Goal: Task Accomplishment & Management: Use online tool/utility

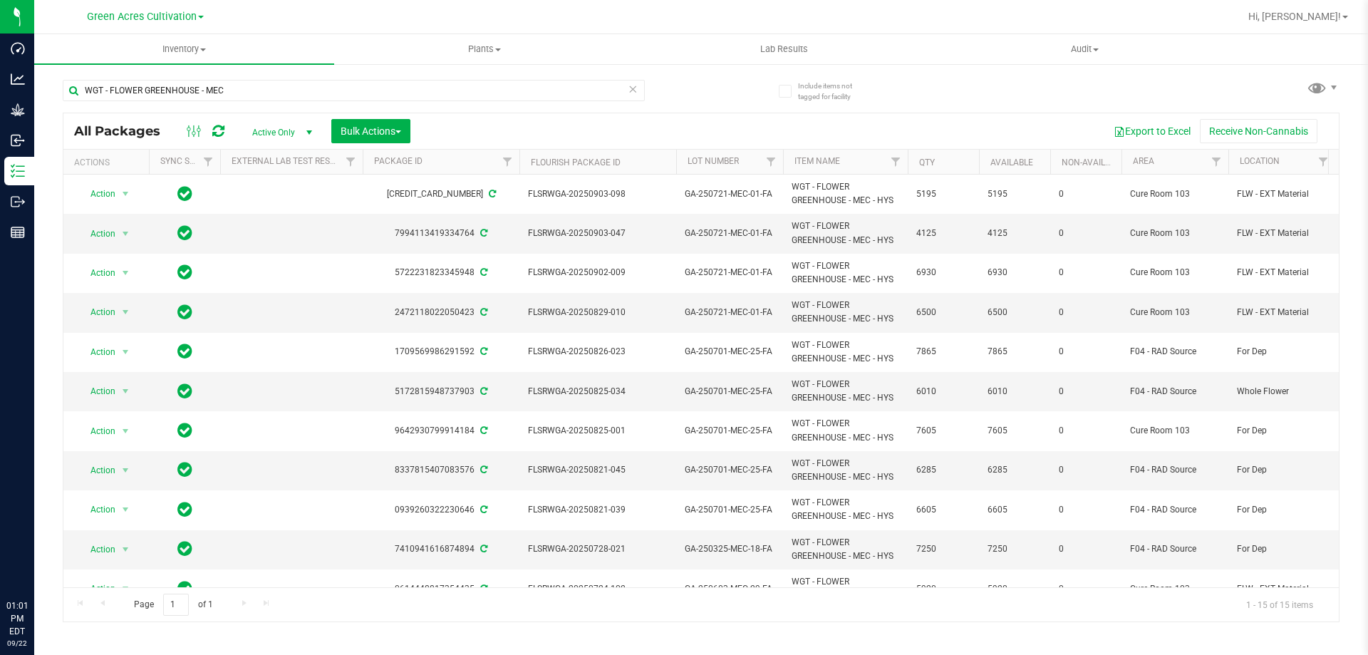
click at [269, 92] on input "WGT - FLOWER GREENHOUSE - MEC" at bounding box center [354, 90] width 582 height 21
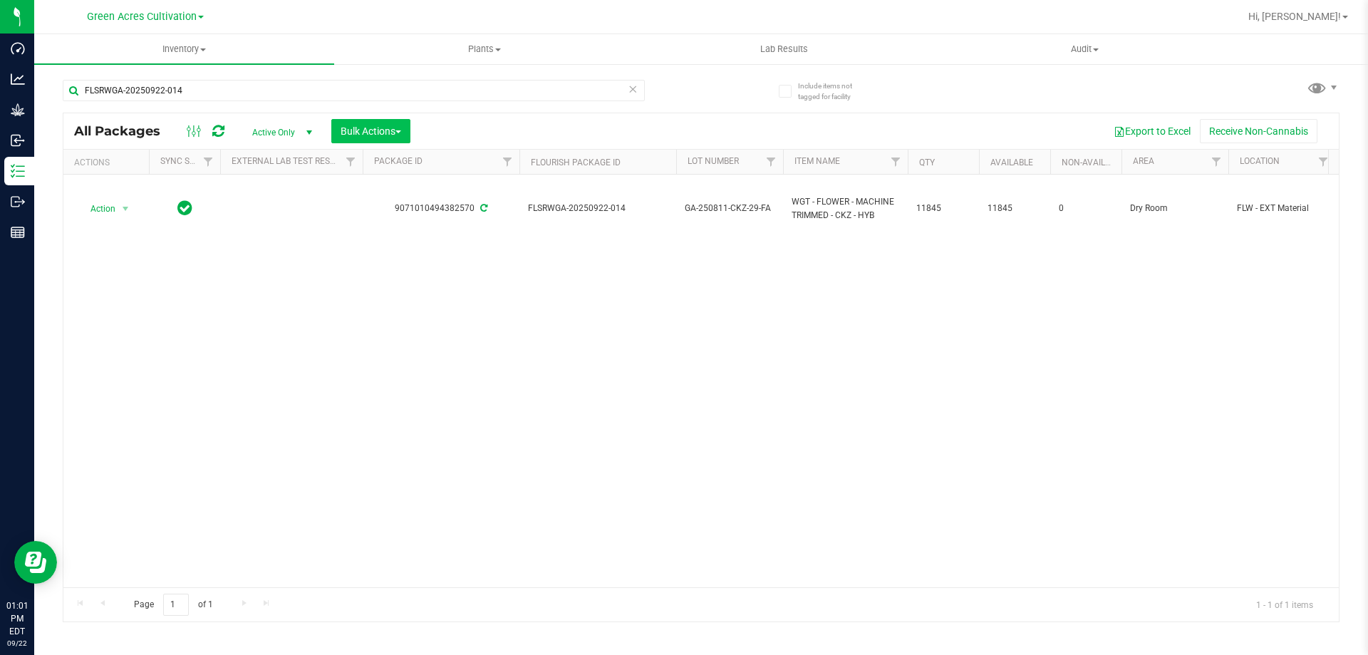
type input "FLSRWGA-20250922-014"
click at [406, 130] on button "Bulk Actions" at bounding box center [370, 131] width 79 height 24
click at [399, 166] on span "Add to outbound order" at bounding box center [388, 163] width 97 height 11
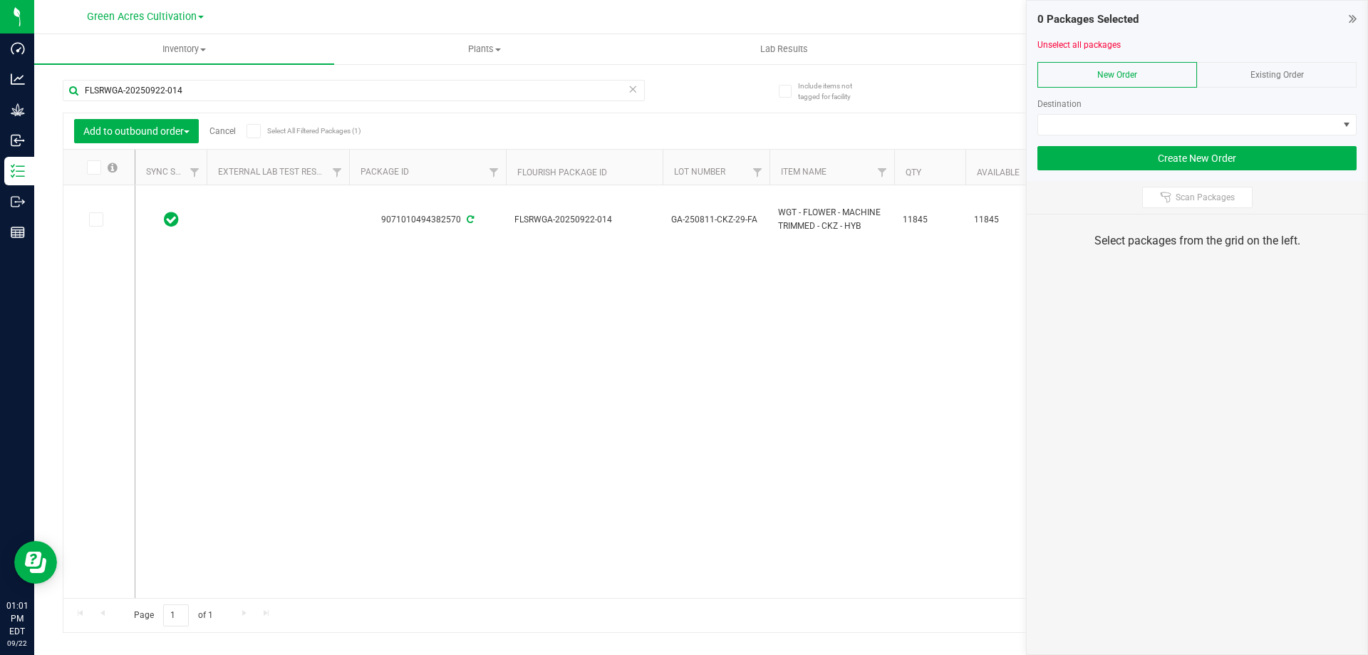
click at [89, 167] on icon at bounding box center [92, 167] width 9 height 0
click at [0, 0] on input "checkbox" at bounding box center [0, 0] width 0 height 0
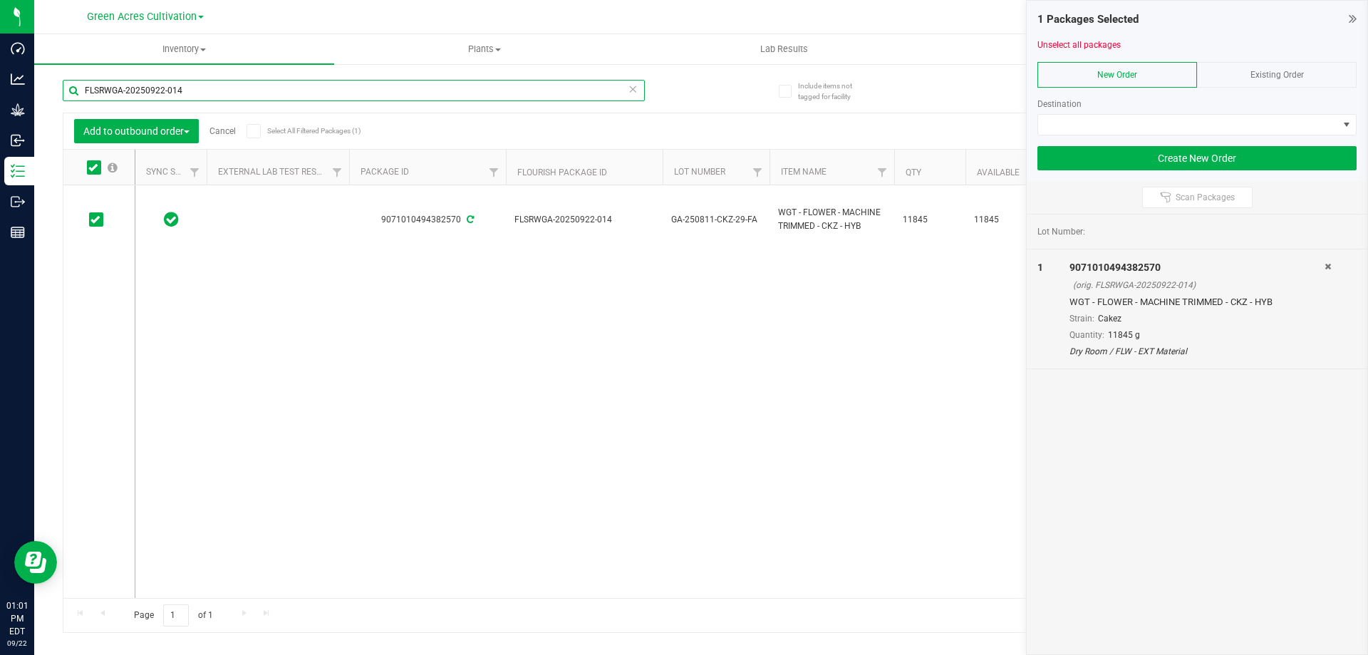
click at [244, 89] on input "FLSRWGA-20250922-014" at bounding box center [354, 90] width 582 height 21
paste input "3"
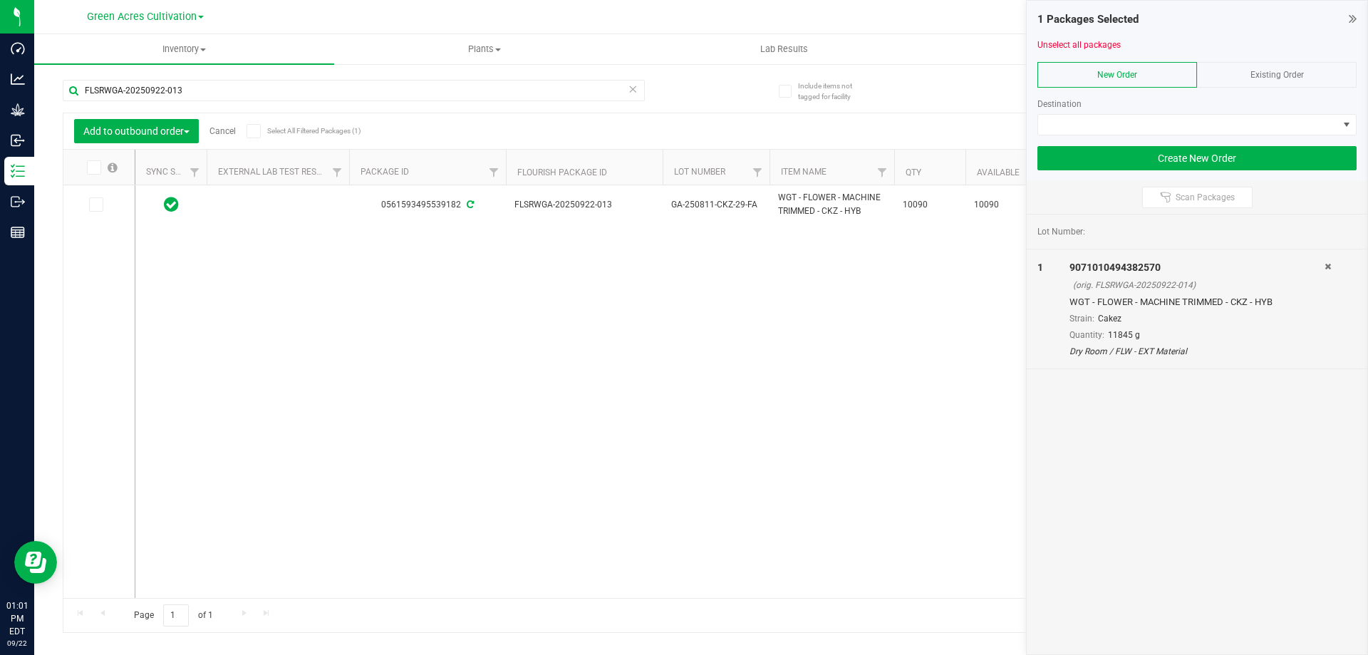
click at [96, 167] on icon at bounding box center [92, 167] width 9 height 0
click at [0, 0] on input "checkbox" at bounding box center [0, 0] width 0 height 0
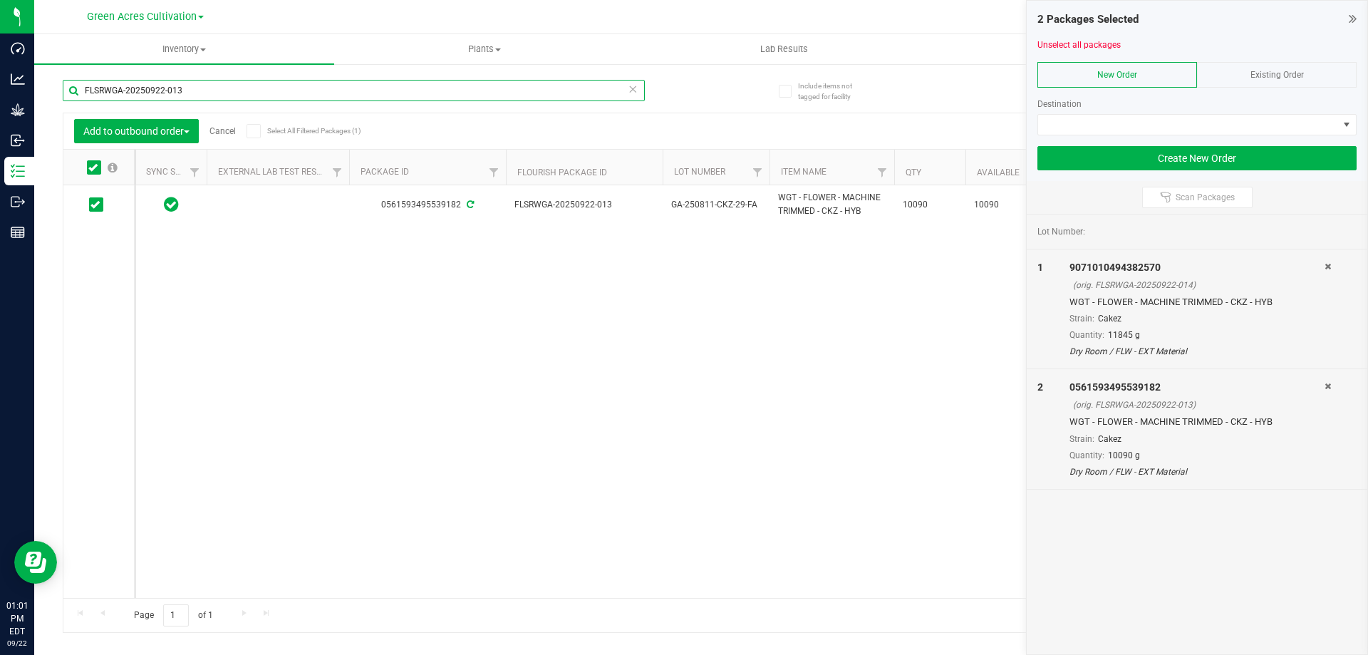
click at [273, 86] on input "FLSRWGA-20250922-013" at bounding box center [354, 90] width 582 height 21
paste input "09-007"
click at [94, 167] on icon at bounding box center [92, 167] width 9 height 0
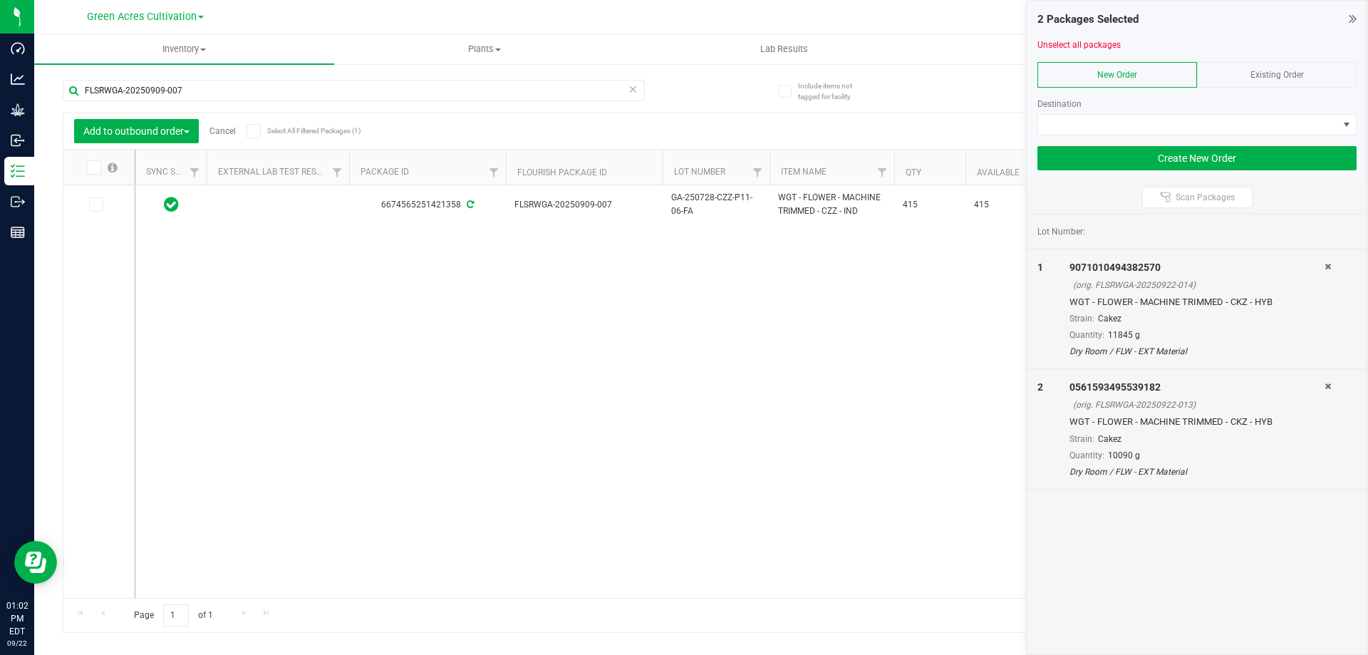
click at [0, 0] on input "checkbox" at bounding box center [0, 0] width 0 height 0
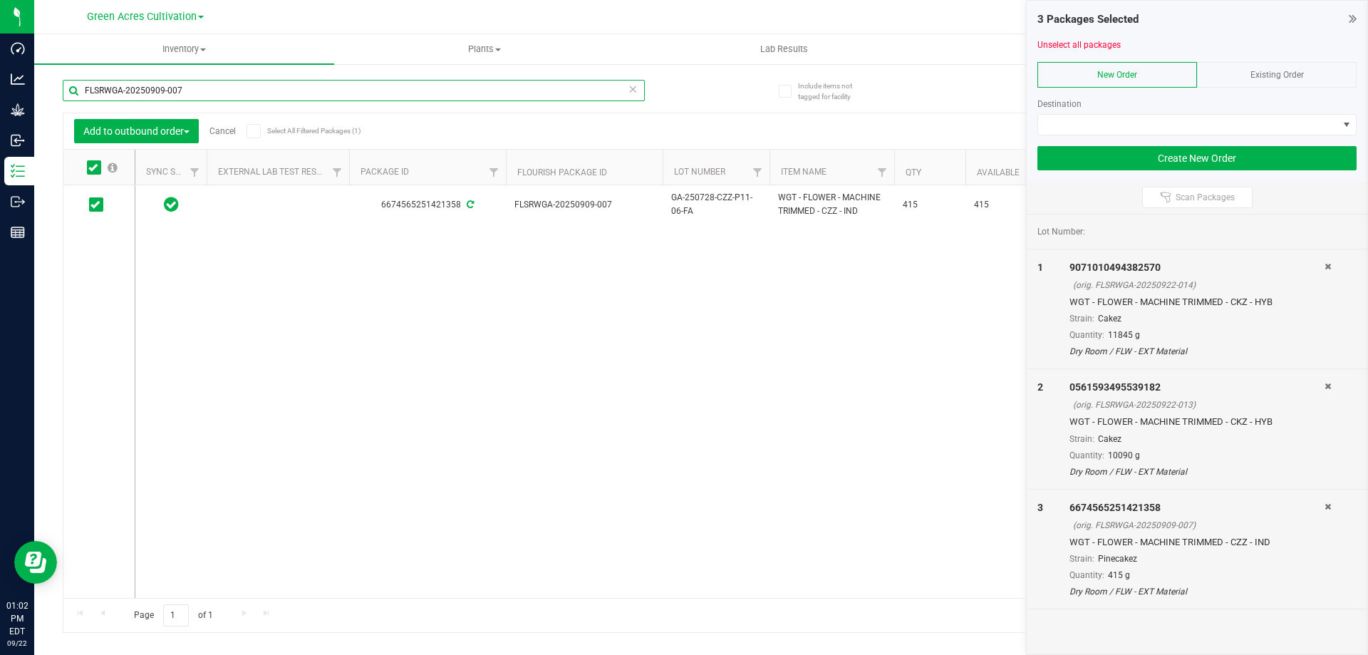
click at [190, 93] on input "FLSRWGA-20250909-007" at bounding box center [354, 90] width 582 height 21
paste input "22-011"
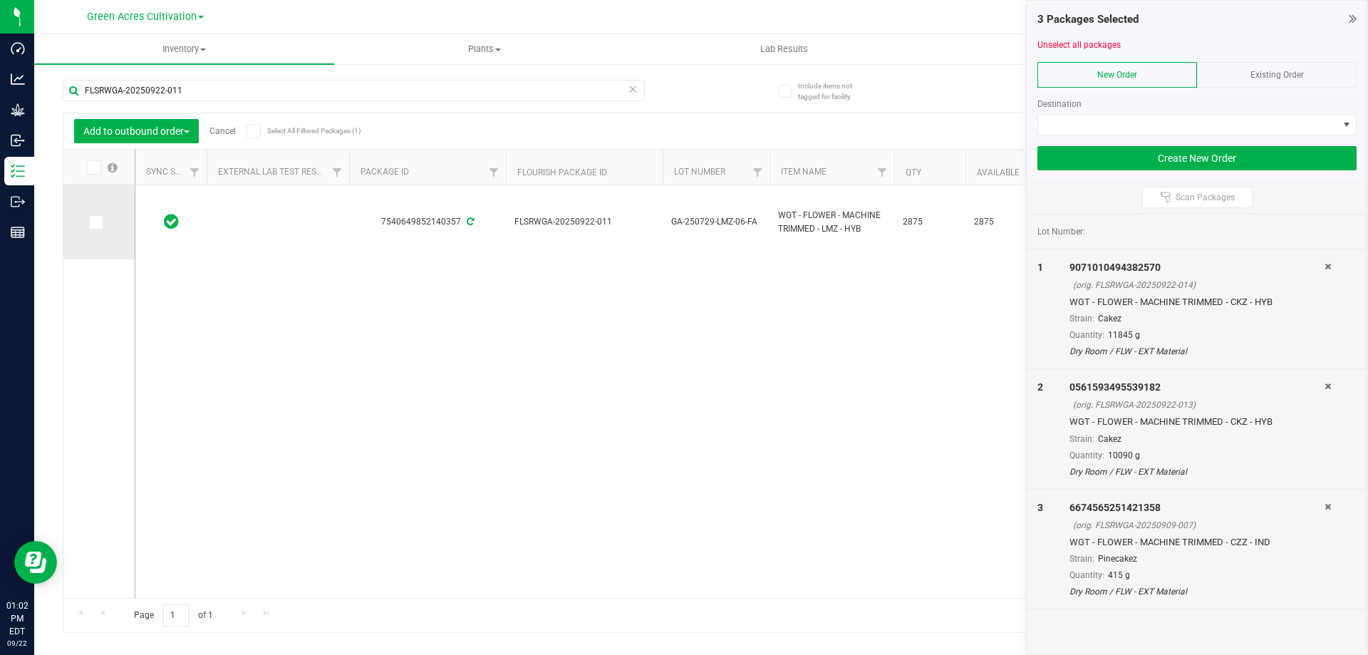
click at [97, 222] on icon at bounding box center [95, 222] width 9 height 0
click at [0, 0] on input "checkbox" at bounding box center [0, 0] width 0 height 0
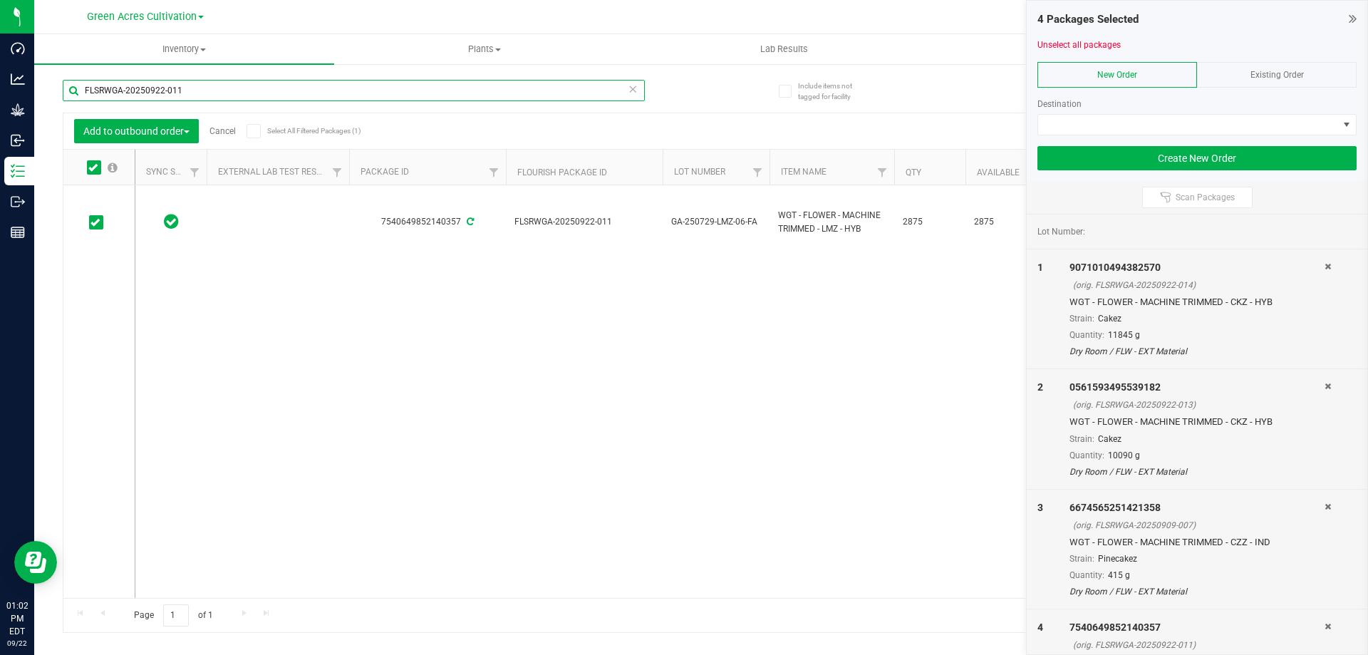
click at [211, 91] on input "FLSRWGA-20250922-011" at bounding box center [354, 90] width 582 height 21
paste input "04-049"
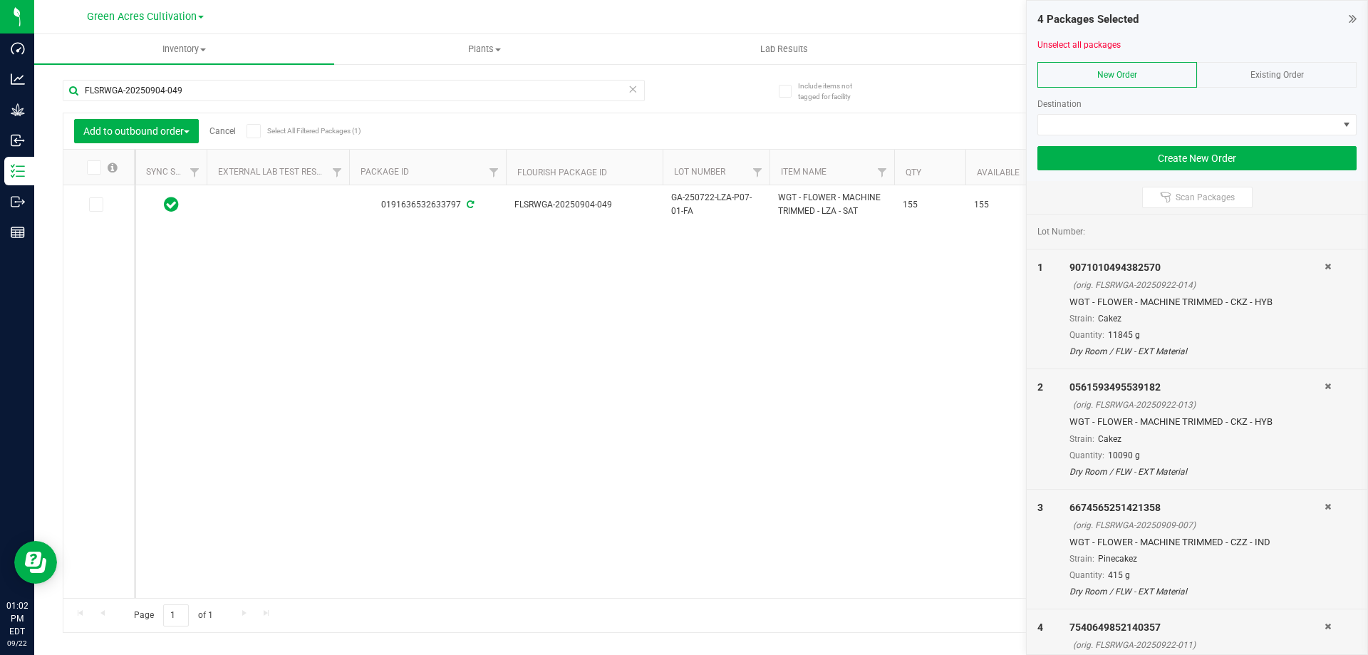
click at [93, 172] on span at bounding box center [94, 167] width 14 height 14
click at [0, 0] on input "checkbox" at bounding box center [0, 0] width 0 height 0
click at [191, 94] on input "FLSRWGA-20250904-049" at bounding box center [354, 90] width 582 height 21
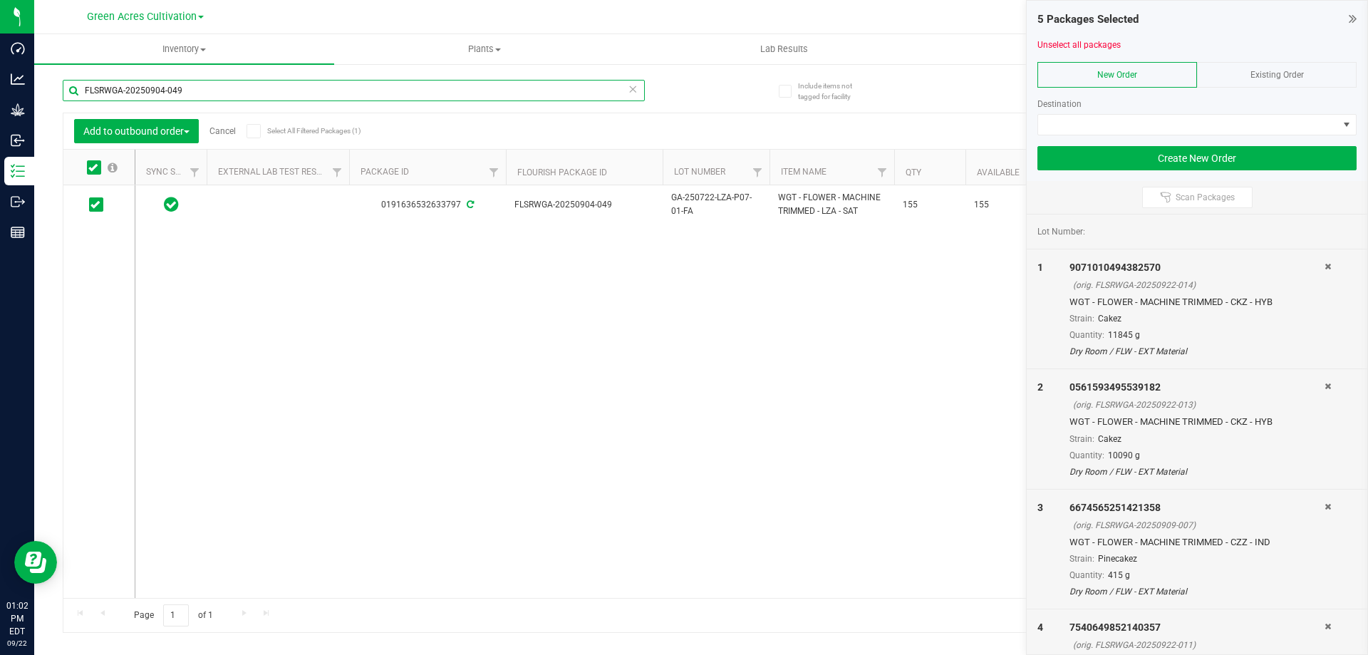
click at [191, 93] on input "FLSRWGA-20250904-049" at bounding box center [354, 90] width 582 height 21
paste input "35"
click at [92, 174] on span at bounding box center [94, 167] width 14 height 14
click at [0, 0] on input "checkbox" at bounding box center [0, 0] width 0 height 0
click at [182, 101] on div "FLSRWGA-20250904-035" at bounding box center [354, 96] width 582 height 33
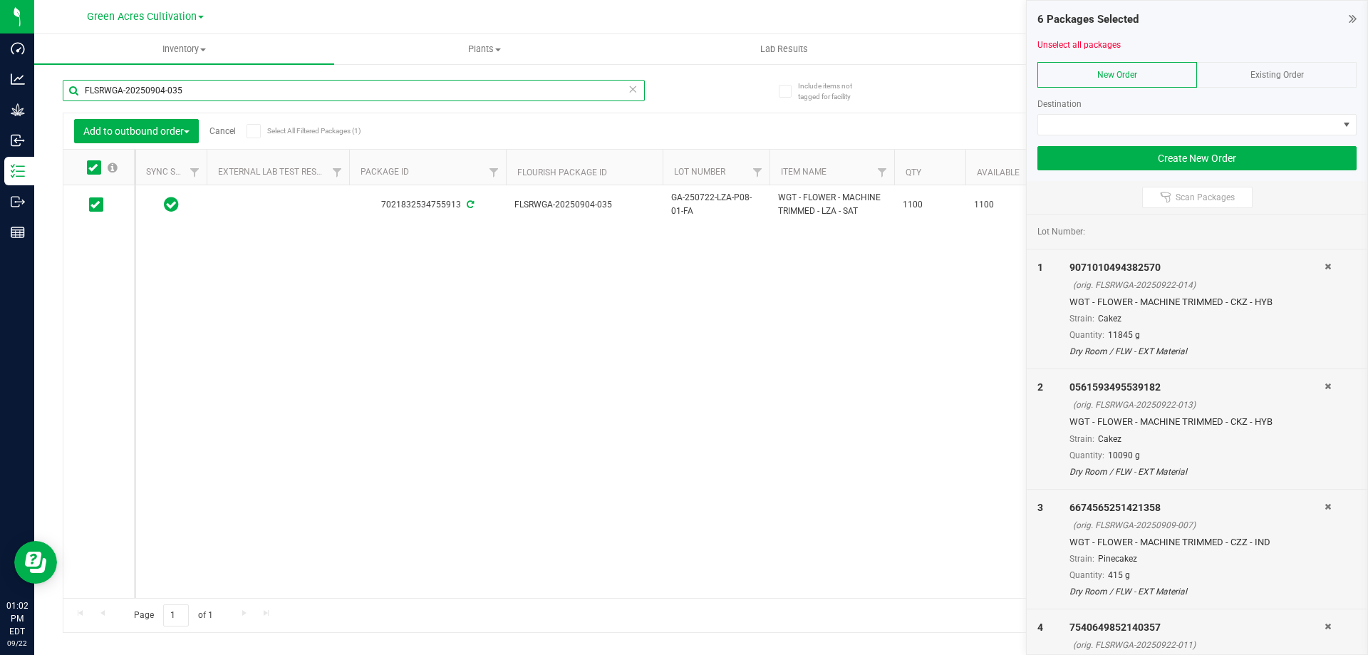
click at [190, 88] on input "FLSRWGA-20250904-035" at bounding box center [354, 90] width 582 height 21
paste input "22-054"
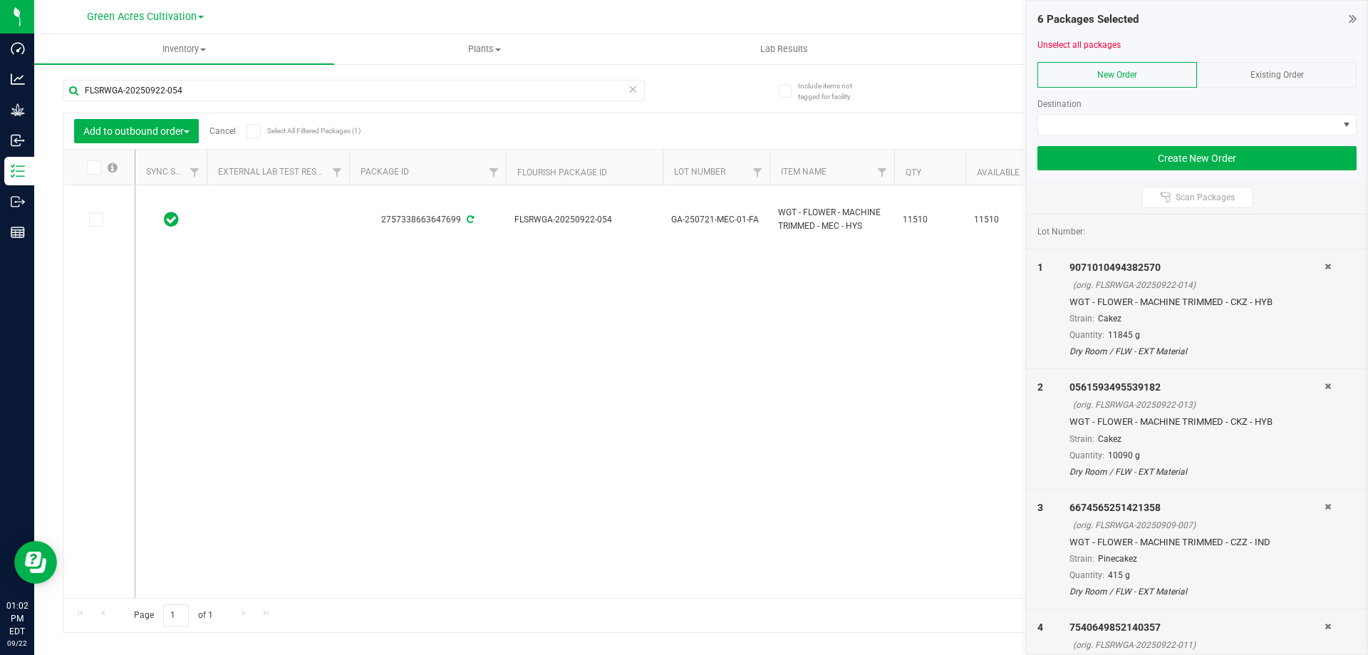
click at [92, 167] on icon at bounding box center [92, 167] width 9 height 0
click at [0, 0] on input "checkbox" at bounding box center [0, 0] width 0 height 0
click at [197, 90] on input "FLSRWGA-20250922-054" at bounding box center [354, 90] width 582 height 21
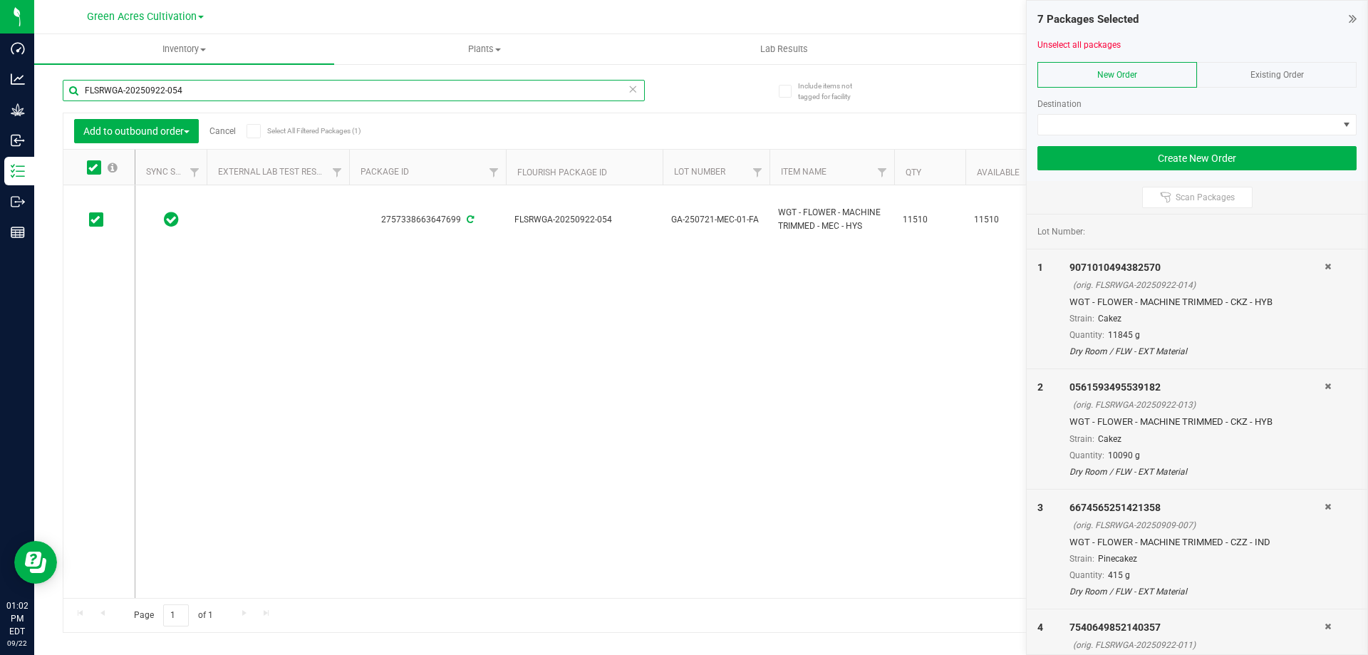
paste input "829-008"
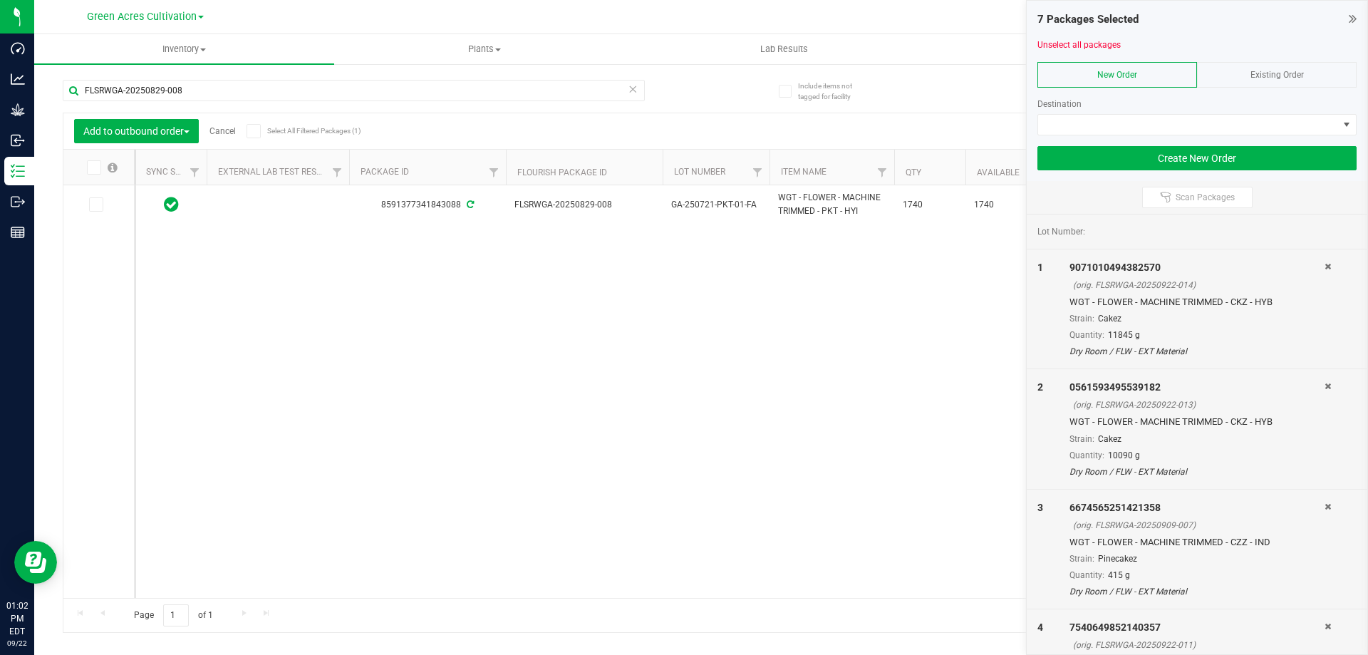
click at [93, 167] on icon at bounding box center [92, 167] width 9 height 0
click at [0, 0] on input "checkbox" at bounding box center [0, 0] width 0 height 0
click at [220, 87] on input "FLSRWGA-20250829-008" at bounding box center [354, 90] width 582 height 21
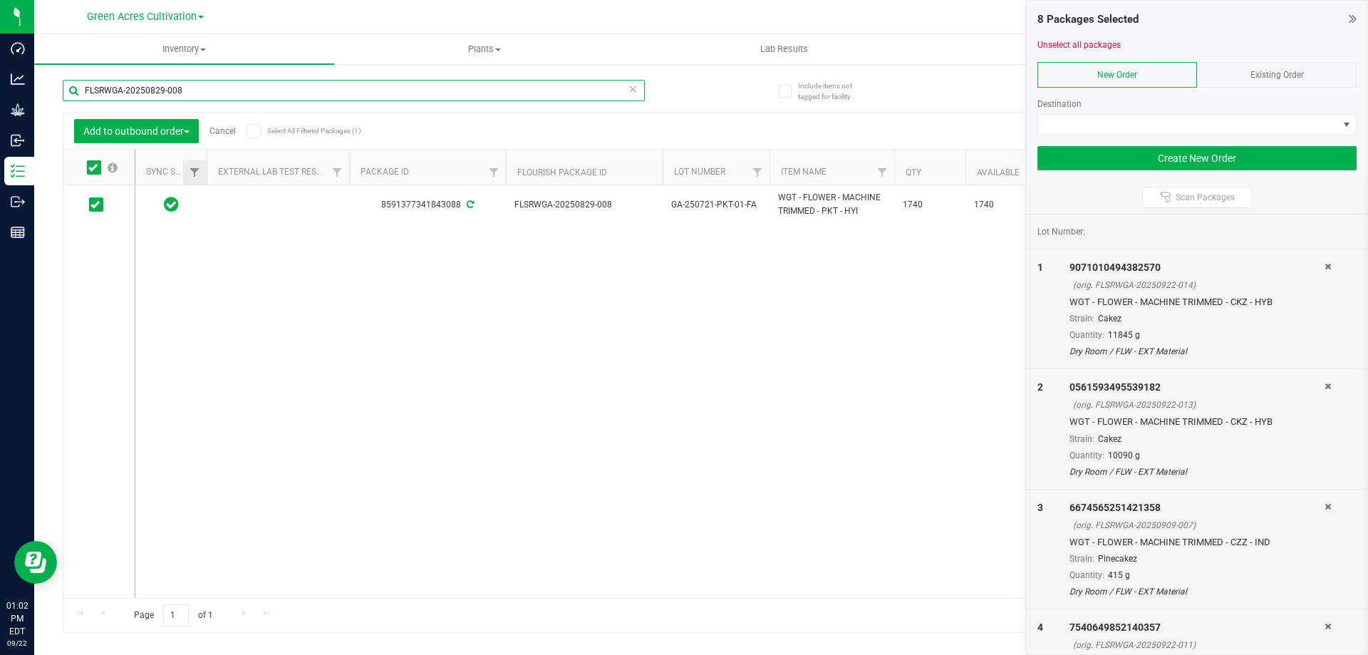
paste input "724-036"
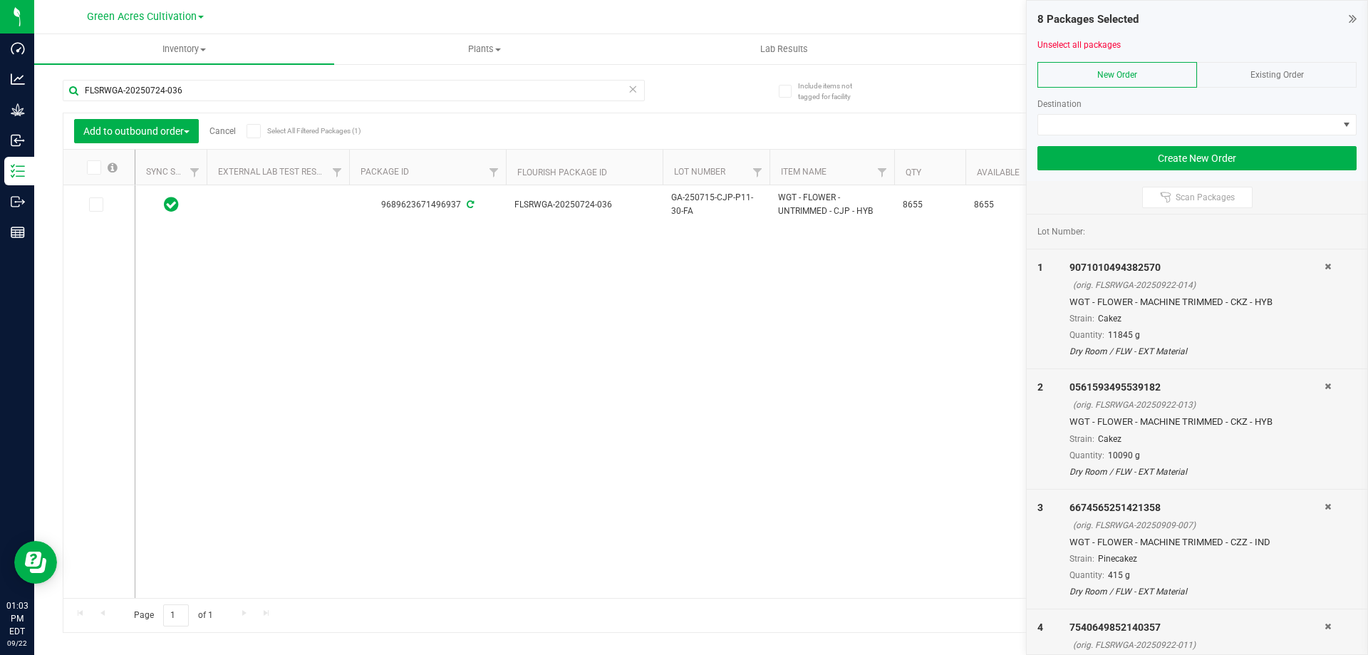
click at [93, 167] on icon at bounding box center [92, 167] width 9 height 0
click at [0, 0] on input "checkbox" at bounding box center [0, 0] width 0 height 0
click at [196, 95] on input "FLSRWGA-20250724-036" at bounding box center [354, 90] width 582 height 21
click at [197, 94] on input "FLSRWGA-20250724-036" at bounding box center [354, 90] width 582 height 21
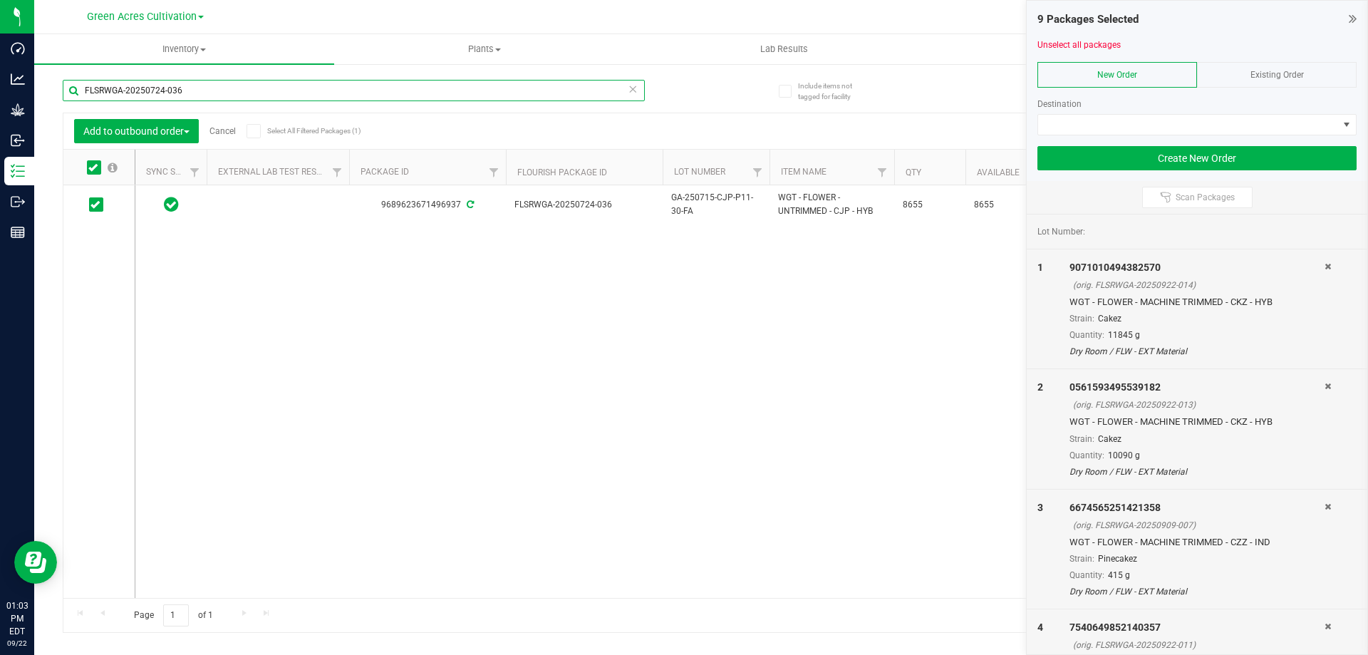
click at [197, 94] on input "FLSRWGA-20250724-036" at bounding box center [354, 90] width 582 height 21
paste input "2"
click at [99, 175] on th at bounding box center [98, 168] width 71 height 36
click at [96, 160] on span at bounding box center [94, 167] width 14 height 14
click at [0, 0] on input "checkbox" at bounding box center [0, 0] width 0 height 0
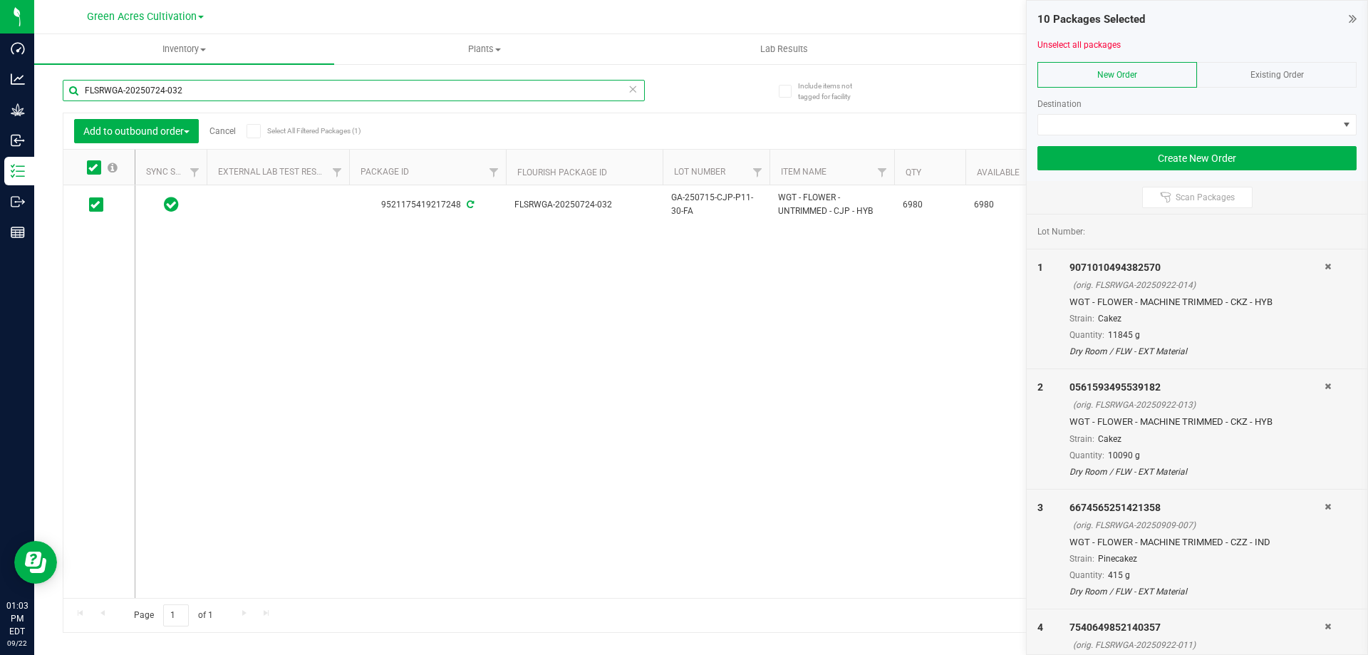
click at [190, 94] on input "FLSRWGA-20250724-032" at bounding box center [354, 90] width 582 height 21
paste input "4"
click at [89, 167] on icon at bounding box center [92, 167] width 9 height 0
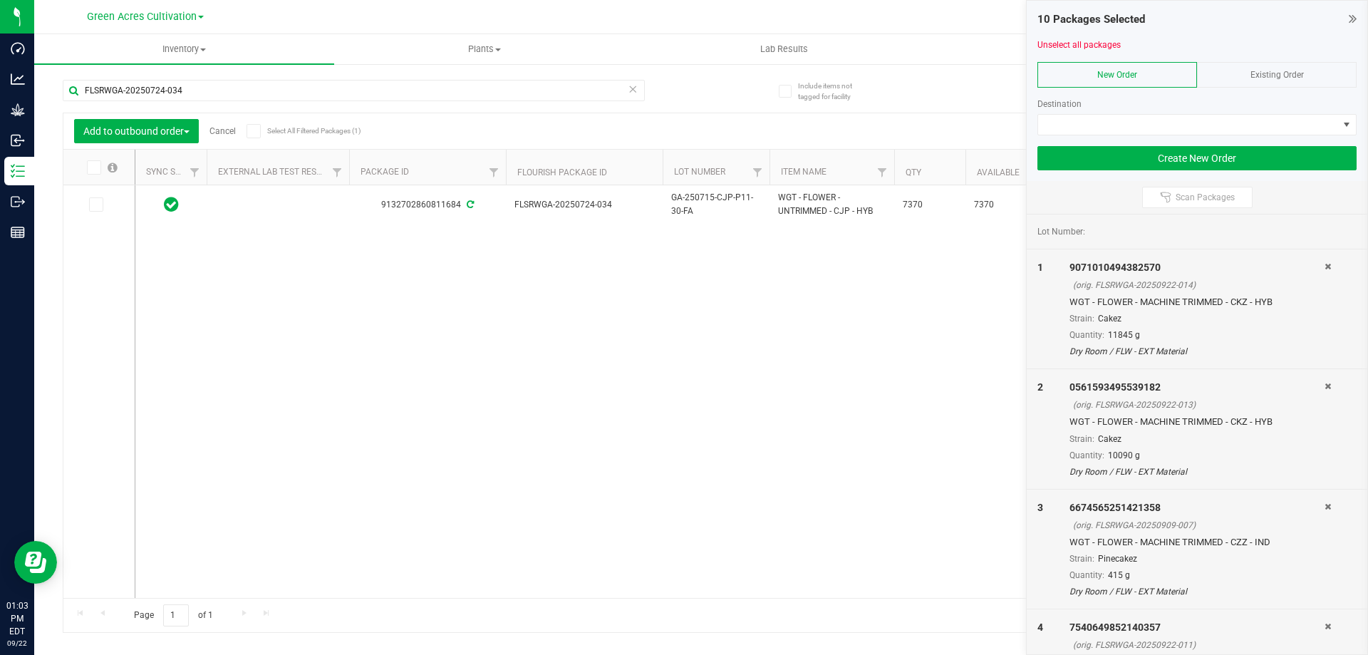
click at [0, 0] on input "checkbox" at bounding box center [0, 0] width 0 height 0
click at [200, 80] on input "FLSRWGA-20250724-034" at bounding box center [354, 90] width 582 height 21
paste input "3"
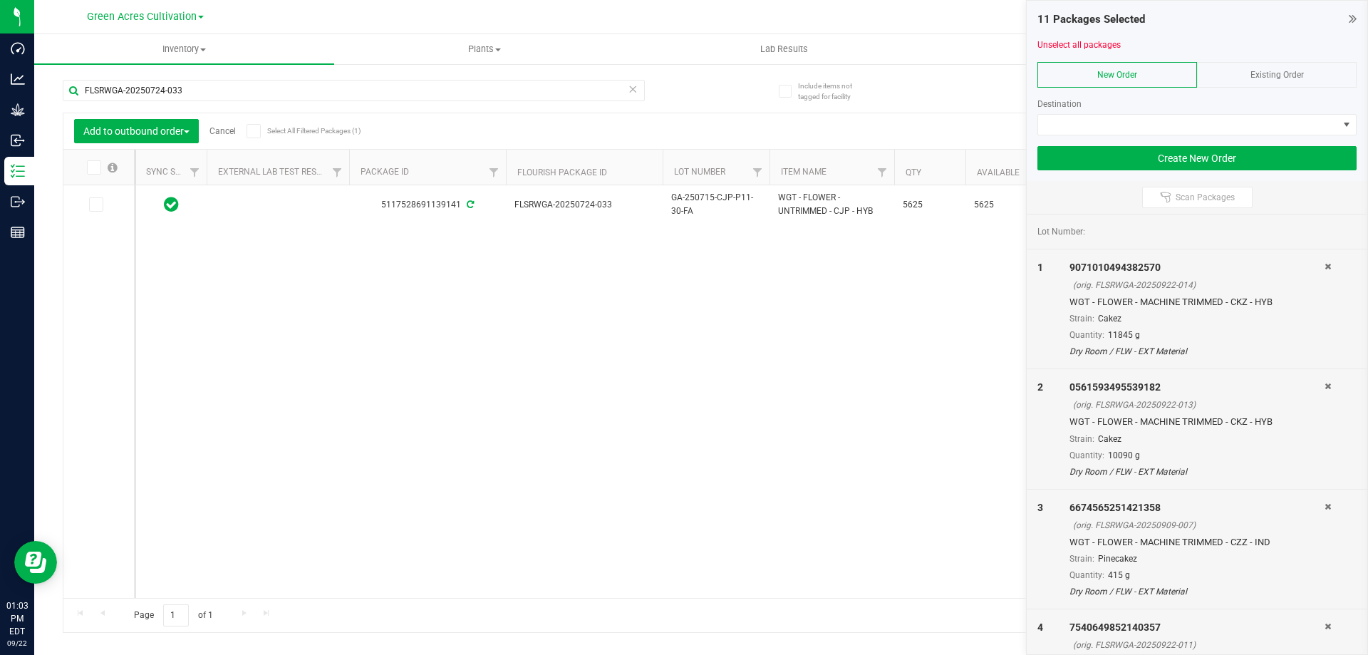
click at [94, 167] on icon at bounding box center [92, 167] width 9 height 0
click at [0, 0] on input "checkbox" at bounding box center [0, 0] width 0 height 0
click at [210, 86] on input "FLSRWGA-20250724-033" at bounding box center [354, 90] width 582 height 21
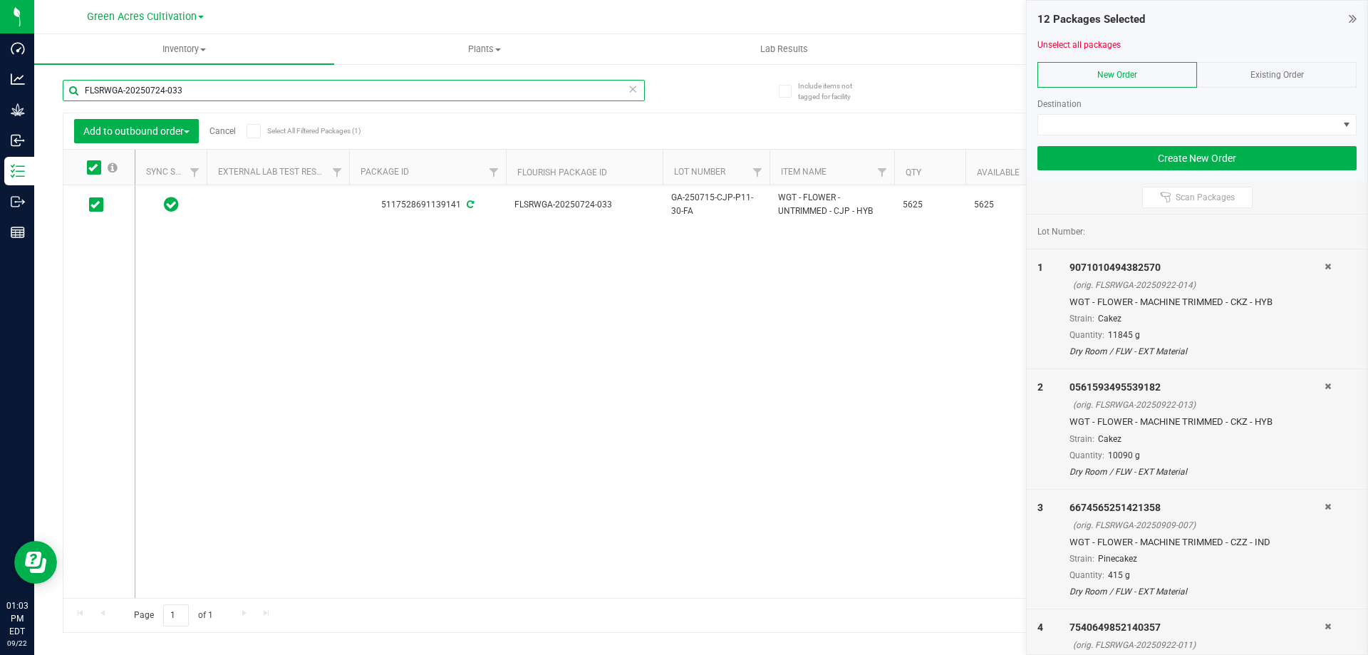
paste input "1"
click at [93, 167] on icon at bounding box center [92, 167] width 9 height 0
click at [0, 0] on input "checkbox" at bounding box center [0, 0] width 0 height 0
click at [225, 94] on input "FLSRWGA-20250724-031" at bounding box center [354, 90] width 582 height 21
click at [223, 94] on input "FLSRWGA-20250724-031" at bounding box center [354, 90] width 582 height 21
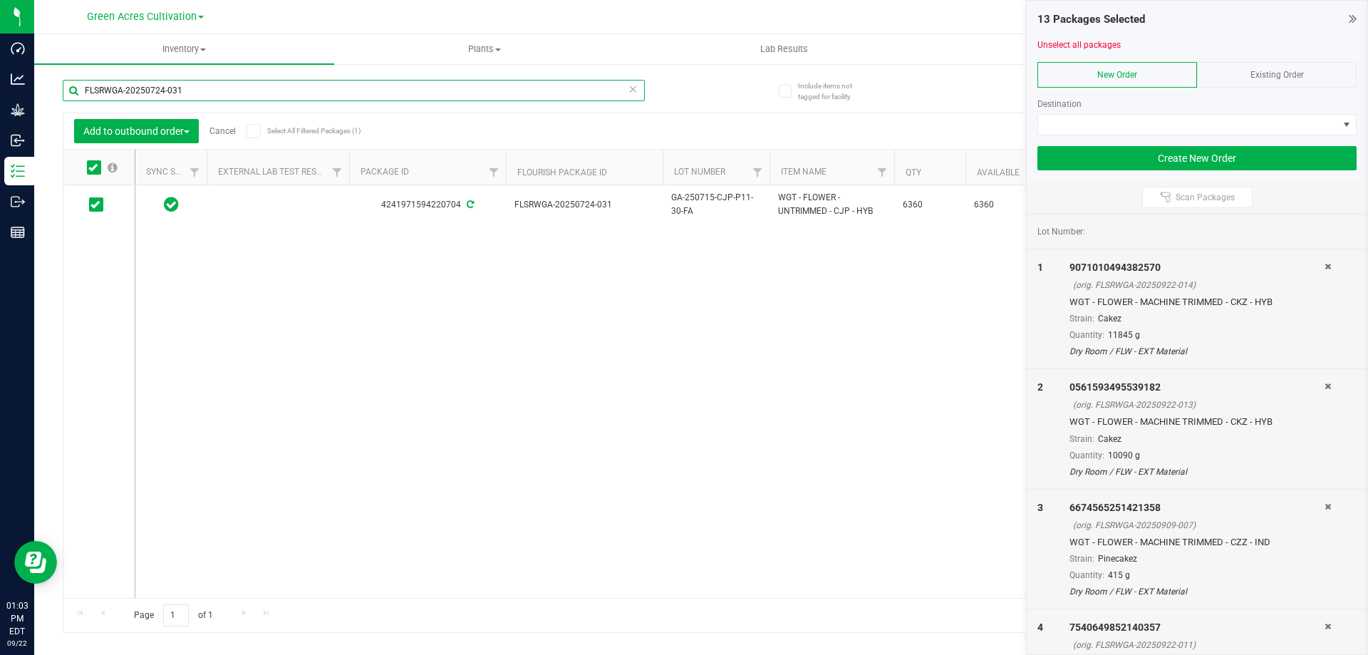
click at [223, 94] on input "FLSRWGA-20250724-031" at bounding box center [354, 90] width 582 height 21
paste input "5"
click at [93, 167] on icon at bounding box center [92, 167] width 9 height 0
click at [0, 0] on input "checkbox" at bounding box center [0, 0] width 0 height 0
click at [218, 89] on input "FLSRWGA-20250724-035" at bounding box center [354, 90] width 582 height 21
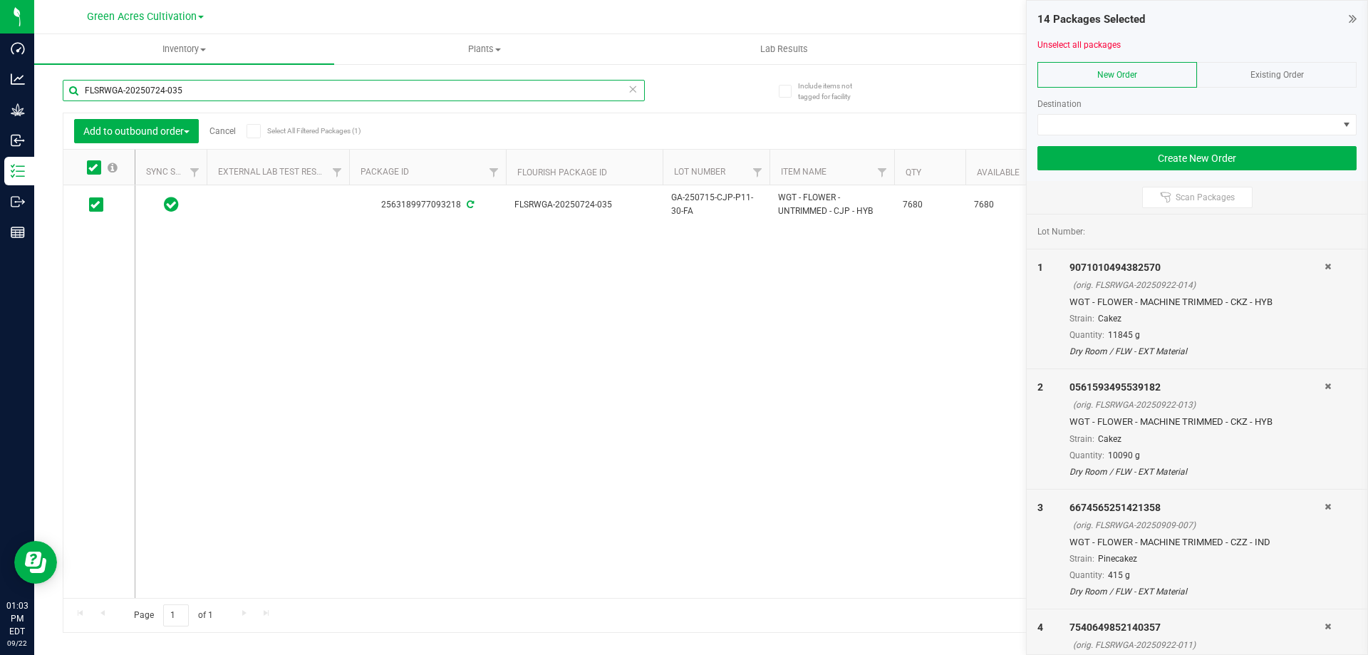
click at [218, 89] on input "FLSRWGA-20250724-035" at bounding box center [354, 90] width 582 height 21
paste input "28"
click at [95, 167] on icon at bounding box center [92, 167] width 9 height 0
click at [0, 0] on input "checkbox" at bounding box center [0, 0] width 0 height 0
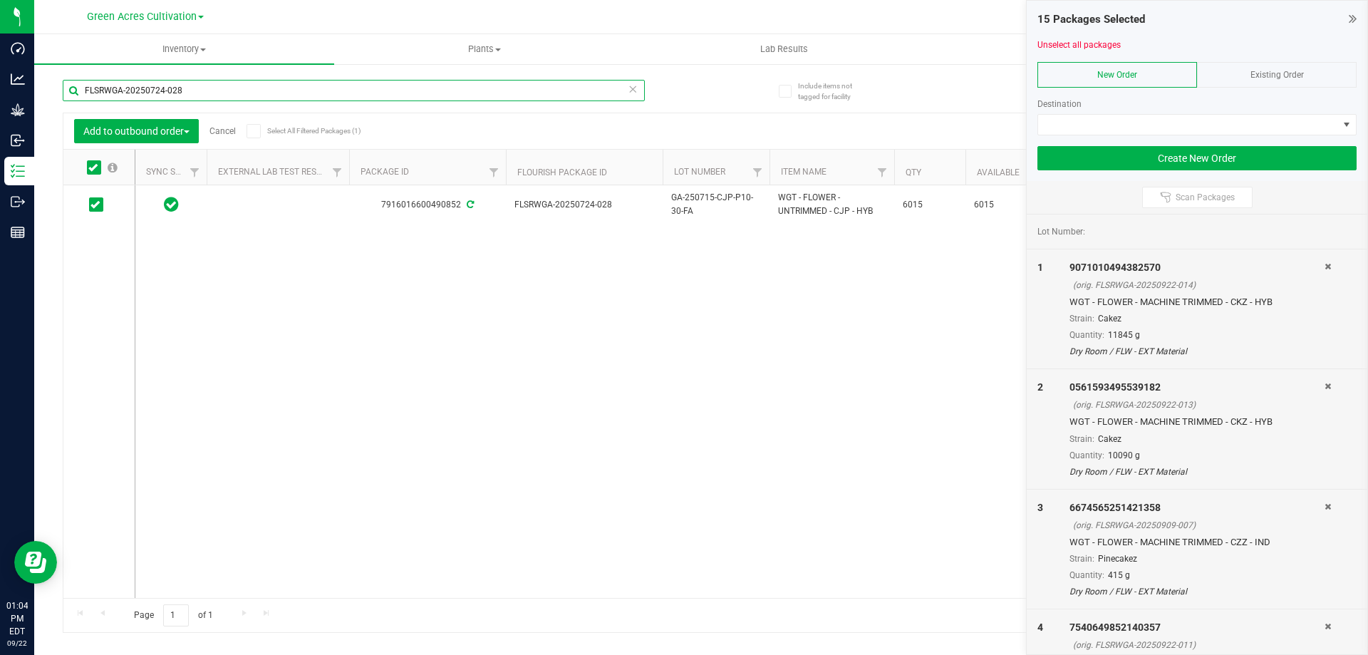
click at [176, 86] on input "FLSRWGA-20250724-028" at bounding box center [354, 90] width 582 height 21
paste input "9"
click at [93, 205] on icon at bounding box center [95, 205] width 9 height 0
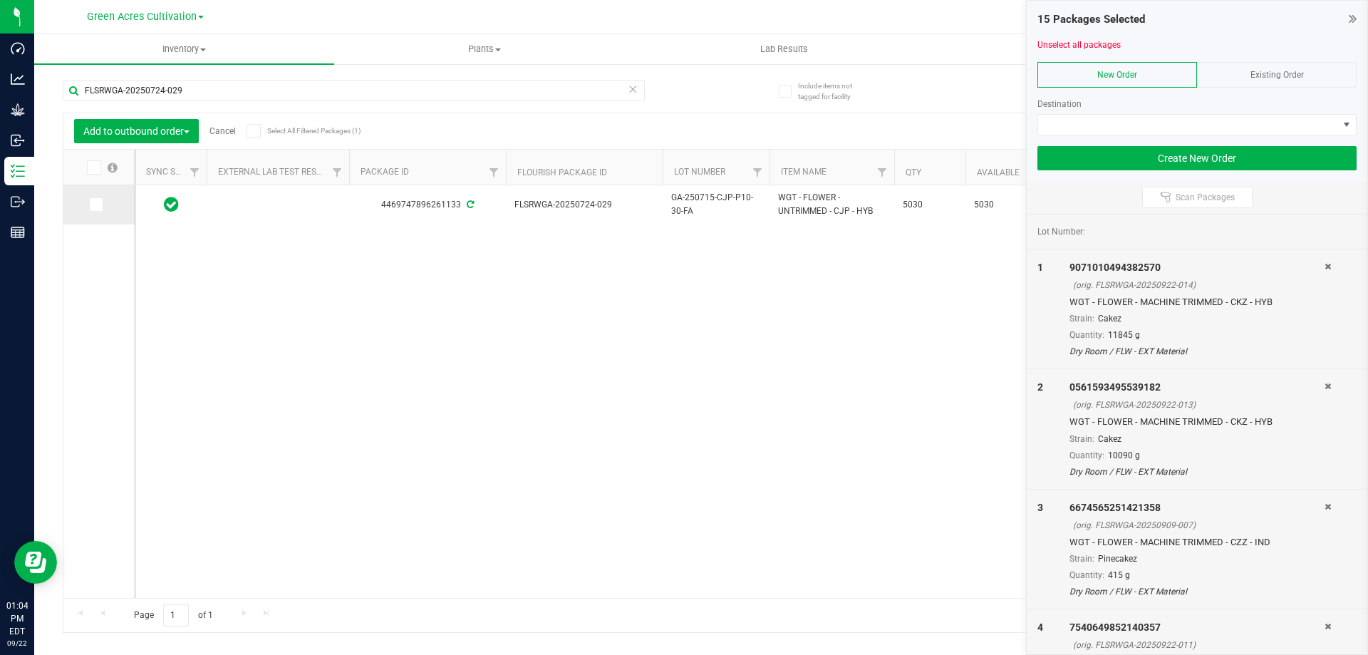
click at [0, 0] on input "checkbox" at bounding box center [0, 0] width 0 height 0
click at [181, 93] on input "FLSRWGA-20250724-029" at bounding box center [354, 90] width 582 height 21
paste input "7"
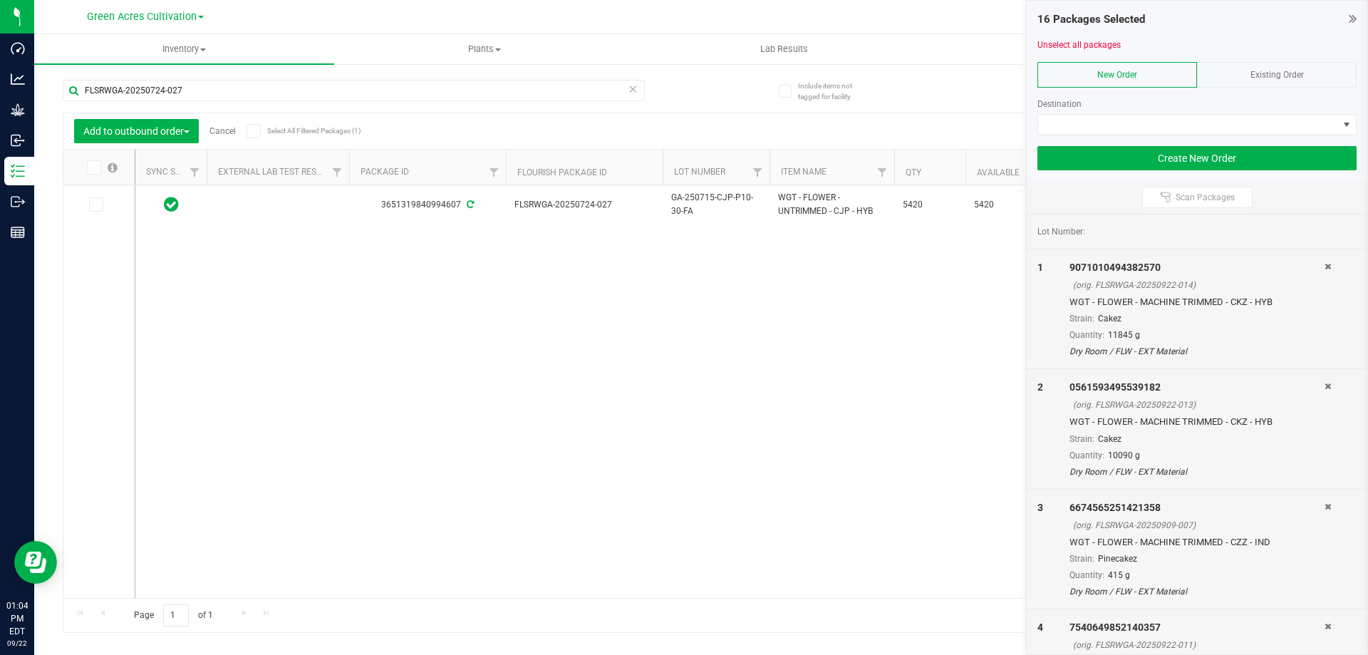
click at [93, 167] on icon at bounding box center [92, 167] width 9 height 0
click at [0, 0] on input "checkbox" at bounding box center [0, 0] width 0 height 0
click at [165, 91] on input "FLSRWGA-20250724-027" at bounding box center [354, 90] width 582 height 21
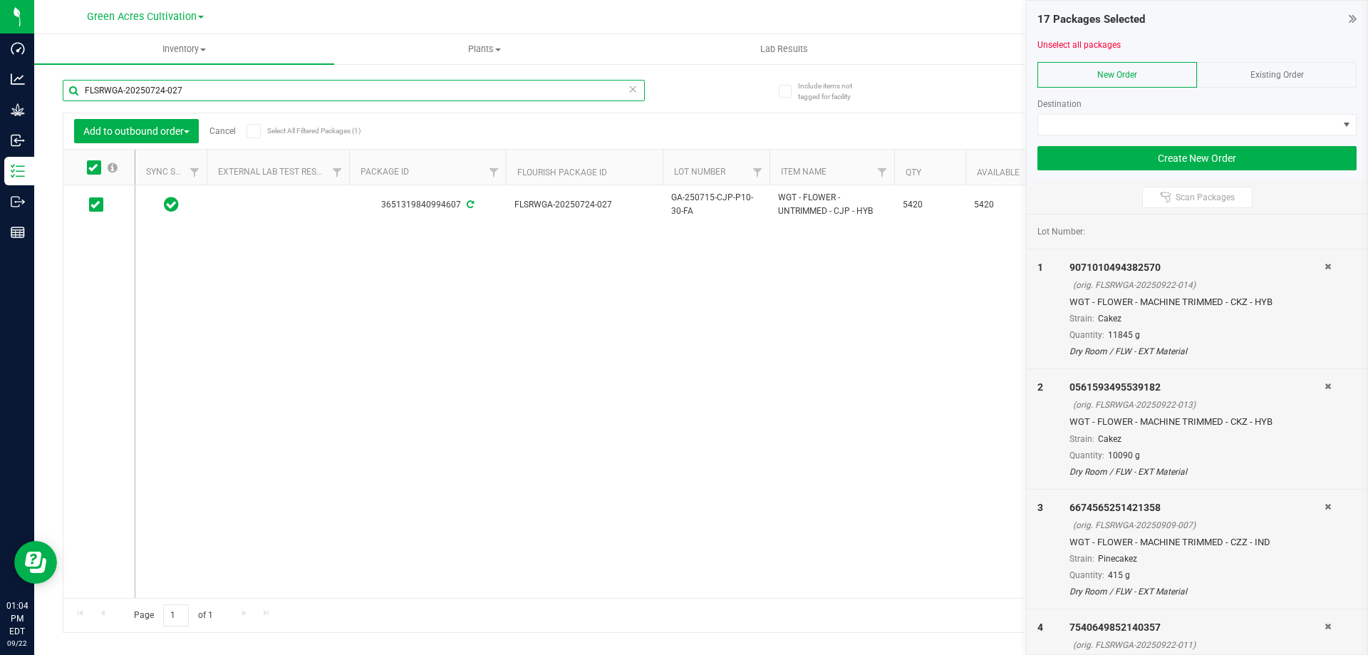
paste input "6"
click at [93, 167] on icon at bounding box center [92, 167] width 9 height 0
click at [0, 0] on input "checkbox" at bounding box center [0, 0] width 0 height 0
click at [219, 76] on div "FLSRWGA-20250724-026" at bounding box center [382, 90] width 639 height 46
click at [209, 89] on input "FLSRWGA-20250724-026" at bounding box center [354, 90] width 582 height 21
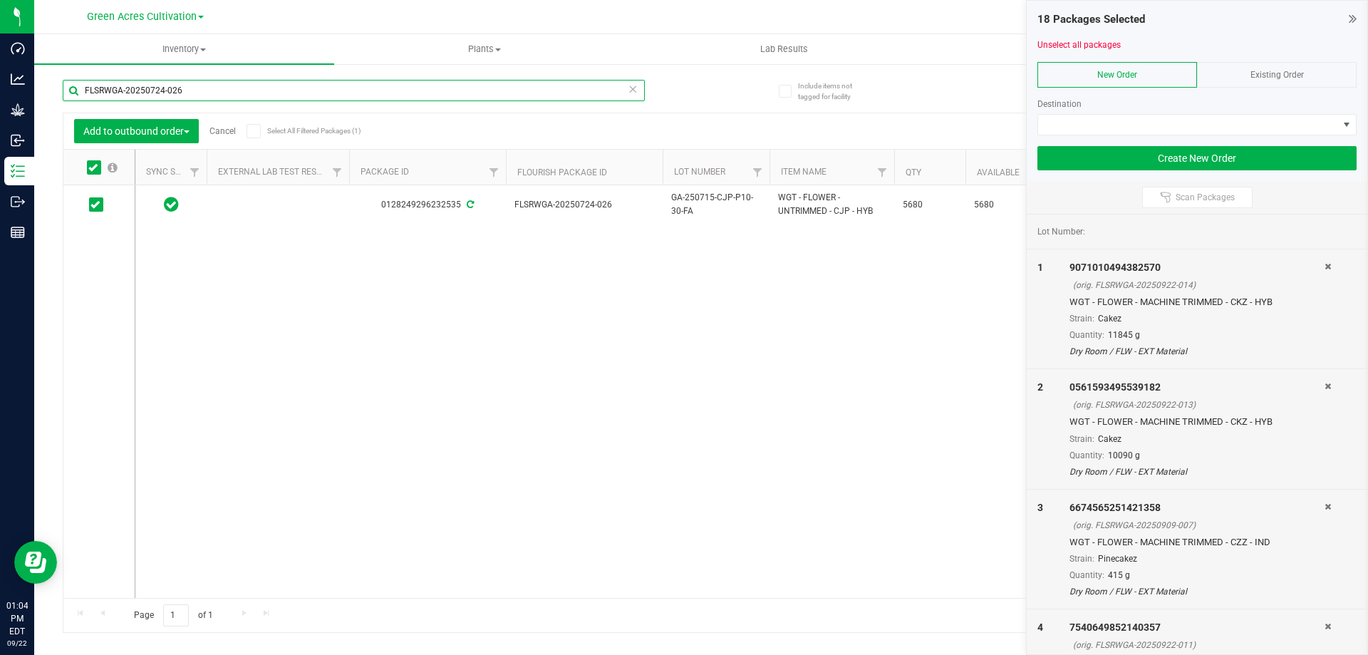
click at [209, 89] on input "FLSRWGA-20250724-026" at bounding box center [354, 90] width 582 height 21
paste input "16-098"
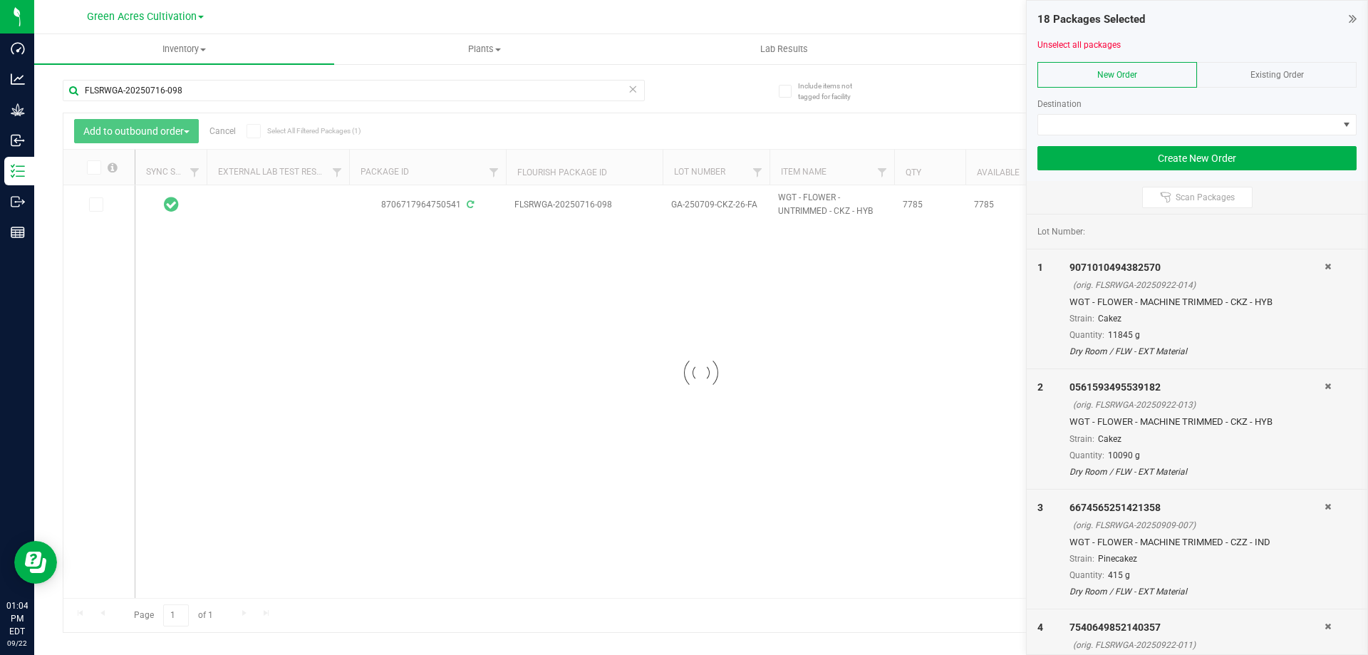
click at [93, 170] on div at bounding box center [701, 372] width 1276 height 519
click at [93, 167] on icon at bounding box center [92, 167] width 9 height 0
click at [0, 0] on input "checkbox" at bounding box center [0, 0] width 0 height 0
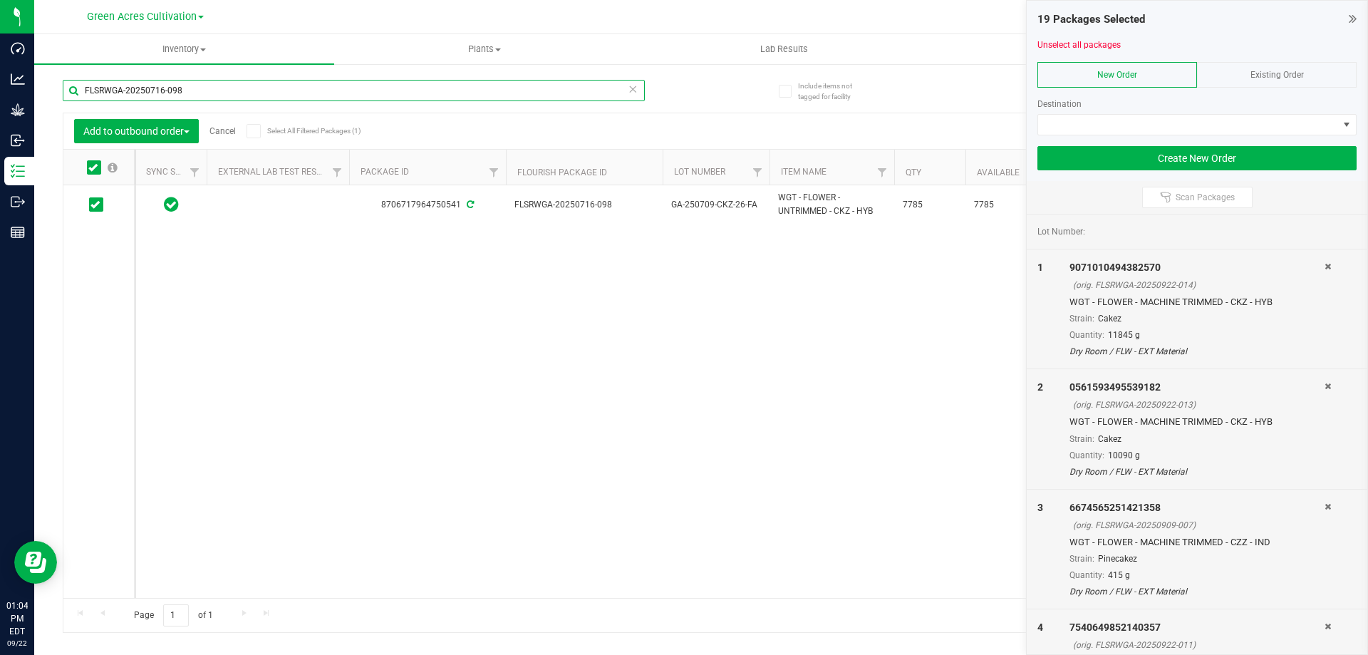
click at [211, 85] on input "FLSRWGA-20250716-098" at bounding box center [354, 90] width 582 height 21
paste input "603-080"
click at [93, 167] on icon at bounding box center [92, 167] width 9 height 0
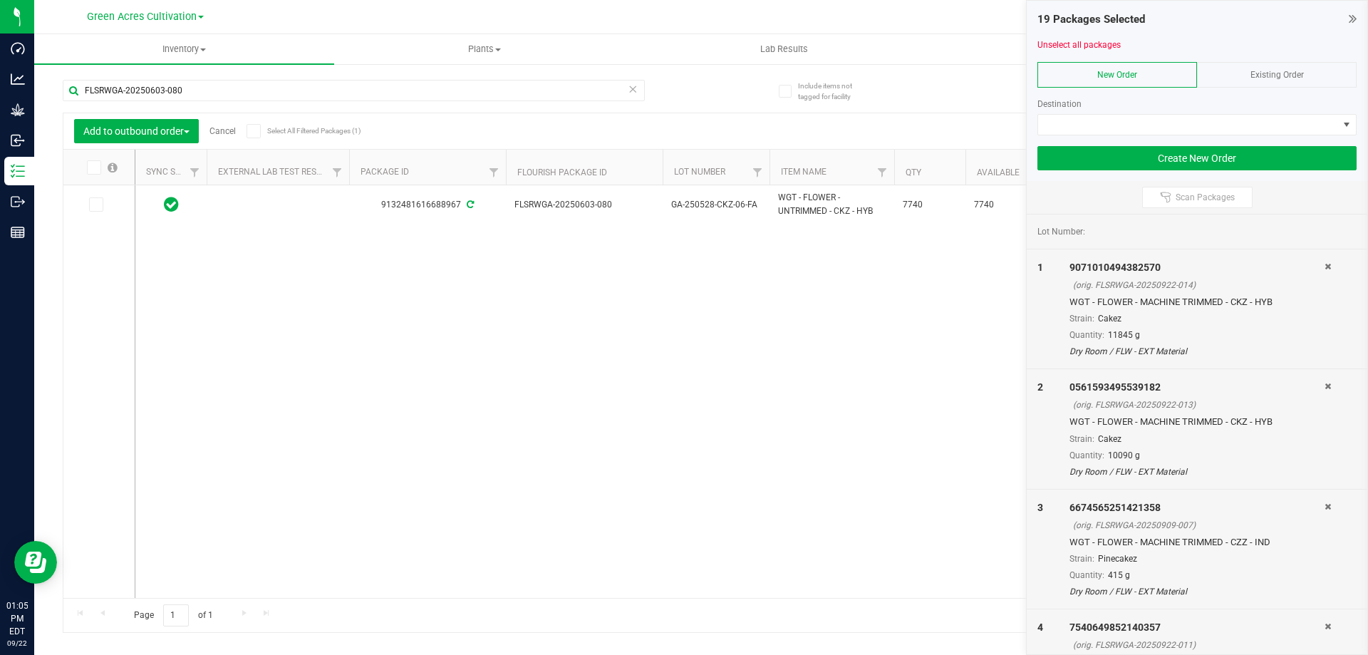
click at [0, 0] on input "checkbox" at bounding box center [0, 0] width 0 height 0
click at [192, 94] on input "FLSRWGA-20250603-080" at bounding box center [354, 90] width 582 height 21
paste input "916-097"
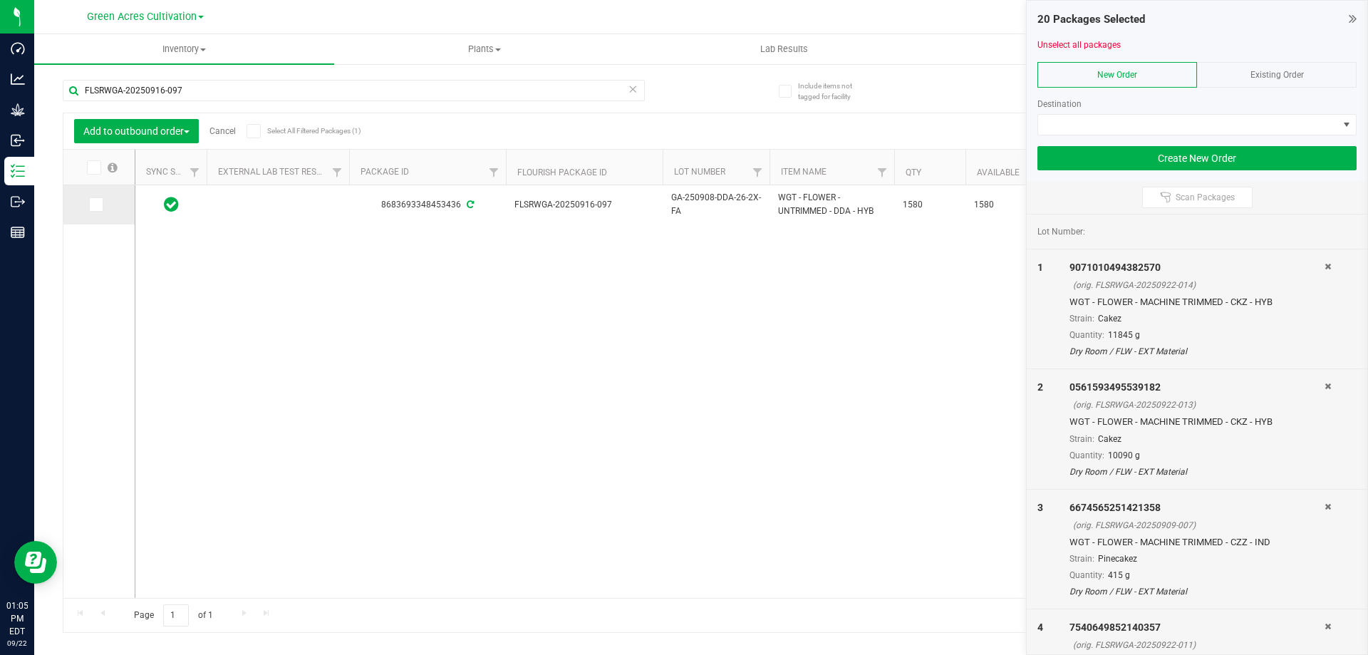
click at [96, 205] on icon at bounding box center [95, 205] width 9 height 0
click at [0, 0] on input "checkbox" at bounding box center [0, 0] width 0 height 0
click at [200, 90] on input "FLSRWGA-20250916-097" at bounding box center [354, 90] width 582 height 21
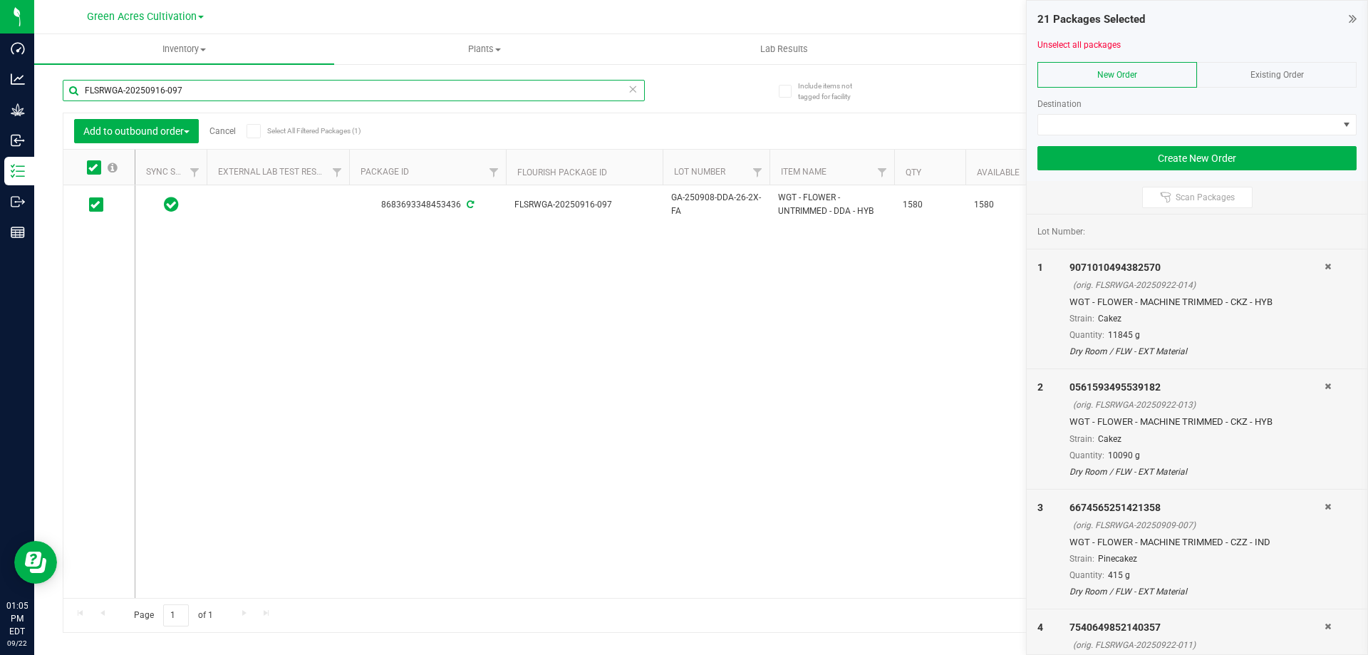
paste input "724-053"
click at [95, 167] on icon at bounding box center [92, 167] width 9 height 0
click at [0, 0] on input "checkbox" at bounding box center [0, 0] width 0 height 0
click at [195, 90] on input "FLSRWGA-20250724-053" at bounding box center [354, 90] width 582 height 21
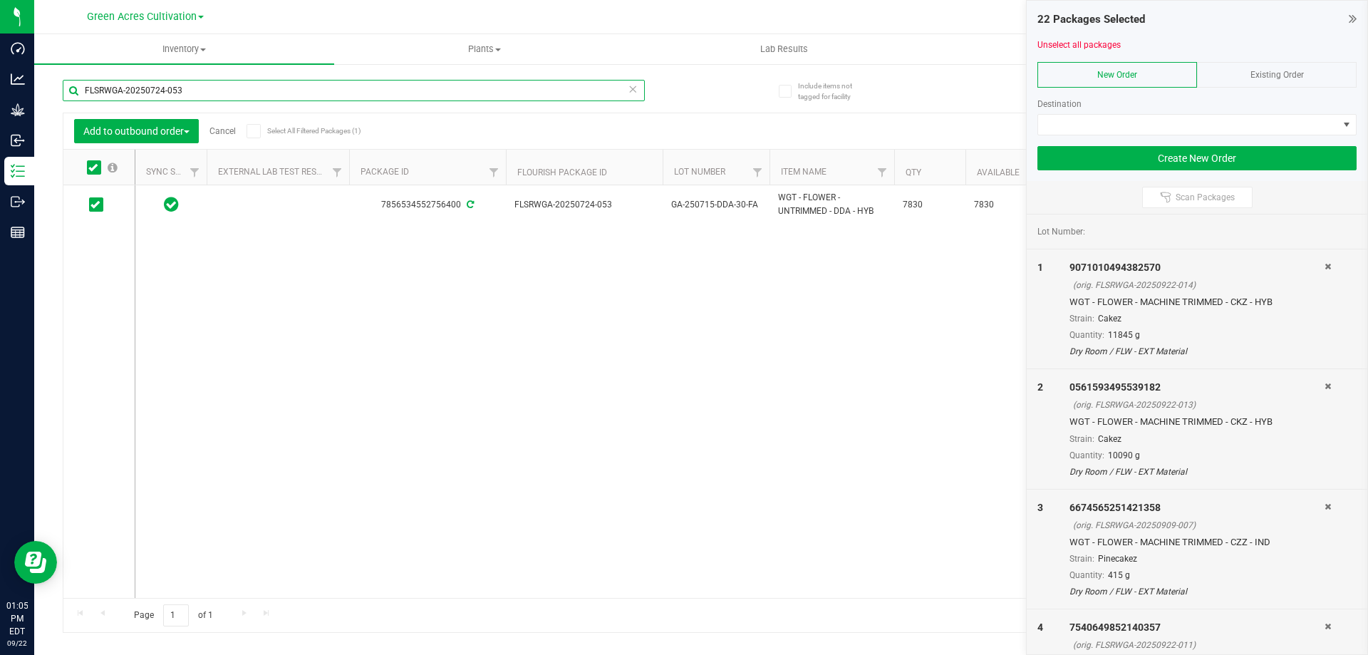
click at [195, 90] on input "FLSRWGA-20250724-053" at bounding box center [354, 90] width 582 height 21
paste input "5"
click at [96, 167] on icon at bounding box center [92, 167] width 9 height 0
click at [0, 0] on input "checkbox" at bounding box center [0, 0] width 0 height 0
click at [201, 88] on input "FLSRWGA-20250724-055" at bounding box center [354, 90] width 582 height 21
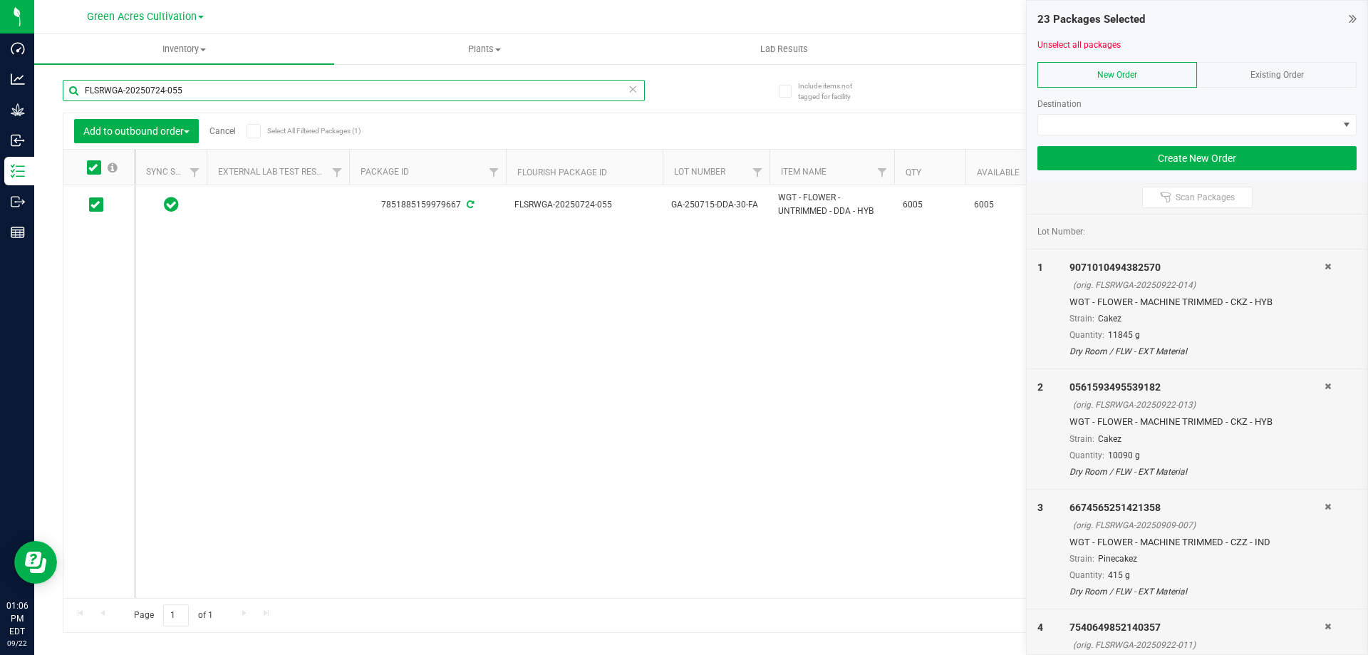
click at [201, 87] on input "FLSRWGA-20250724-055" at bounding box center [354, 90] width 582 height 21
paste input "41"
click at [94, 167] on icon at bounding box center [92, 167] width 9 height 0
click at [0, 0] on input "checkbox" at bounding box center [0, 0] width 0 height 0
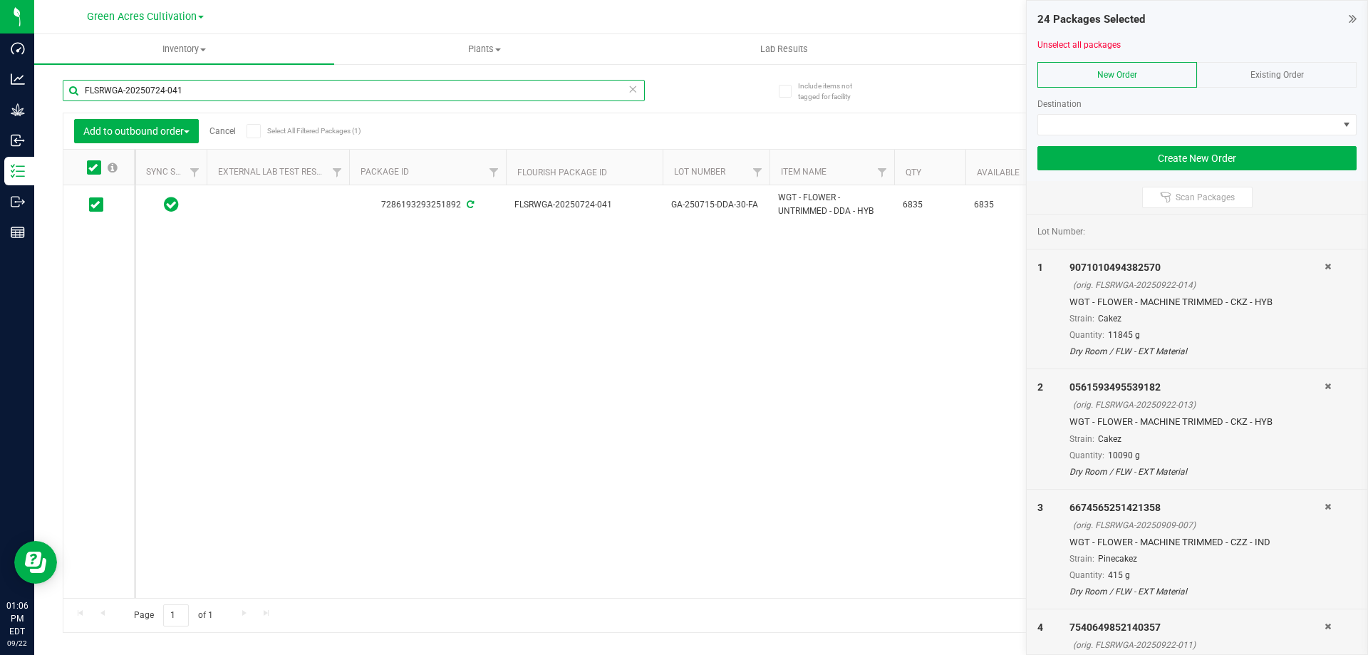
click at [168, 91] on input "FLSRWGA-20250724-041" at bounding box center [354, 90] width 582 height 21
paste input "8"
click at [94, 167] on icon at bounding box center [92, 167] width 9 height 0
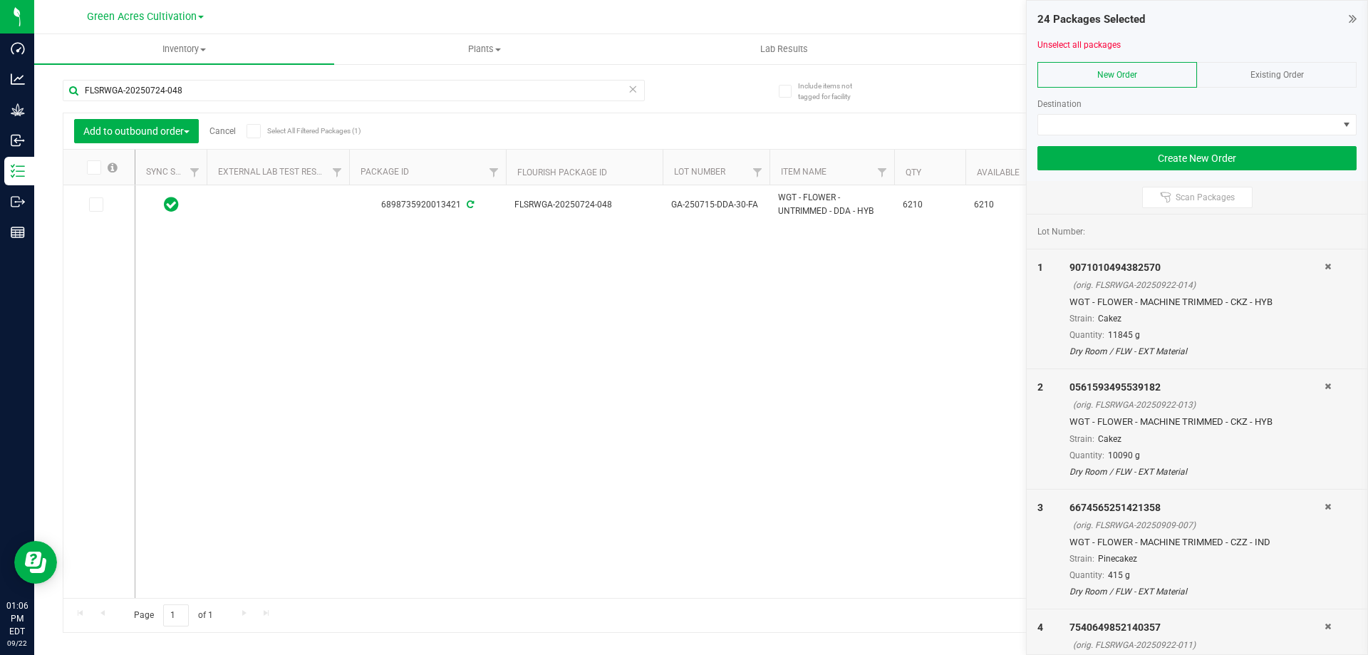
click at [0, 0] on input "checkbox" at bounding box center [0, 0] width 0 height 0
click at [217, 91] on input "FLSRWGA-20250724-048" at bounding box center [354, 90] width 582 height 21
paste input "54"
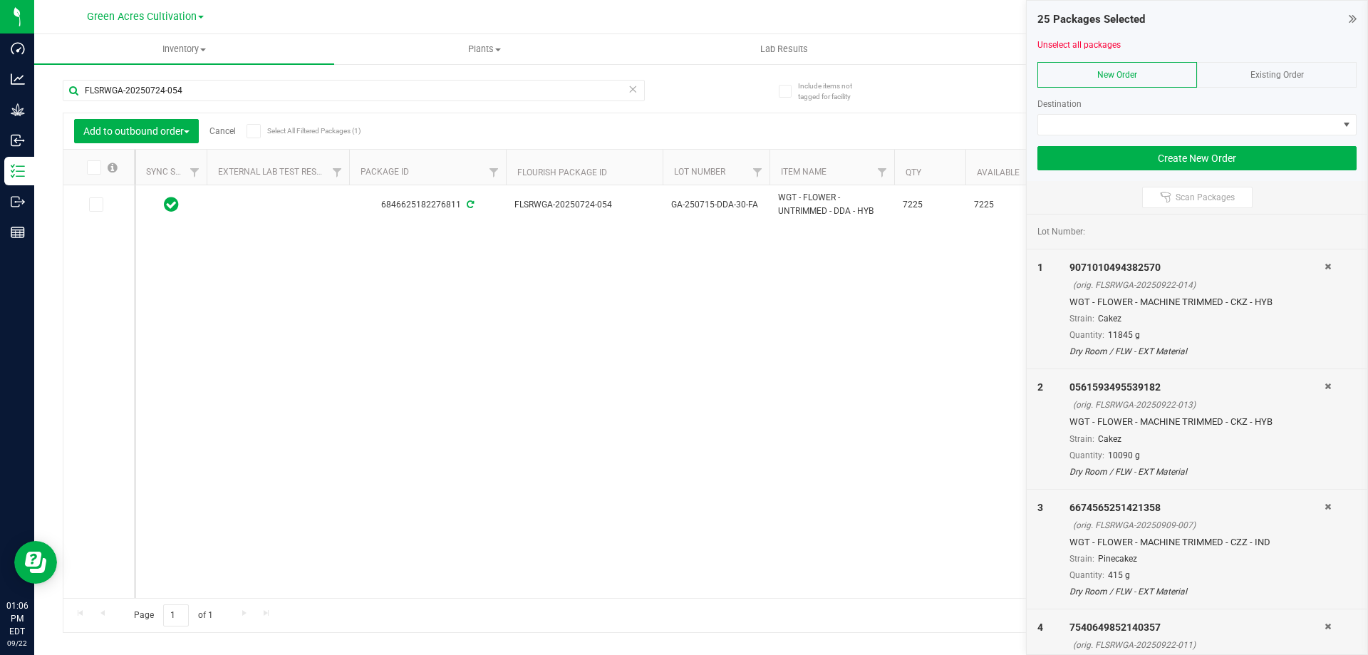
click at [93, 167] on icon at bounding box center [92, 167] width 9 height 0
click at [0, 0] on input "checkbox" at bounding box center [0, 0] width 0 height 0
click at [215, 86] on input "FLSRWGA-20250724-054" at bounding box center [354, 90] width 582 height 21
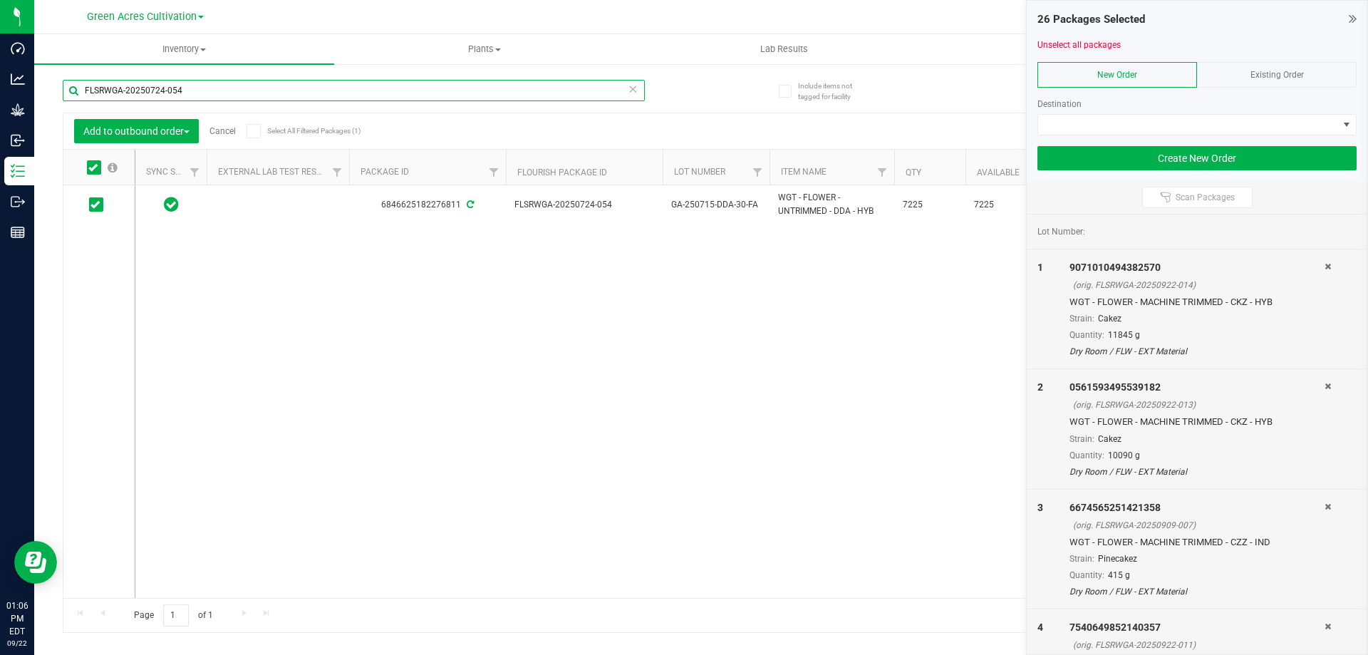
paste input "43"
click at [93, 167] on icon at bounding box center [92, 167] width 9 height 0
click at [0, 0] on input "checkbox" at bounding box center [0, 0] width 0 height 0
click at [191, 98] on input "FLSRWGA-20250724-043" at bounding box center [354, 90] width 582 height 21
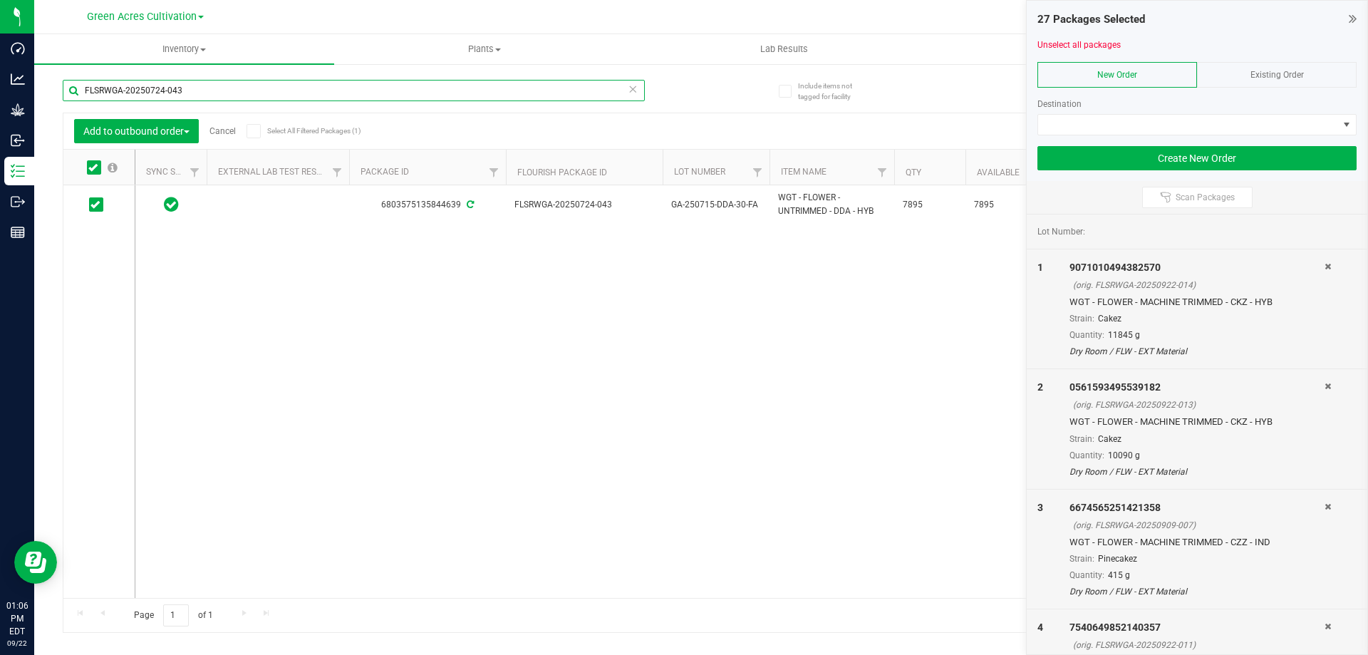
click at [191, 98] on input "FLSRWGA-20250724-043" at bounding box center [354, 90] width 582 height 21
paste input "38"
click at [96, 167] on icon at bounding box center [92, 167] width 9 height 0
click at [0, 0] on input "checkbox" at bounding box center [0, 0] width 0 height 0
click at [197, 88] on input "FLSRWGA-20250724-038" at bounding box center [354, 90] width 582 height 21
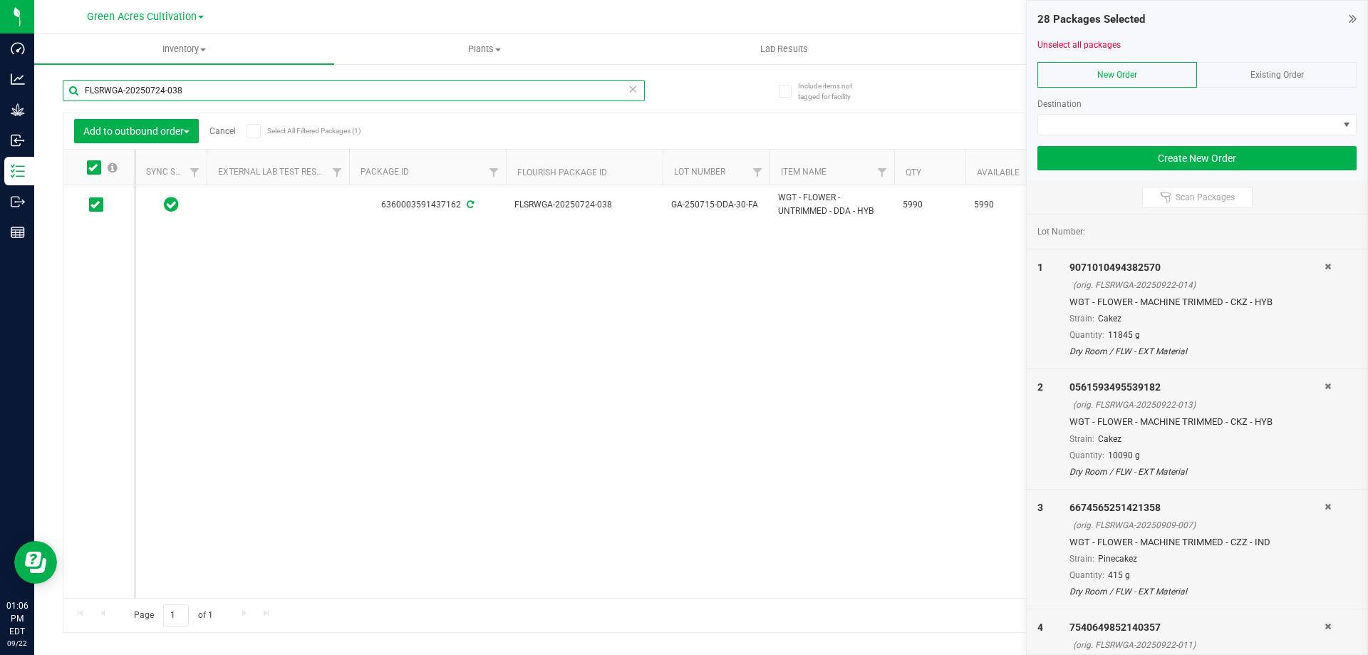
click at [197, 88] on input "FLSRWGA-20250724-038" at bounding box center [354, 90] width 582 height 21
paste input "40"
click at [92, 167] on icon at bounding box center [92, 167] width 9 height 0
click at [0, 0] on input "checkbox" at bounding box center [0, 0] width 0 height 0
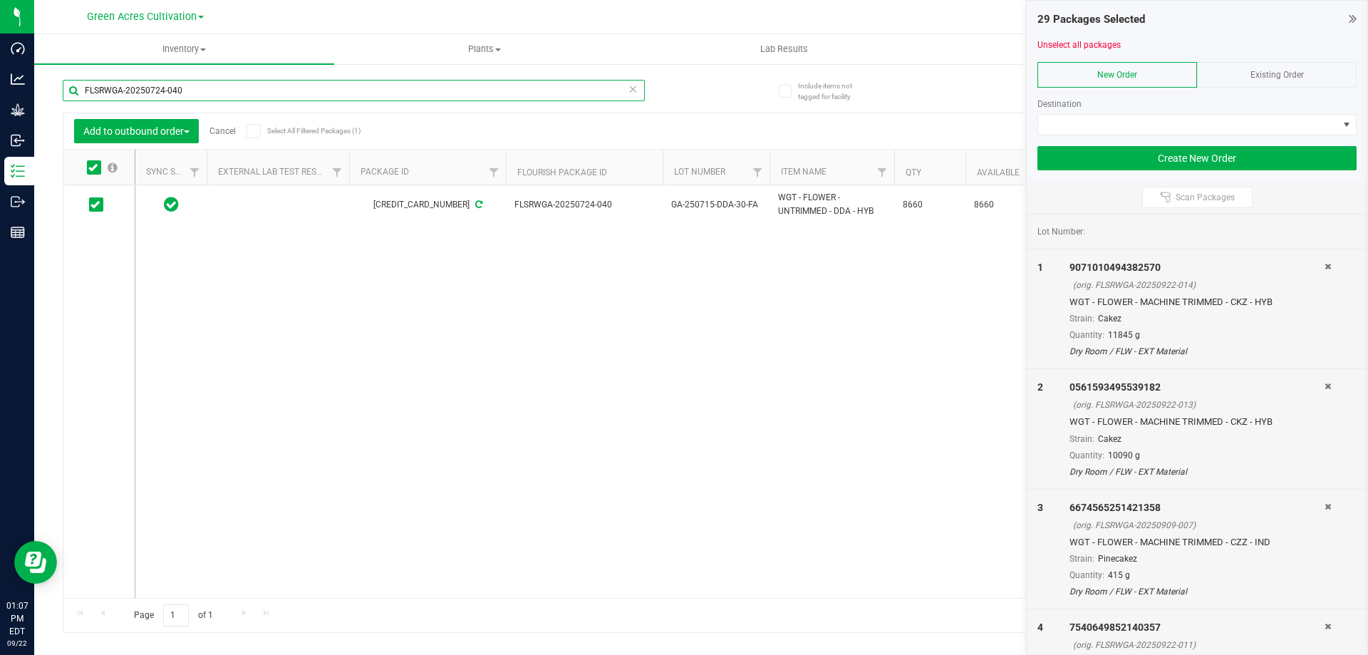
click at [192, 93] on input "FLSRWGA-20250724-040" at bounding box center [354, 90] width 582 height 21
paste input "2"
click at [93, 167] on icon at bounding box center [92, 167] width 9 height 0
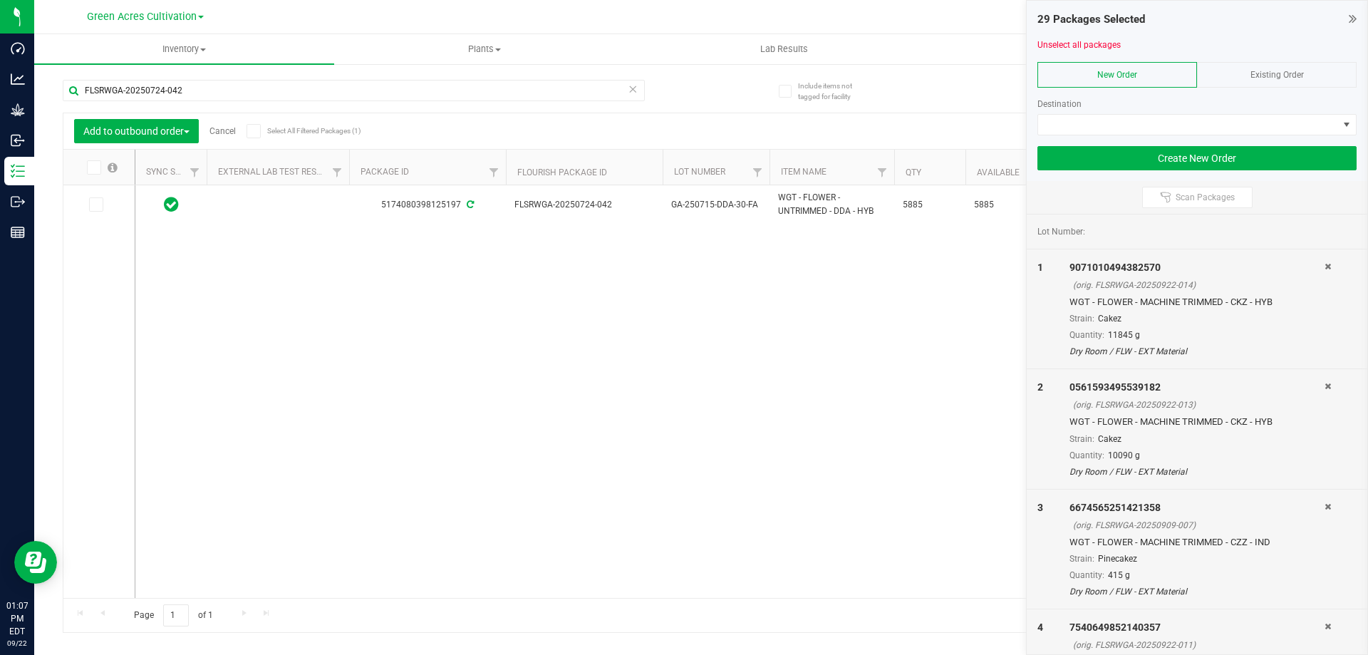
click at [0, 0] on input "checkbox" at bounding box center [0, 0] width 0 height 0
click at [256, 94] on input "FLSRWGA-20250724-042" at bounding box center [354, 90] width 582 height 21
paste input "56"
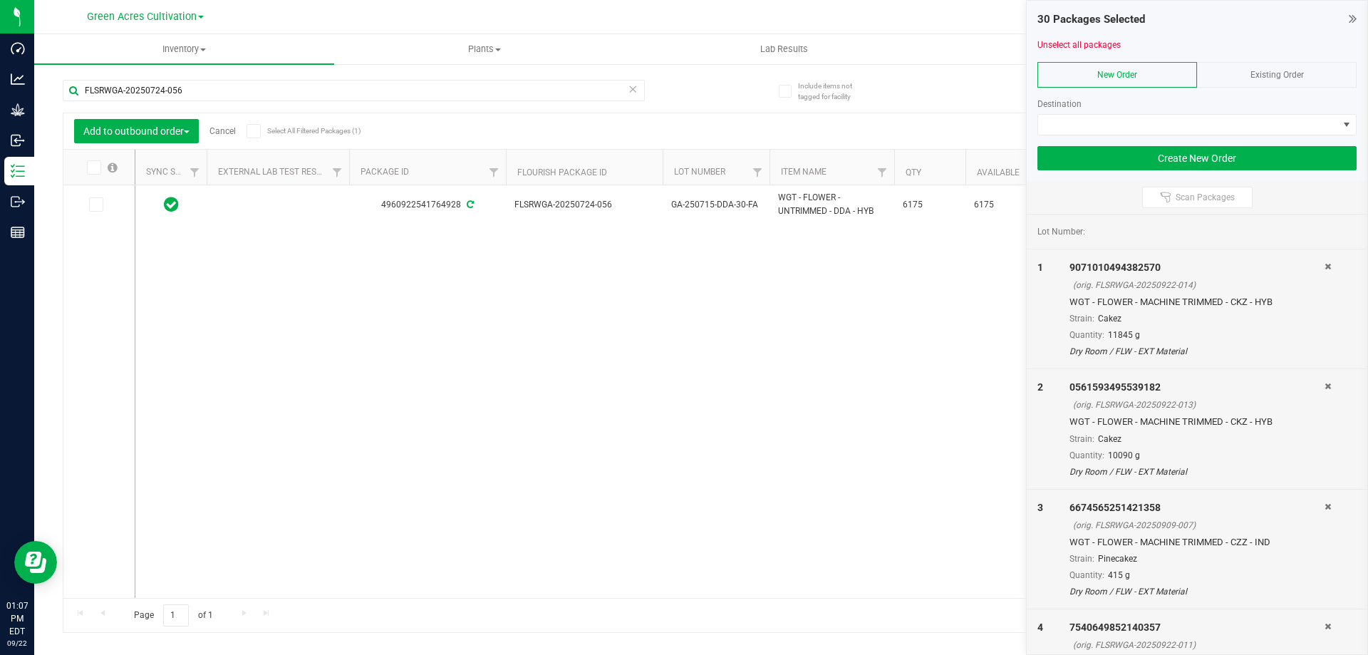
click at [95, 167] on icon at bounding box center [92, 167] width 9 height 0
click at [0, 0] on input "checkbox" at bounding box center [0, 0] width 0 height 0
click at [203, 89] on input "FLSRWGA-20250724-056" at bounding box center [354, 90] width 582 height 21
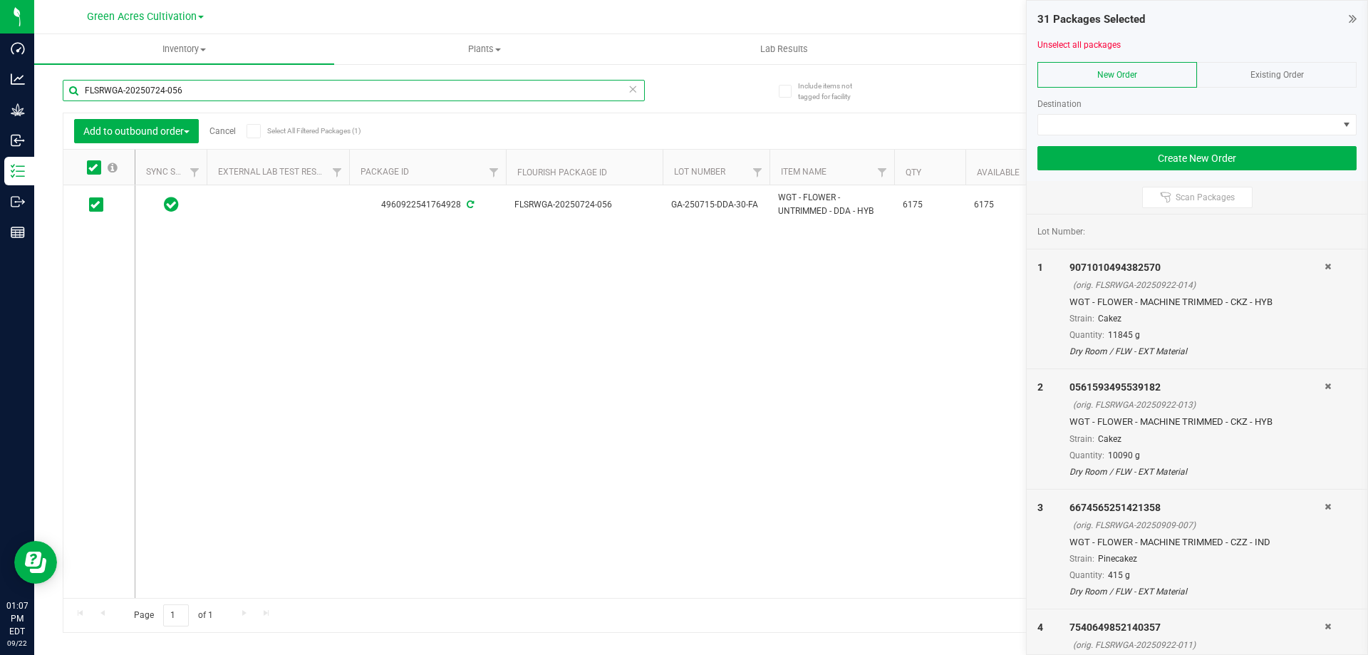
paste input "45"
click at [95, 167] on icon at bounding box center [92, 167] width 9 height 0
click at [0, 0] on input "checkbox" at bounding box center [0, 0] width 0 height 0
click at [244, 91] on input "FLSRWGA-20250724-045" at bounding box center [354, 90] width 582 height 21
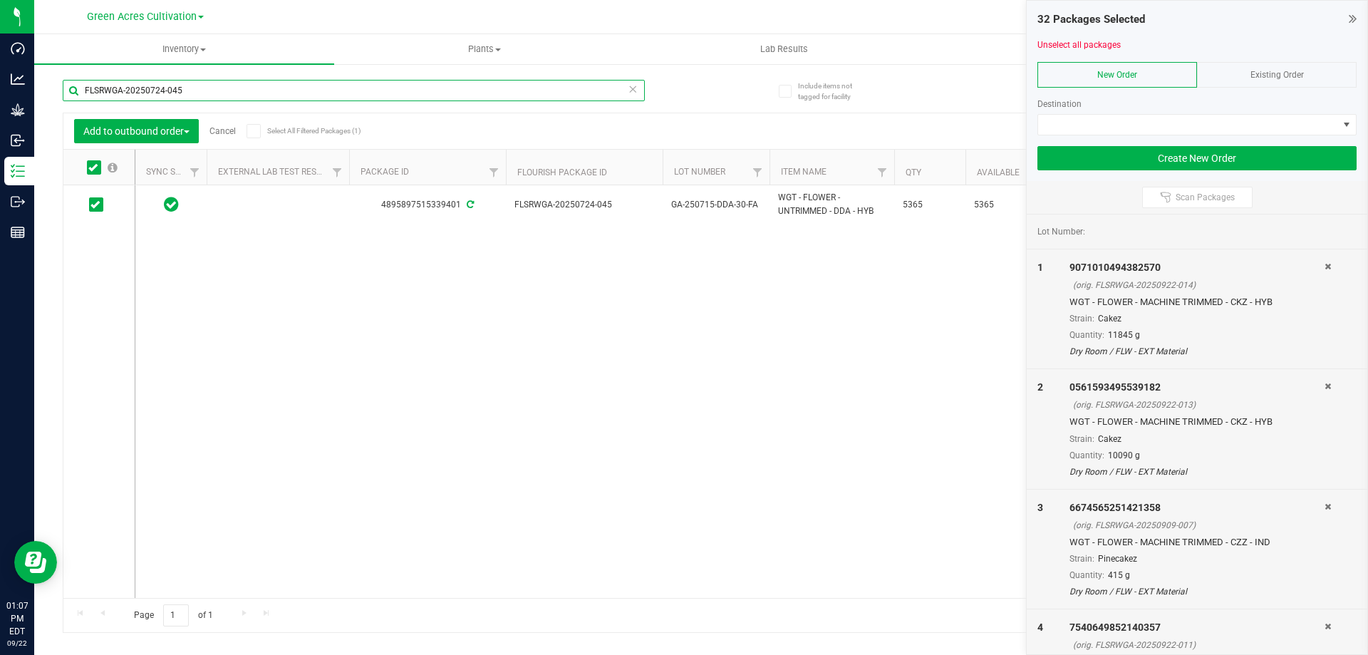
click at [244, 91] on input "FLSRWGA-20250724-045" at bounding box center [354, 90] width 582 height 21
paste input "51"
click at [101, 166] on label at bounding box center [101, 167] width 55 height 14
click at [0, 0] on input "checkbox" at bounding box center [0, 0] width 0 height 0
click at [190, 89] on input "FLSRWGA-20250724-051" at bounding box center [354, 90] width 582 height 21
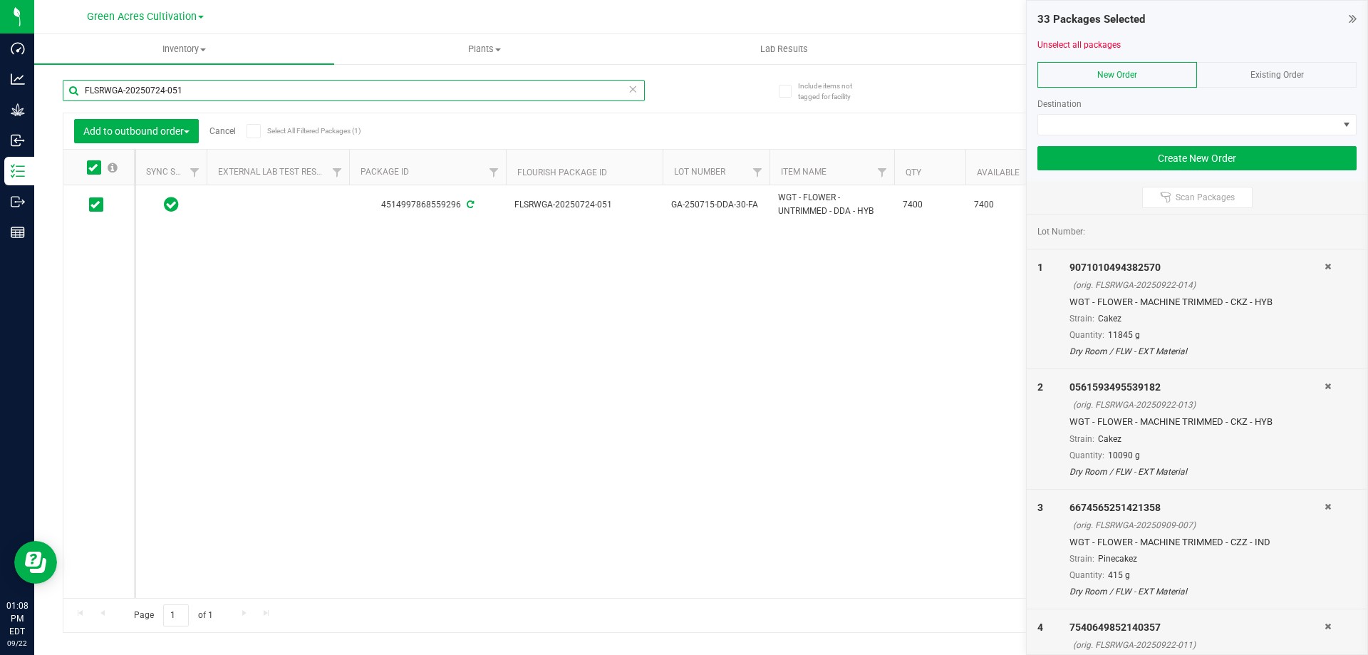
click at [190, 89] on input "FLSRWGA-20250724-051" at bounding box center [354, 90] width 582 height 21
paste input "2"
click at [89, 167] on icon at bounding box center [92, 167] width 9 height 0
click at [0, 0] on input "checkbox" at bounding box center [0, 0] width 0 height 0
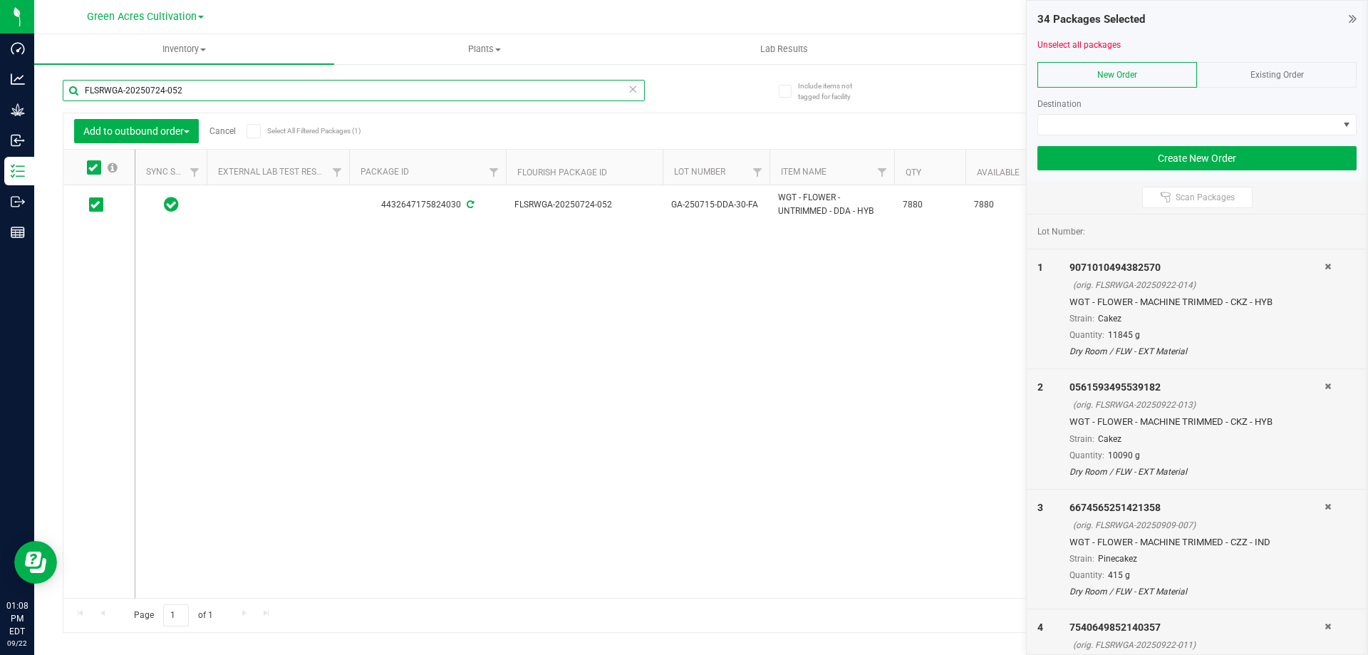
click at [270, 90] on input "FLSRWGA-20250724-052" at bounding box center [354, 90] width 582 height 21
paste input "47"
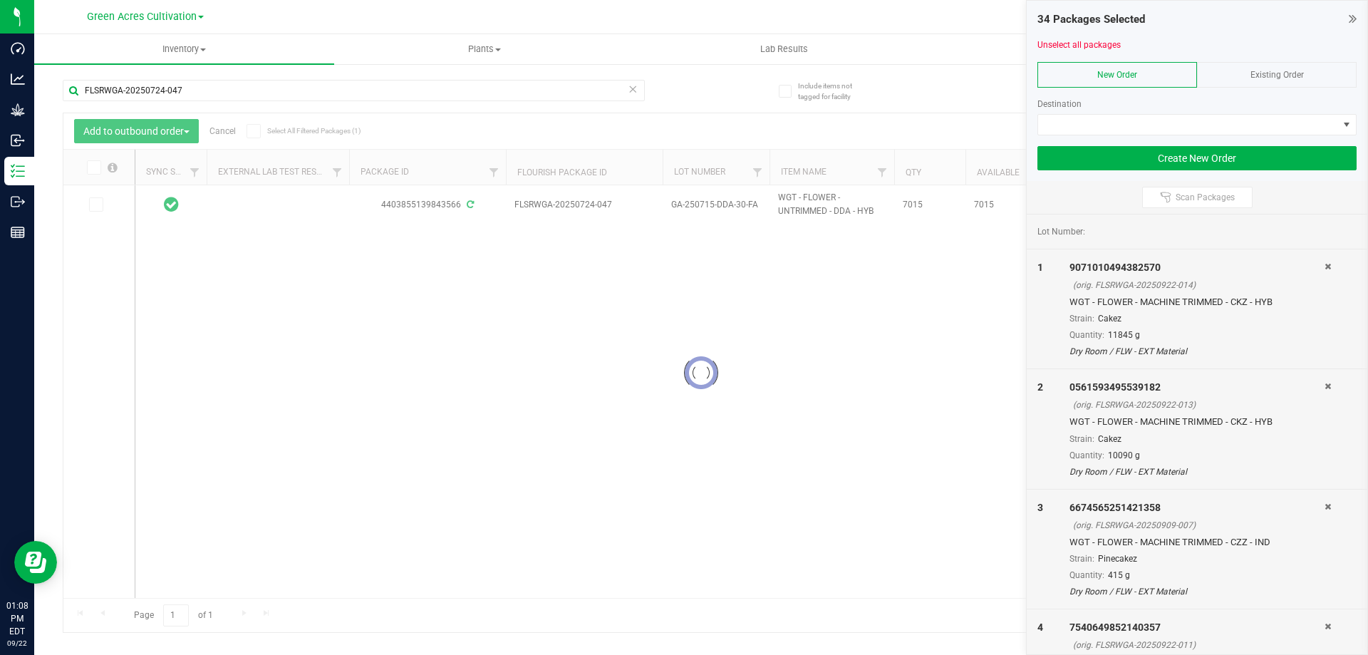
click at [93, 174] on div at bounding box center [701, 372] width 1276 height 519
click at [91, 174] on span at bounding box center [94, 167] width 14 height 14
click at [0, 0] on input "checkbox" at bounding box center [0, 0] width 0 height 0
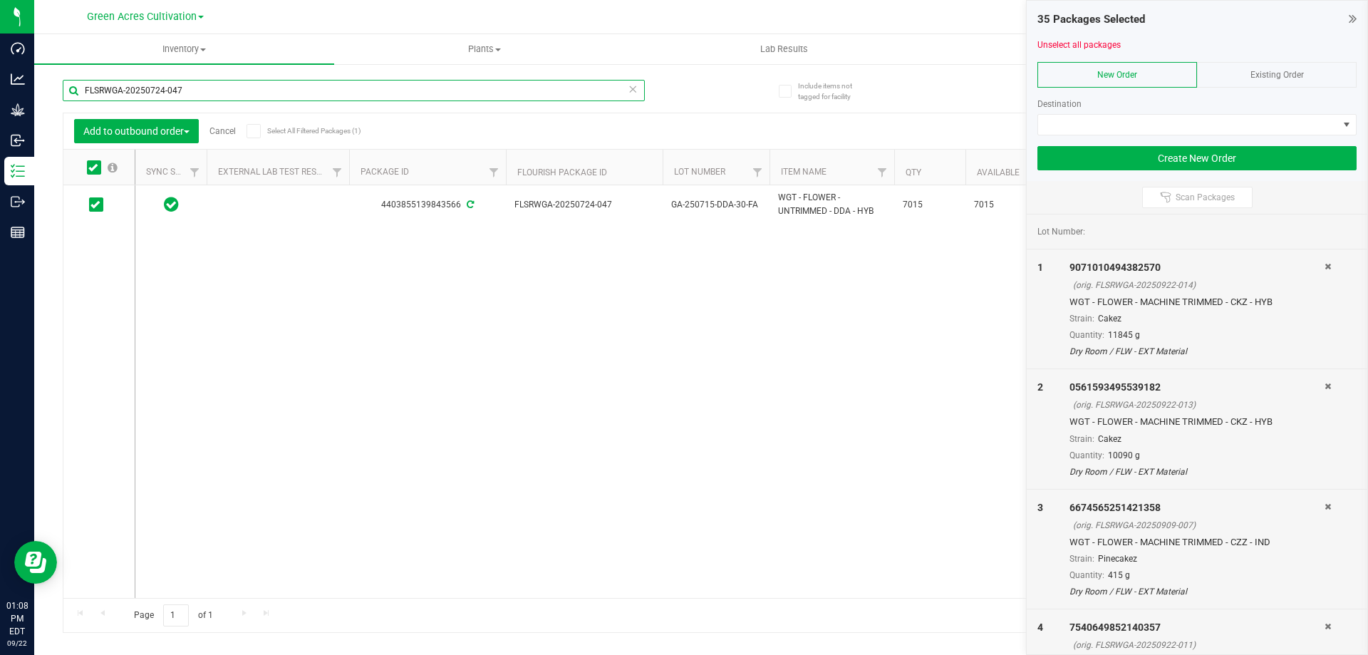
click at [180, 91] on input "FLSRWGA-20250724-047" at bounding box center [354, 90] width 582 height 21
paste input "9"
click at [93, 167] on icon at bounding box center [92, 167] width 9 height 0
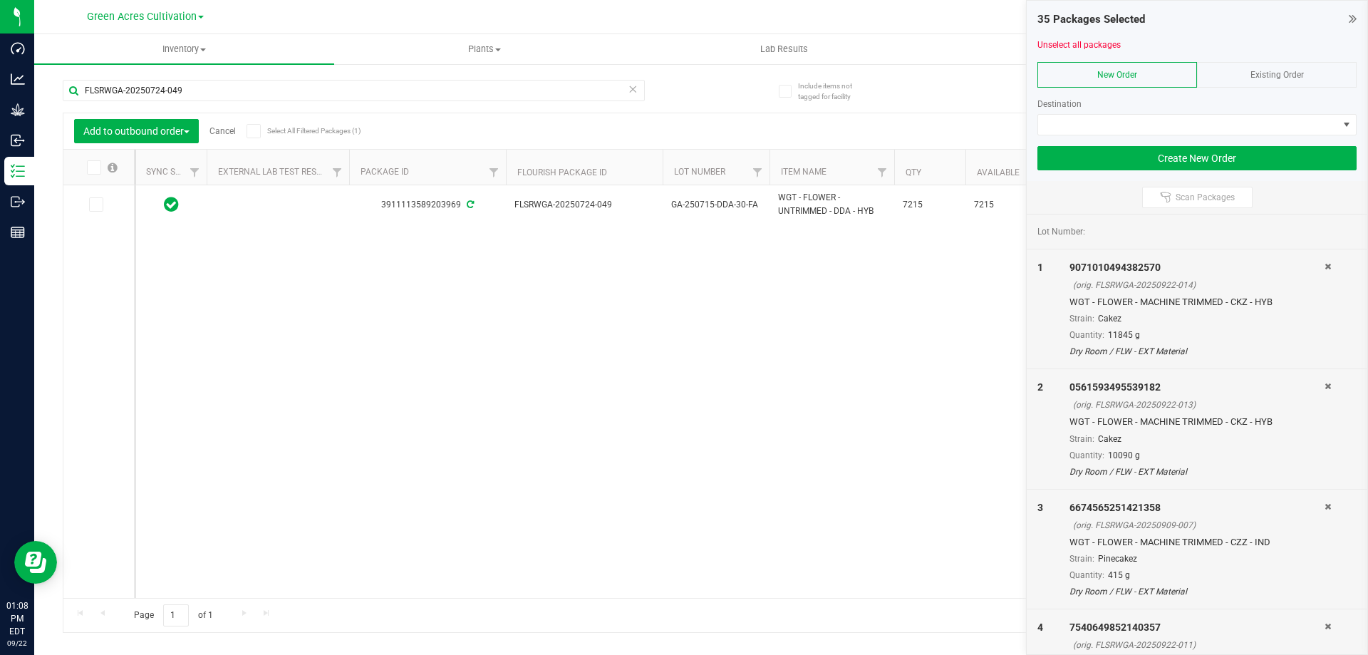
click at [0, 0] on input "checkbox" at bounding box center [0, 0] width 0 height 0
click at [194, 94] on input "FLSRWGA-20250724-049" at bounding box center [354, 90] width 582 height 21
click at [194, 93] on input "FLSRWGA-20250724-049" at bounding box center [354, 90] width 582 height 21
paste input "50"
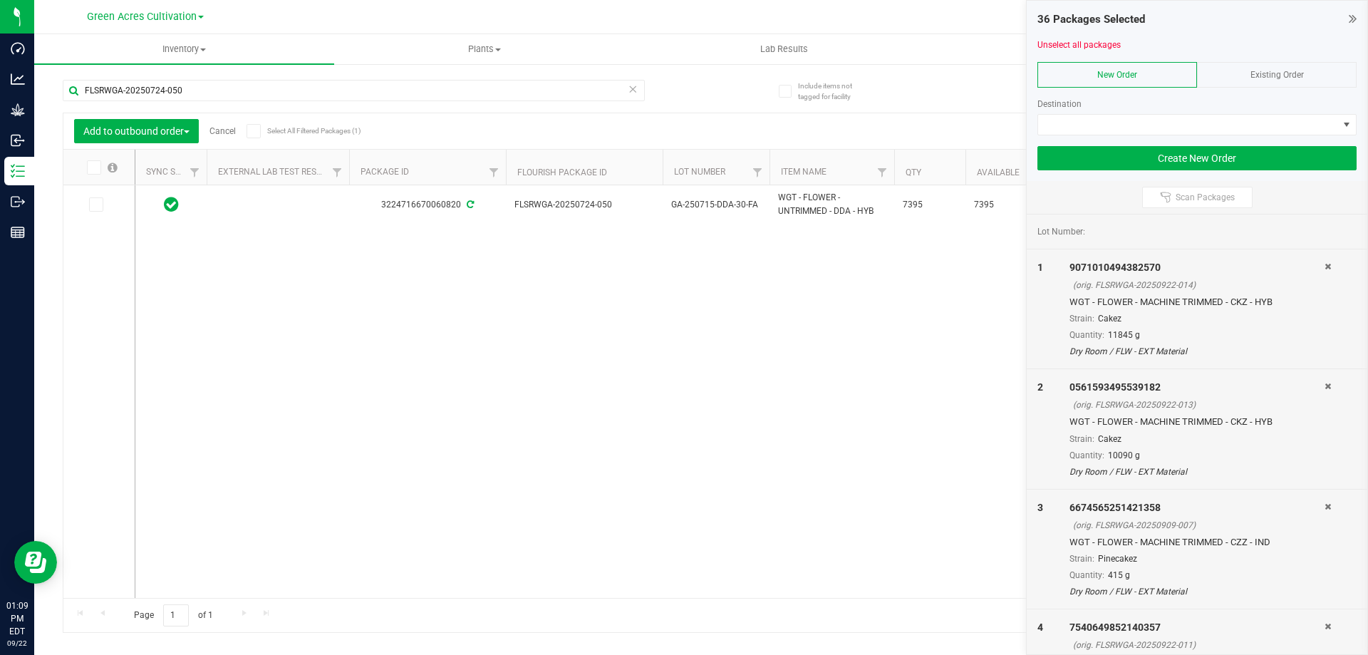
click at [93, 167] on icon at bounding box center [92, 167] width 9 height 0
click at [0, 0] on input "checkbox" at bounding box center [0, 0] width 0 height 0
click at [185, 91] on input "FLSRWGA-20250724-050" at bounding box center [354, 90] width 582 height 21
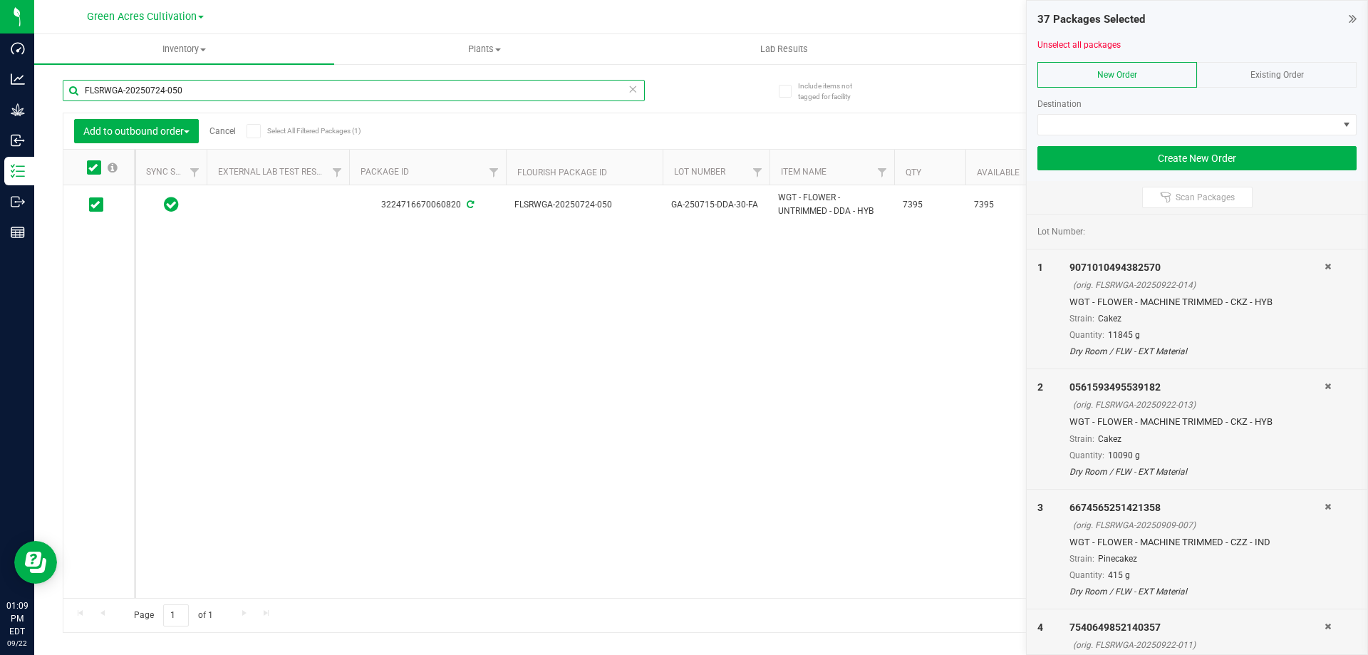
paste input "46"
click at [93, 167] on icon at bounding box center [92, 167] width 9 height 0
click at [0, 0] on input "checkbox" at bounding box center [0, 0] width 0 height 0
click at [217, 91] on input "FLSRWGA-20250724-046" at bounding box center [354, 90] width 582 height 21
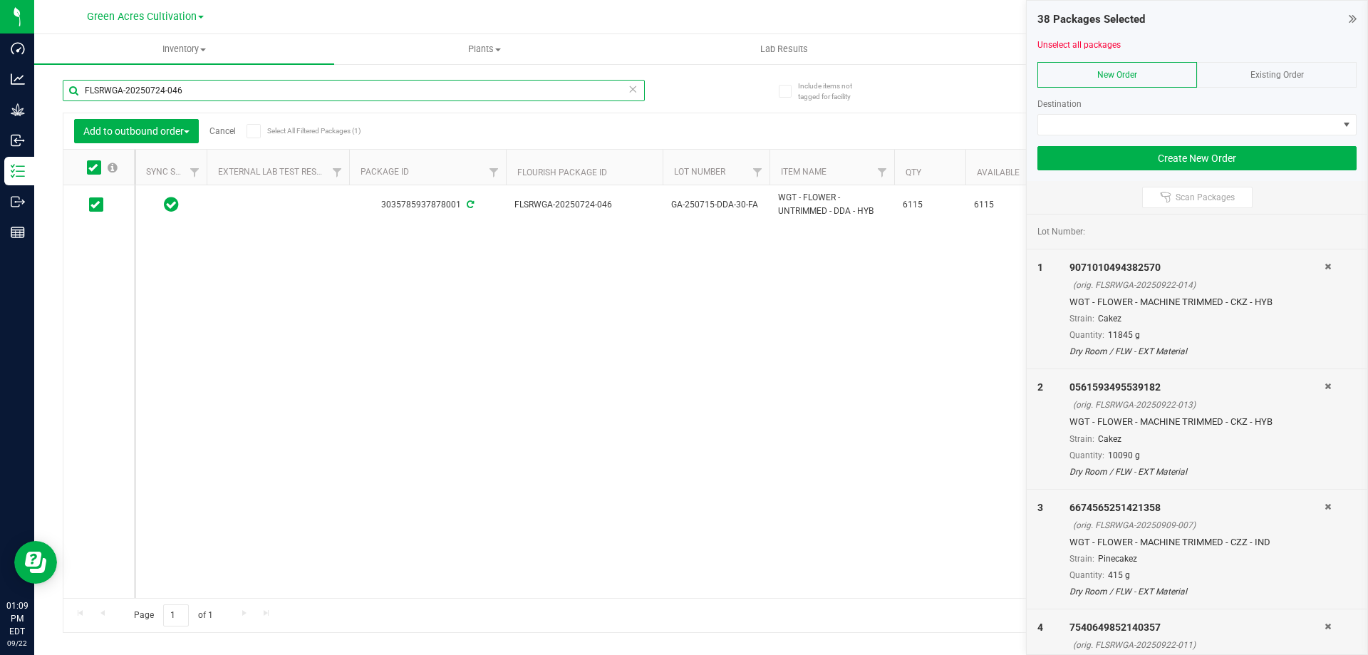
click at [217, 91] on input "FLSRWGA-20250724-046" at bounding box center [354, 90] width 582 height 21
paste input "4"
click at [95, 167] on icon at bounding box center [92, 167] width 9 height 0
click at [0, 0] on input "checkbox" at bounding box center [0, 0] width 0 height 0
click at [212, 89] on input "FLSRWGA-20250724-044" at bounding box center [354, 90] width 582 height 21
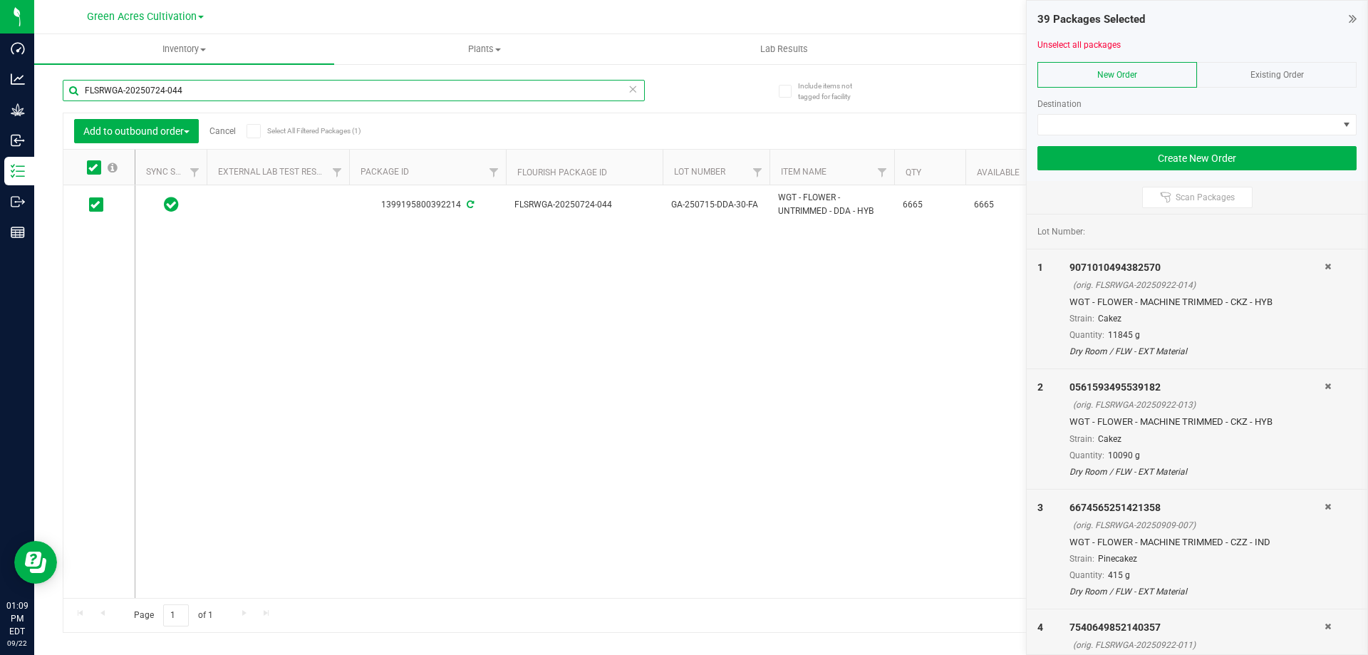
click at [212, 89] on input "FLSRWGA-20250724-044" at bounding box center [354, 90] width 582 height 21
paste input "39"
click at [95, 167] on icon at bounding box center [92, 167] width 9 height 0
click at [0, 0] on input "checkbox" at bounding box center [0, 0] width 0 height 0
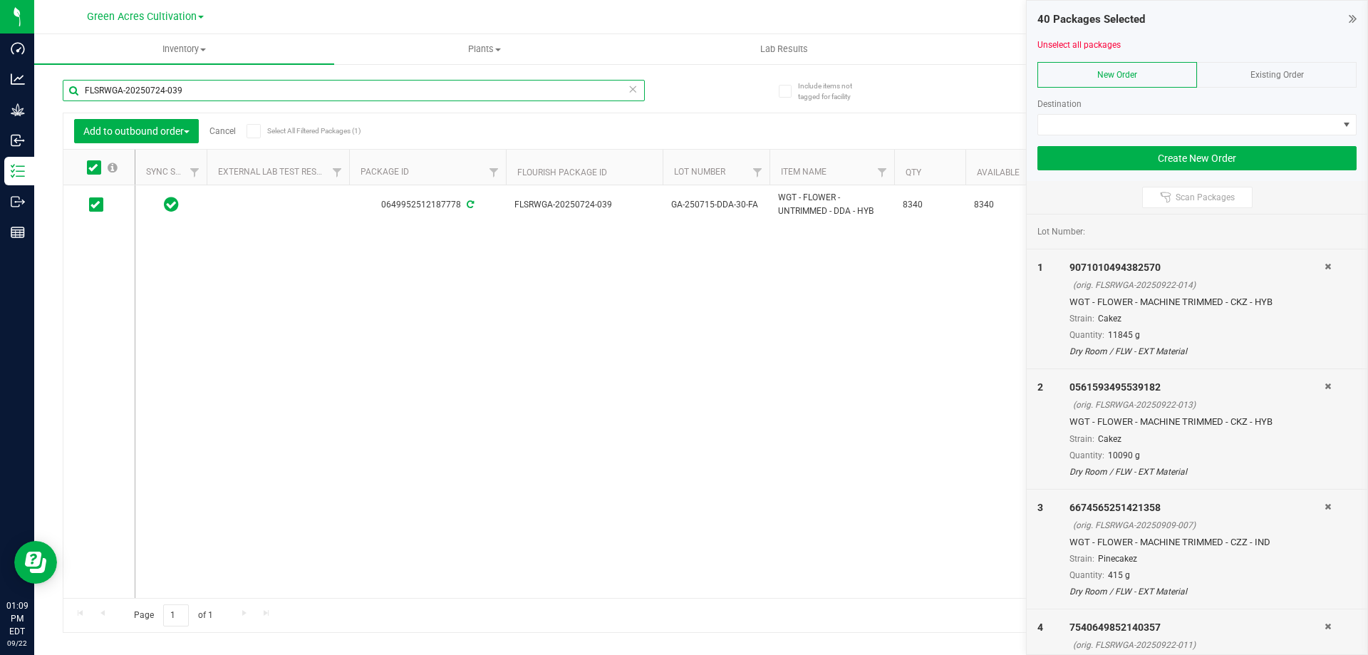
click at [218, 92] on input "FLSRWGA-20250724-039" at bounding box center [354, 90] width 582 height 21
paste input "16-124"
click at [93, 167] on icon at bounding box center [92, 167] width 9 height 0
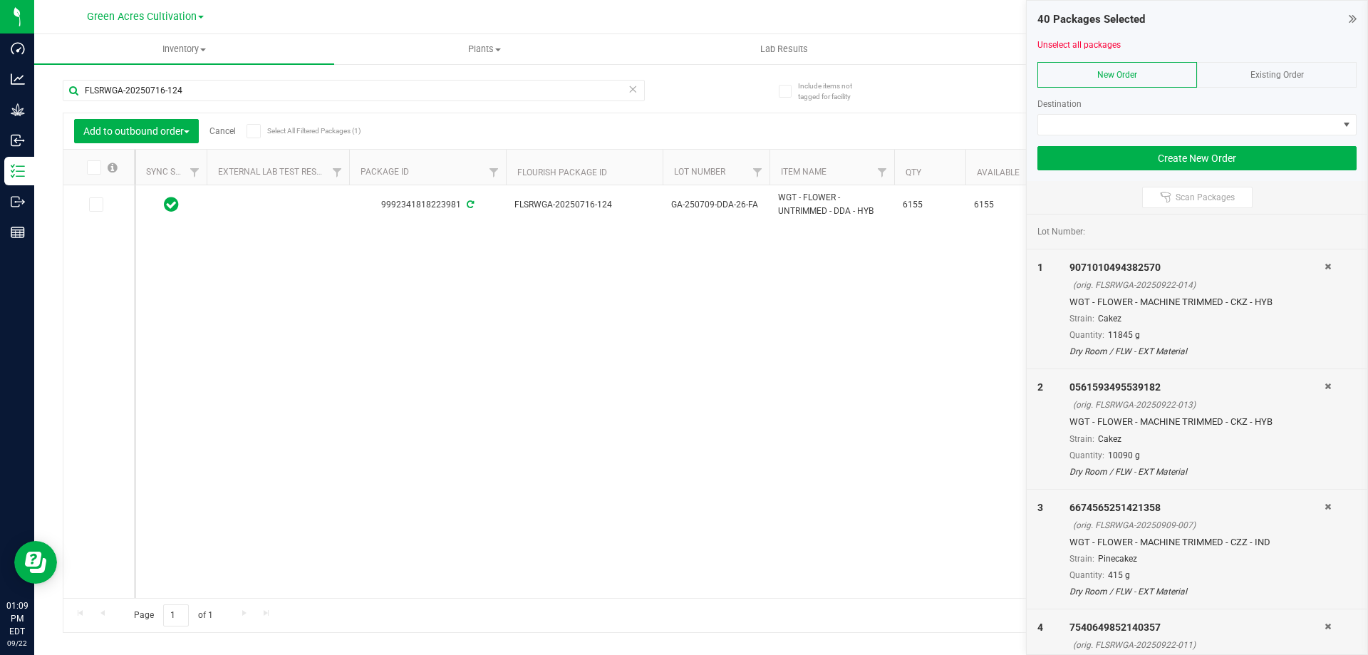
click at [0, 0] on input "checkbox" at bounding box center [0, 0] width 0 height 0
click at [195, 88] on input "FLSRWGA-20250716-124" at bounding box center [354, 90] width 582 height 21
click at [198, 84] on input "FLSRWGA-20250716-124" at bounding box center [354, 90] width 582 height 21
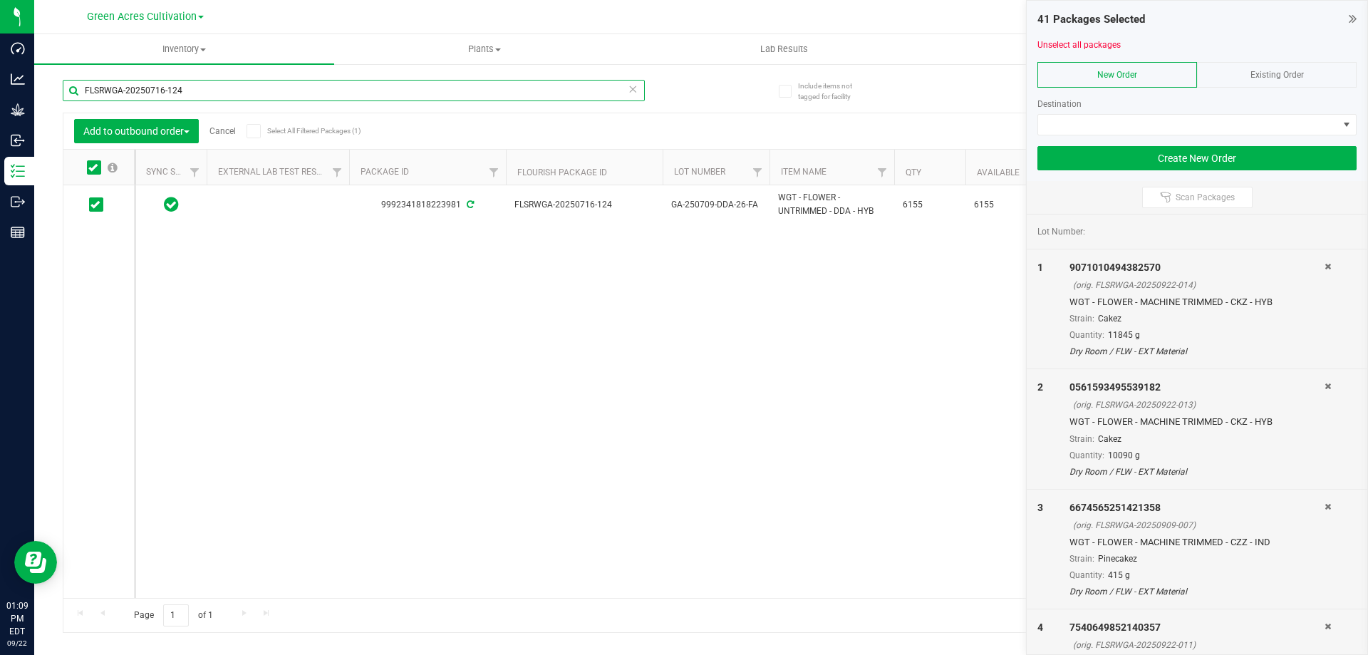
click at [198, 84] on input "FLSRWGA-20250716-124" at bounding box center [354, 90] width 582 height 21
paste input "12"
click at [91, 173] on span at bounding box center [94, 167] width 14 height 14
click at [0, 0] on input "checkbox" at bounding box center [0, 0] width 0 height 0
click at [213, 88] on input "FLSRWGA-20250716-112" at bounding box center [354, 90] width 582 height 21
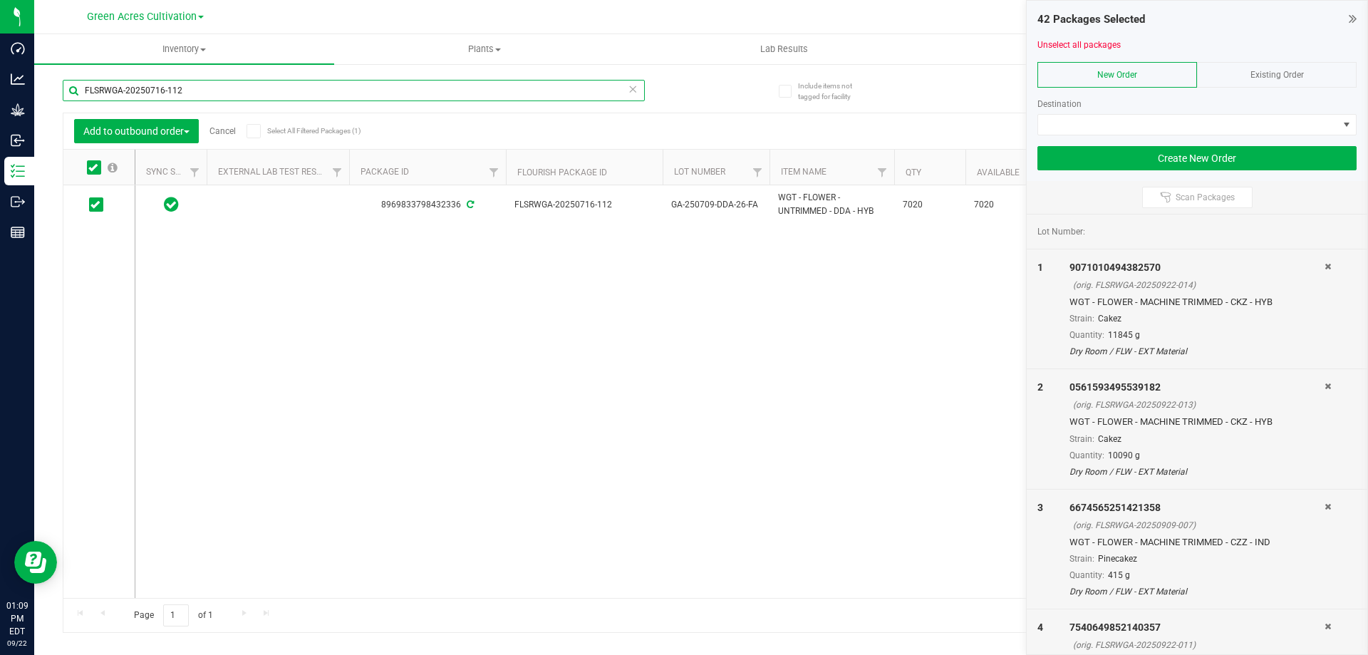
click at [213, 88] on input "FLSRWGA-20250716-112" at bounding box center [354, 90] width 582 height 21
paste input "3"
click at [93, 167] on icon at bounding box center [92, 167] width 9 height 0
click at [0, 0] on input "checkbox" at bounding box center [0, 0] width 0 height 0
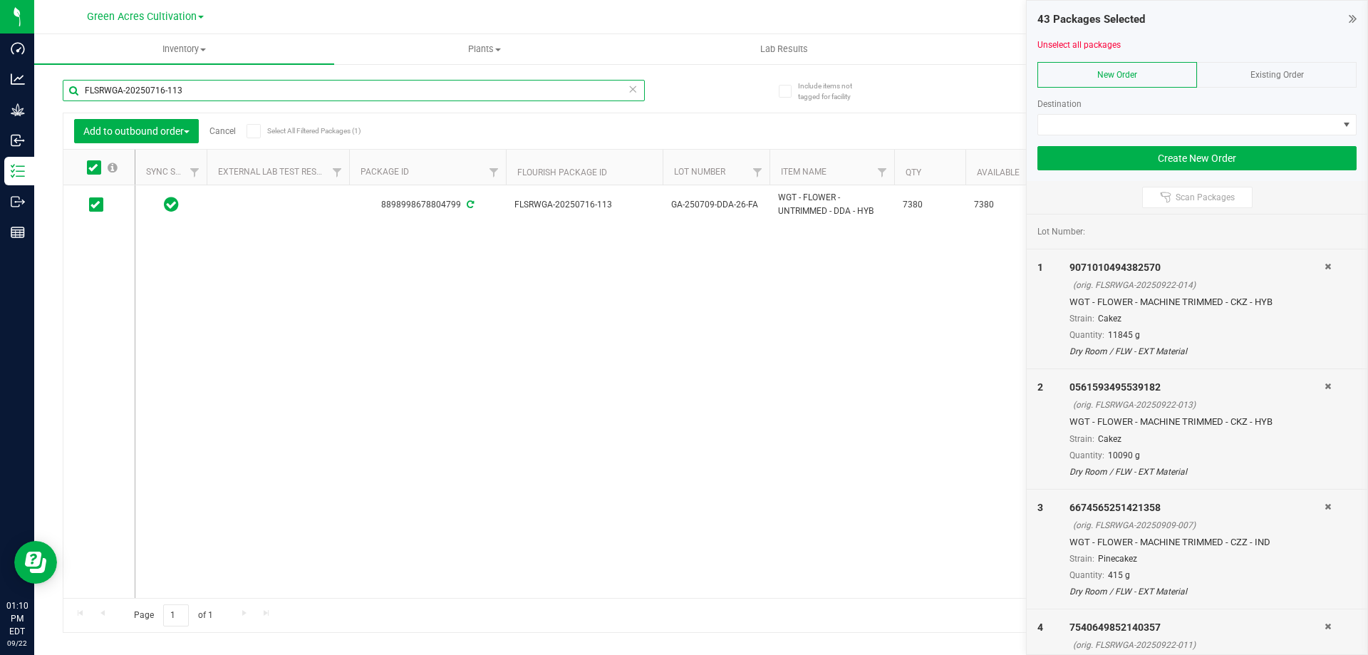
click at [221, 97] on input "FLSRWGA-20250716-113" at bounding box center [354, 90] width 582 height 21
paste input "20"
click at [98, 163] on span at bounding box center [94, 167] width 14 height 14
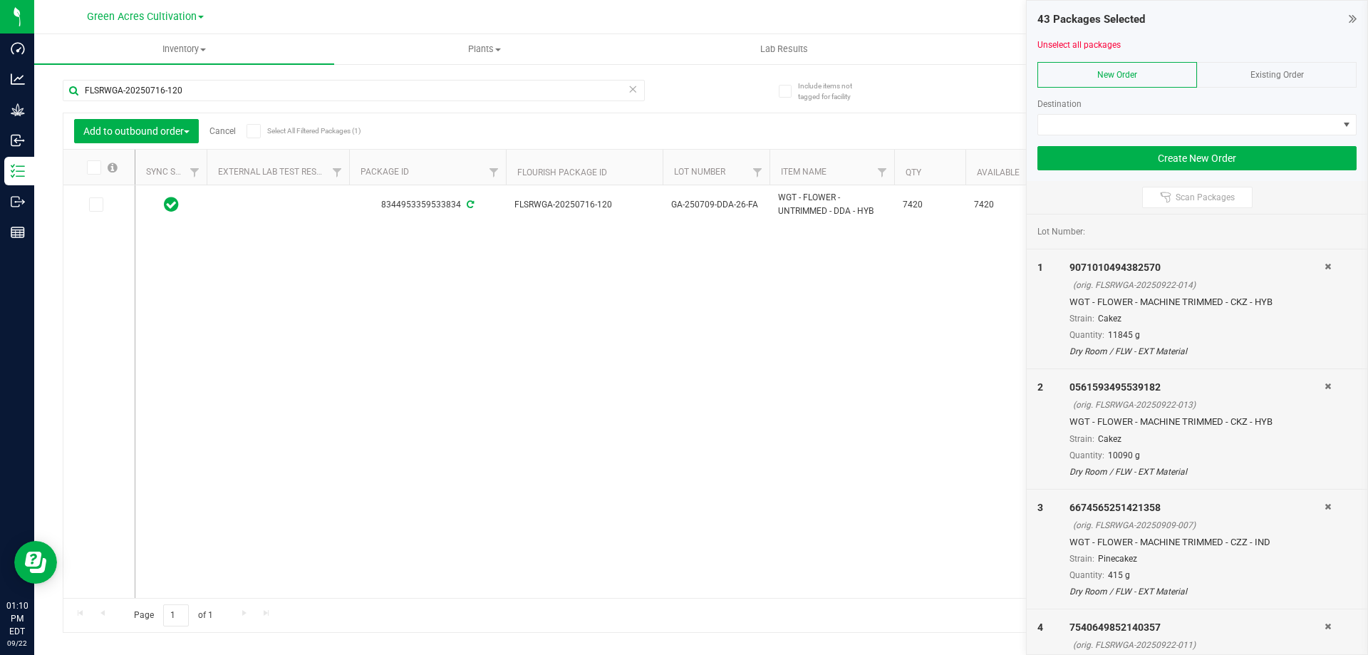
click at [0, 0] on input "checkbox" at bounding box center [0, 0] width 0 height 0
click at [171, 93] on input "FLSRWGA-20250716-120" at bounding box center [354, 90] width 582 height 21
paste input "14"
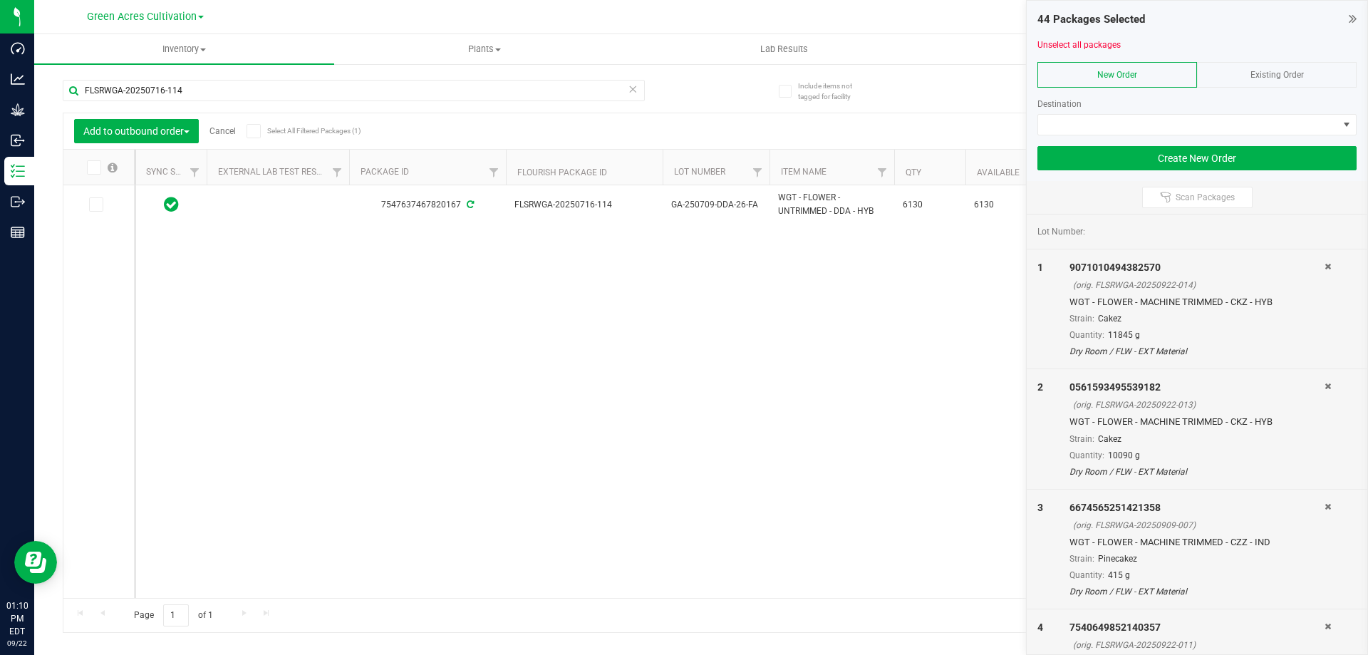
click at [92, 167] on icon at bounding box center [92, 167] width 9 height 0
click at [0, 0] on input "checkbox" at bounding box center [0, 0] width 0 height 0
click at [196, 95] on input "FLSRWGA-20250716-114" at bounding box center [354, 90] width 582 height 21
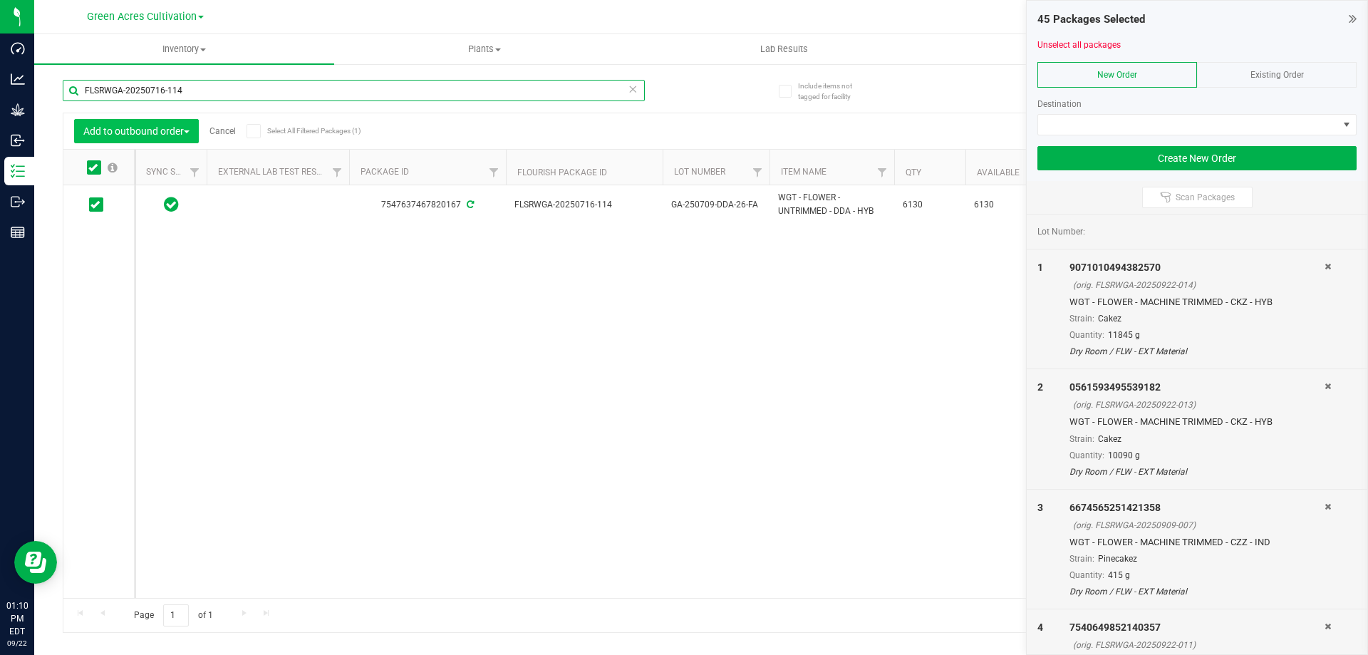
paste input "9"
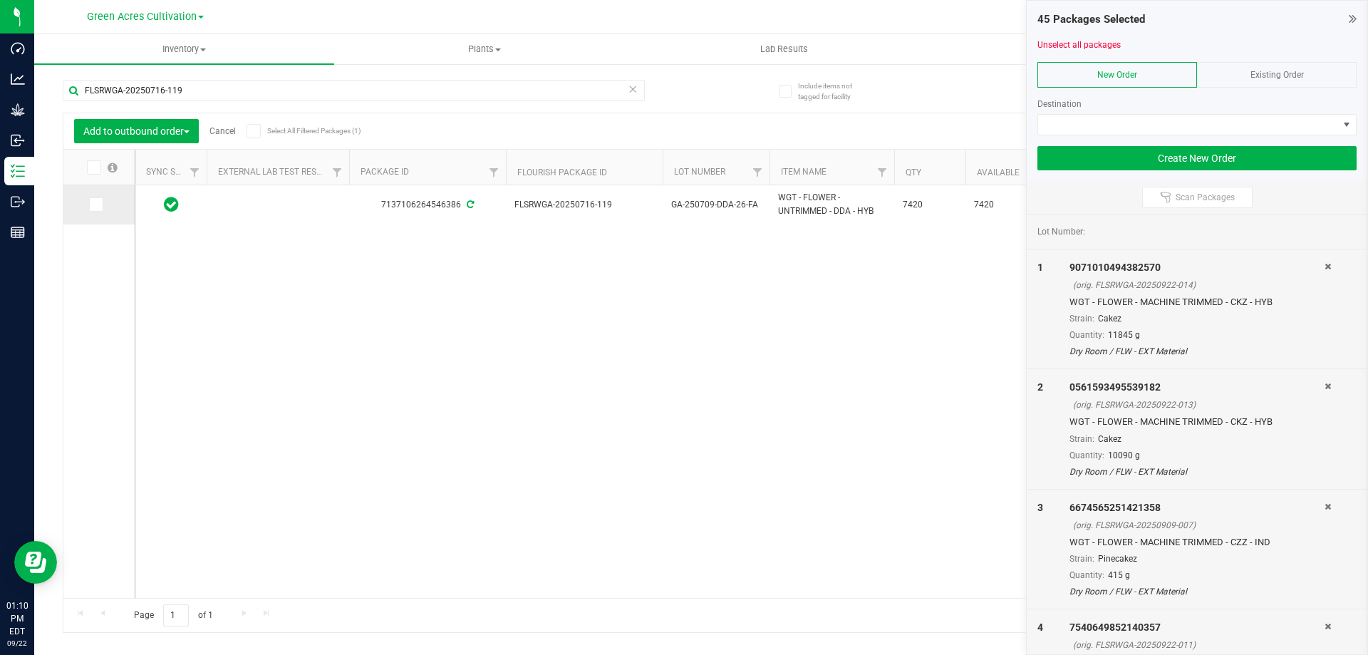
click at [98, 205] on icon at bounding box center [95, 205] width 9 height 0
click at [0, 0] on input "checkbox" at bounding box center [0, 0] width 0 height 0
click at [210, 75] on div "FLSRWGA-20250716-119" at bounding box center [382, 90] width 639 height 46
click at [205, 94] on input "FLSRWGA-20250716-119" at bounding box center [354, 90] width 582 height 21
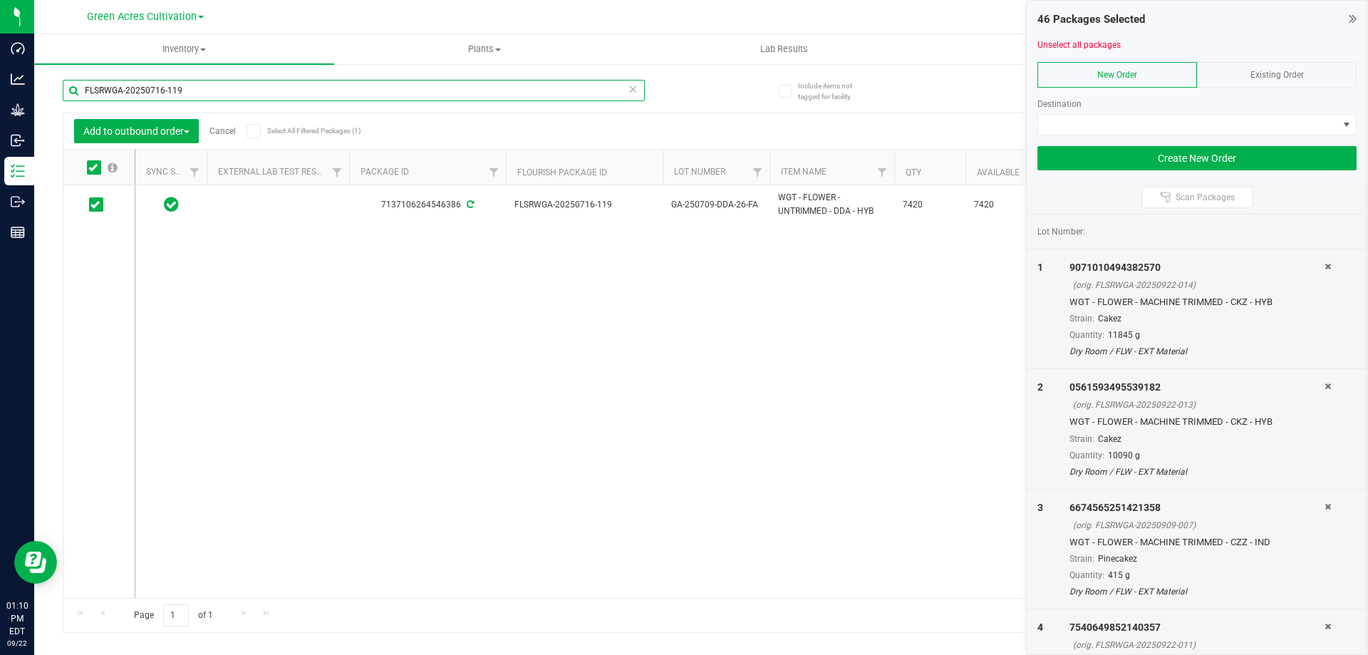
click at [205, 94] on input "FLSRWGA-20250716-119" at bounding box center [354, 90] width 582 height 21
paste input "7"
click at [93, 167] on icon at bounding box center [92, 167] width 9 height 0
click at [0, 0] on input "checkbox" at bounding box center [0, 0] width 0 height 0
click at [195, 87] on input "FLSRWGA-20250716-117" at bounding box center [354, 90] width 582 height 21
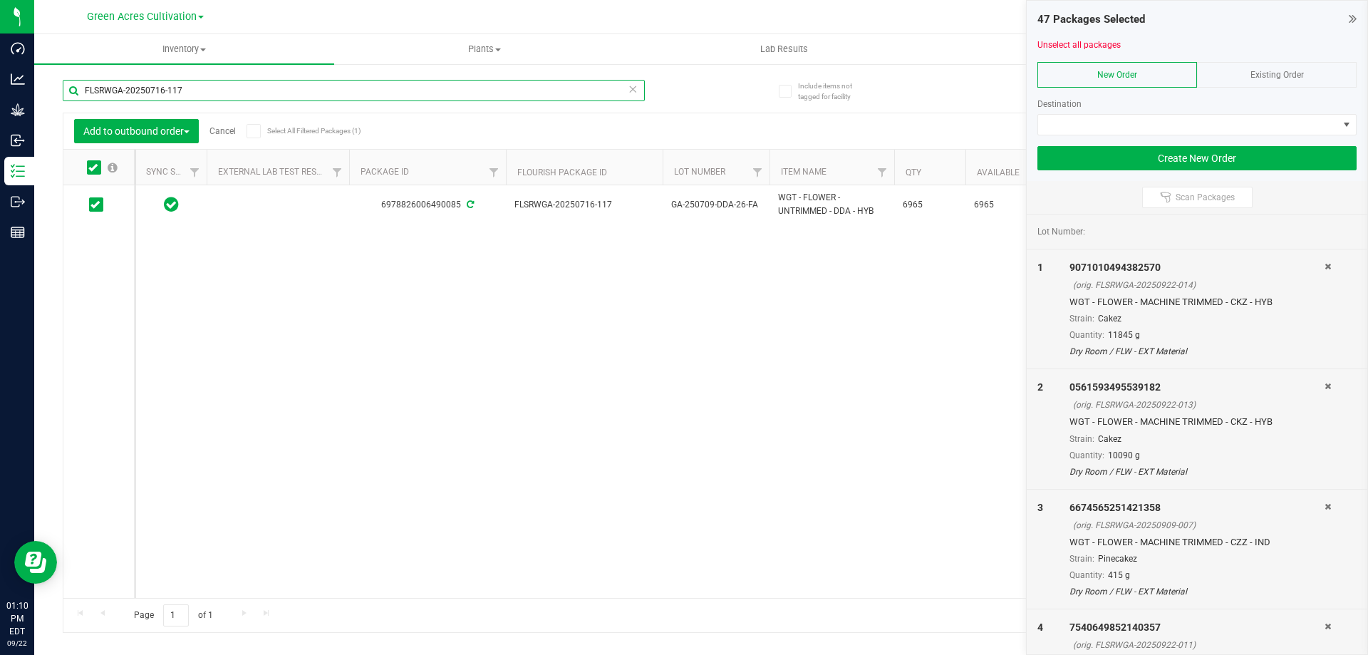
click at [195, 87] on input "FLSRWGA-20250716-117" at bounding box center [354, 90] width 582 height 21
paste input "8"
click at [101, 204] on span at bounding box center [96, 204] width 14 height 14
click at [0, 0] on input "checkbox" at bounding box center [0, 0] width 0 height 0
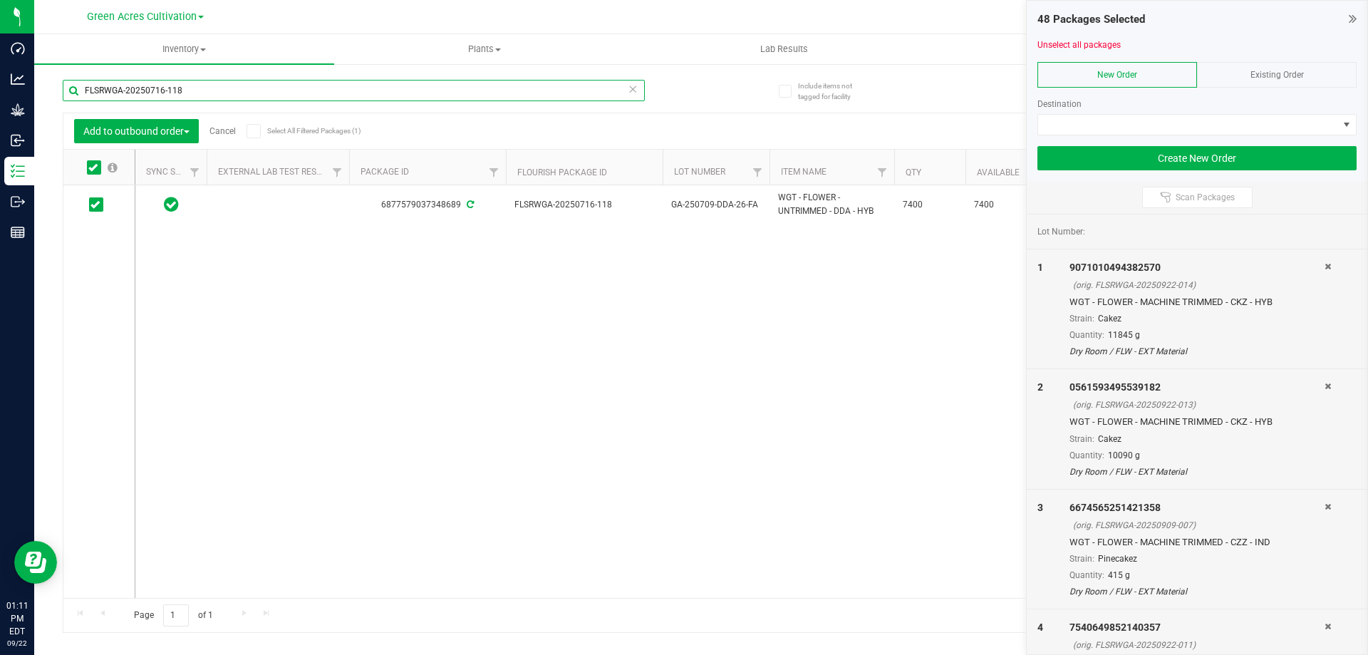
click at [240, 88] on input "FLSRWGA-20250716-118" at bounding box center [354, 90] width 582 height 21
paste input "5"
click at [96, 167] on icon at bounding box center [92, 167] width 9 height 0
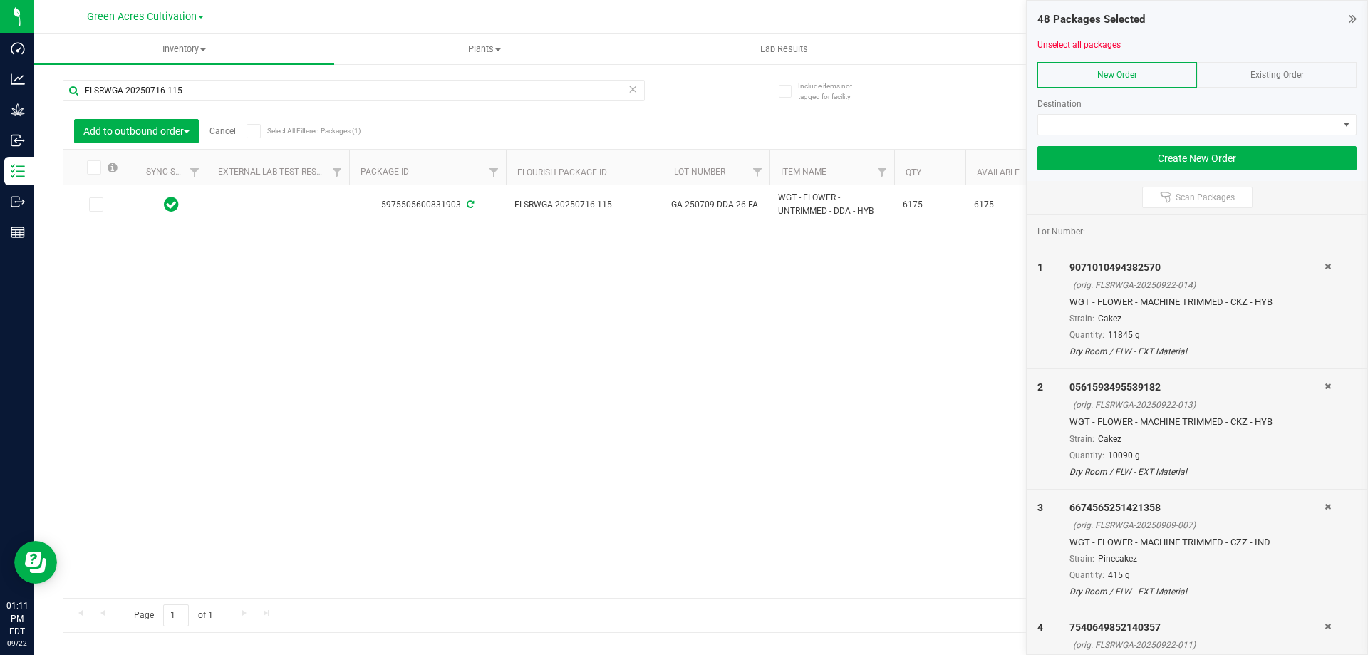
click at [0, 0] on input "checkbox" at bounding box center [0, 0] width 0 height 0
click at [214, 78] on div "FLSRWGA-20250716-115" at bounding box center [382, 90] width 639 height 46
click at [213, 89] on input "FLSRWGA-20250716-115" at bounding box center [354, 90] width 582 height 21
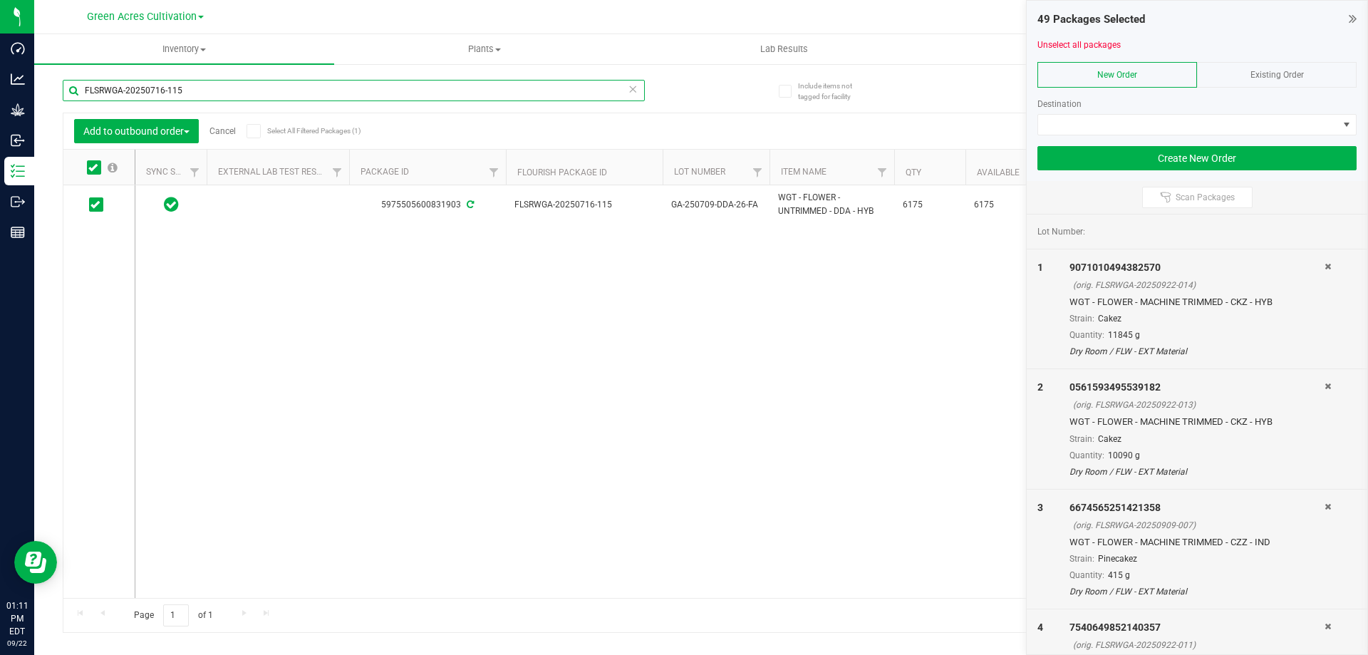
click at [213, 89] on input "FLSRWGA-20250716-115" at bounding box center [354, 90] width 582 height 21
paste input "21"
click at [94, 167] on icon at bounding box center [92, 167] width 9 height 0
click at [0, 0] on input "checkbox" at bounding box center [0, 0] width 0 height 0
click at [194, 88] on input "FLSRWGA-20250716-121" at bounding box center [354, 90] width 582 height 21
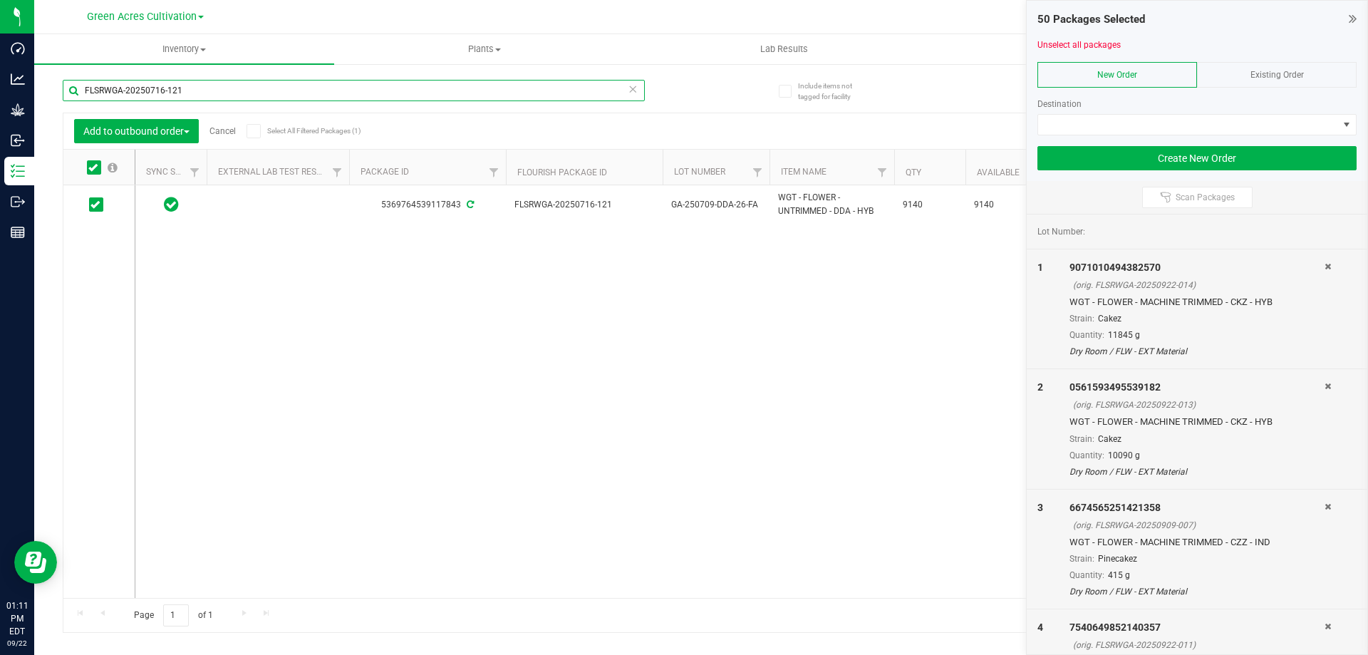
click at [194, 88] on input "FLSRWGA-20250716-121" at bounding box center [354, 90] width 582 height 21
paste input "2"
click at [95, 167] on icon at bounding box center [92, 167] width 9 height 0
click at [0, 0] on input "checkbox" at bounding box center [0, 0] width 0 height 0
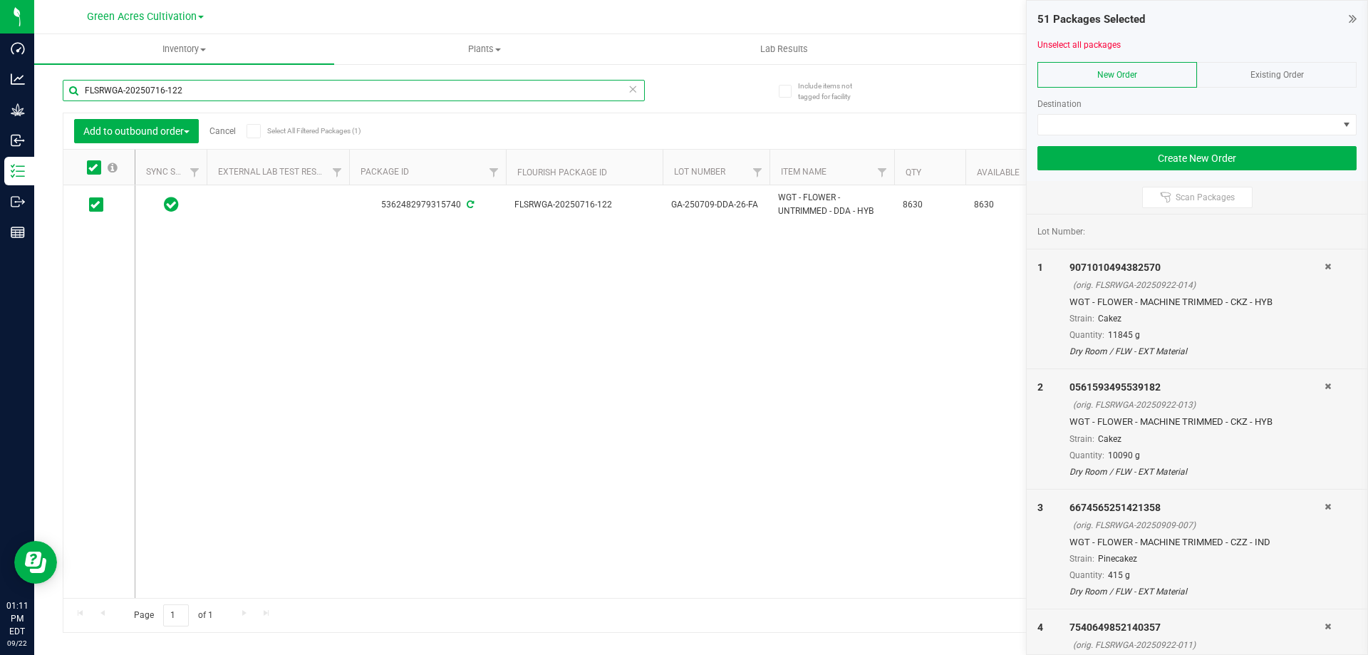
click at [216, 94] on input "FLSRWGA-20250716-122" at bounding box center [354, 90] width 582 height 21
paste input "3"
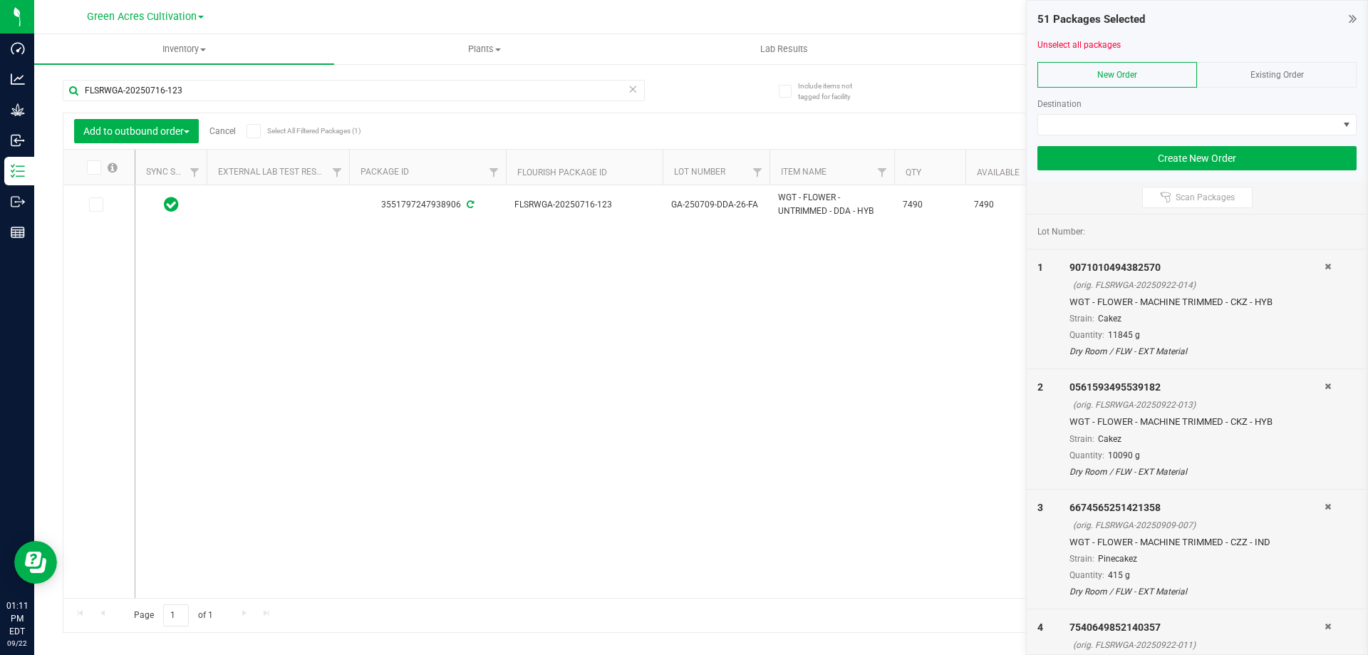
click at [93, 167] on icon at bounding box center [92, 167] width 9 height 0
click at [0, 0] on input "checkbox" at bounding box center [0, 0] width 0 height 0
click at [196, 90] on input "FLSRWGA-20250716-123" at bounding box center [354, 90] width 582 height 21
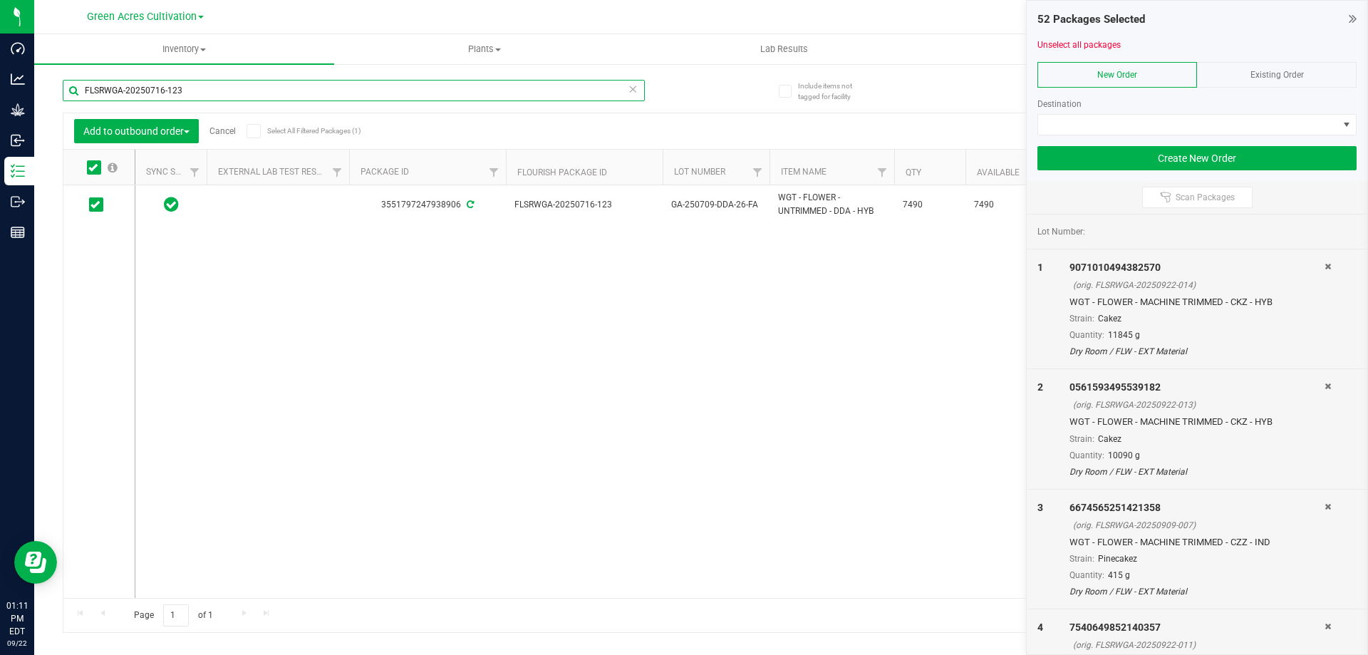
paste input "10"
click at [98, 165] on span at bounding box center [94, 167] width 14 height 14
click at [0, 0] on input "checkbox" at bounding box center [0, 0] width 0 height 0
click at [215, 99] on input "FLSRWGA-20250716-110" at bounding box center [354, 90] width 582 height 21
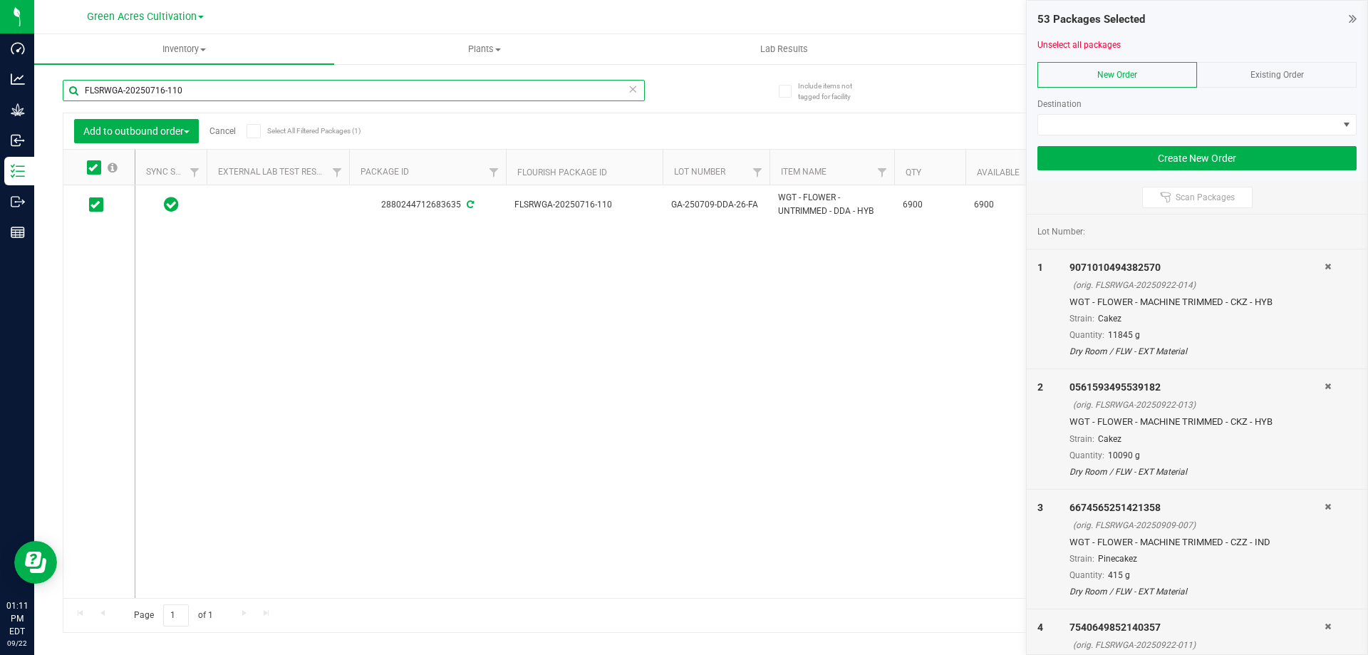
click at [215, 99] on input "FLSRWGA-20250716-110" at bounding box center [354, 90] width 582 height 21
paste input "6"
click at [97, 205] on icon at bounding box center [95, 205] width 9 height 0
click at [0, 0] on input "checkbox" at bounding box center [0, 0] width 0 height 0
click at [194, 96] on input "FLSRWGA-20250716-116" at bounding box center [354, 90] width 582 height 21
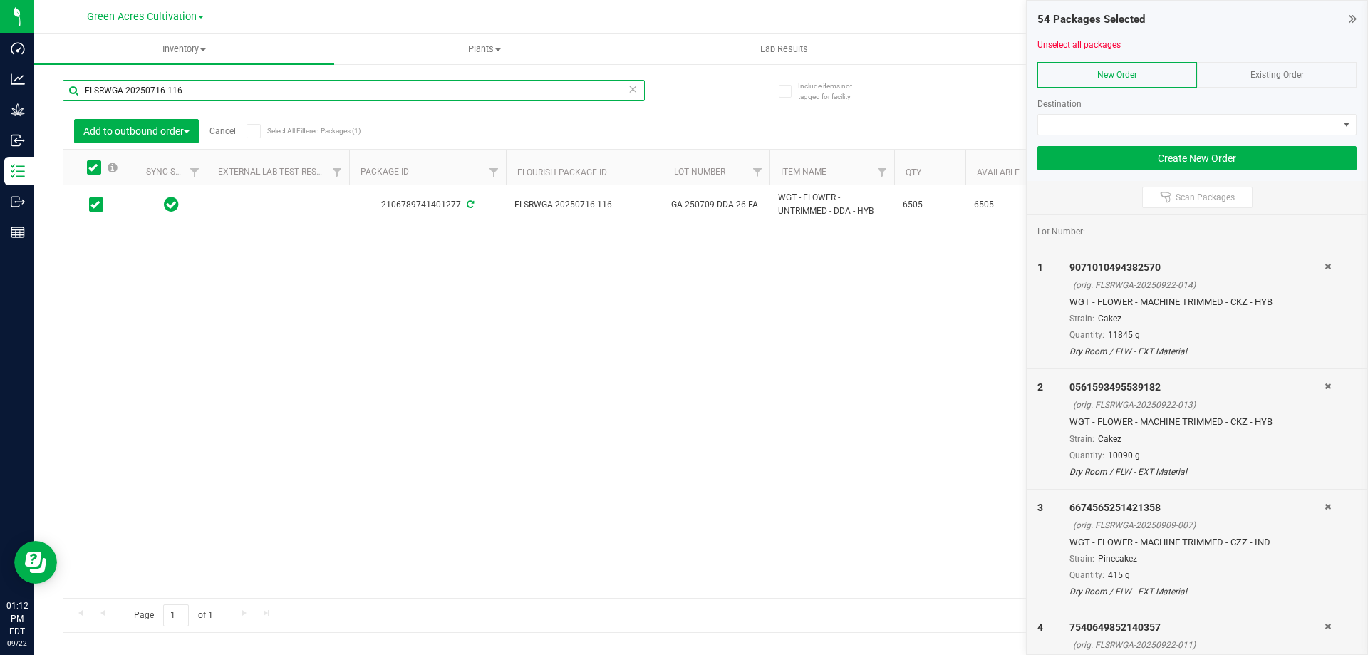
click at [194, 95] on input "FLSRWGA-20250716-116" at bounding box center [354, 90] width 582 height 21
click at [201, 91] on input "FLSRWGA-20250716-116" at bounding box center [354, 90] width 582 height 21
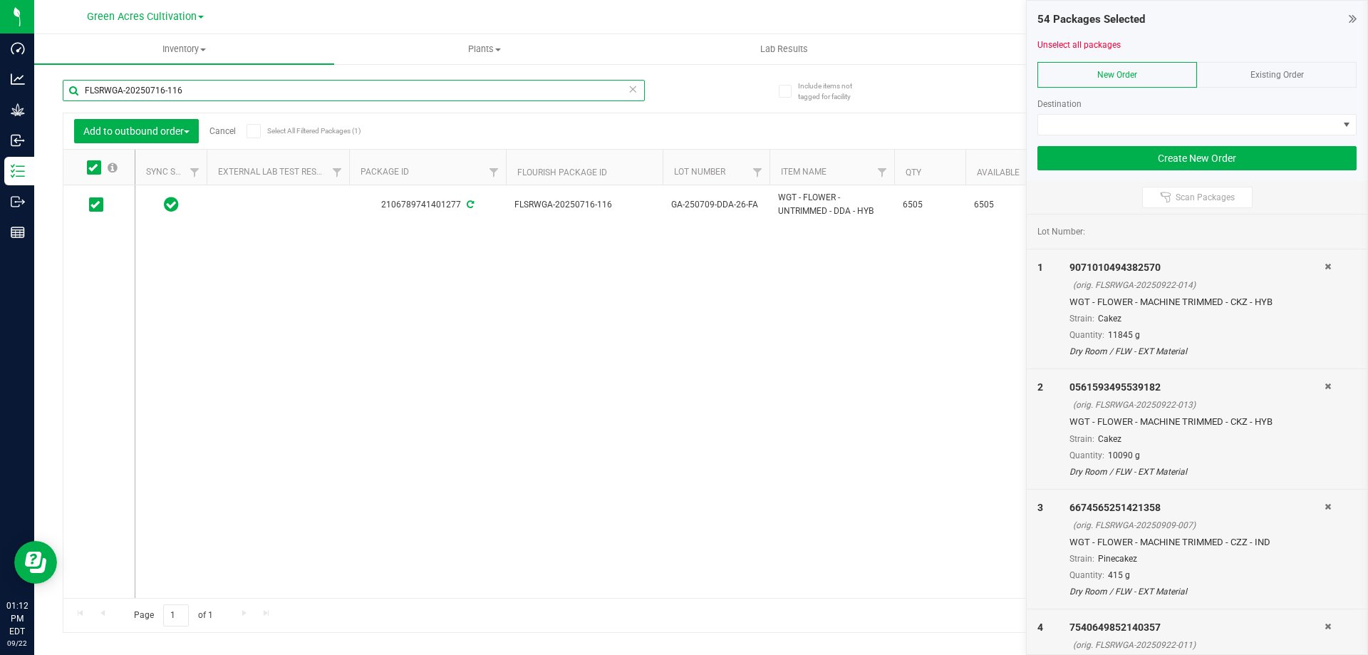
paste input "1"
click at [96, 167] on icon at bounding box center [92, 167] width 9 height 0
click at [0, 0] on input "checkbox" at bounding box center [0, 0] width 0 height 0
click at [230, 93] on input "FLSRWGA-20250716-111" at bounding box center [354, 90] width 582 height 21
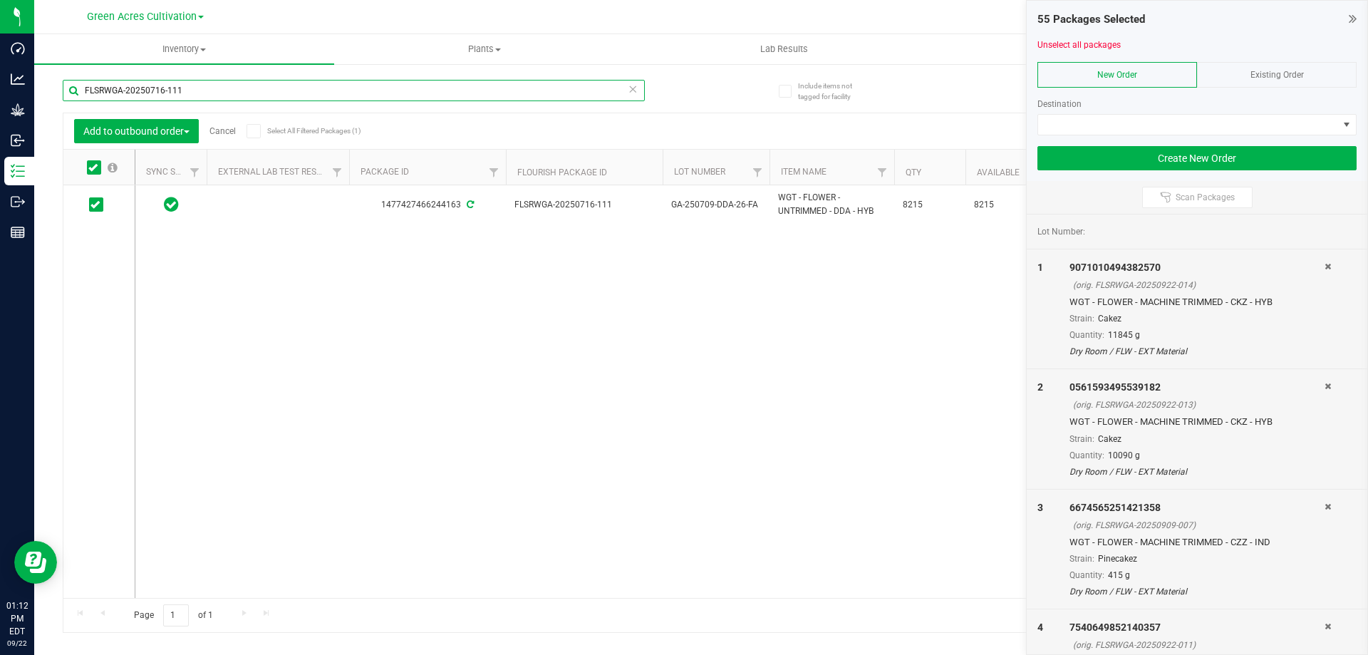
click at [230, 93] on input "FLSRWGA-20250716-111" at bounding box center [354, 90] width 582 height 21
paste input "09"
click at [96, 167] on icon at bounding box center [92, 167] width 9 height 0
click at [0, 0] on input "checkbox" at bounding box center [0, 0] width 0 height 0
click at [210, 97] on input "FLSRWGA-20250716-109" at bounding box center [354, 90] width 582 height 21
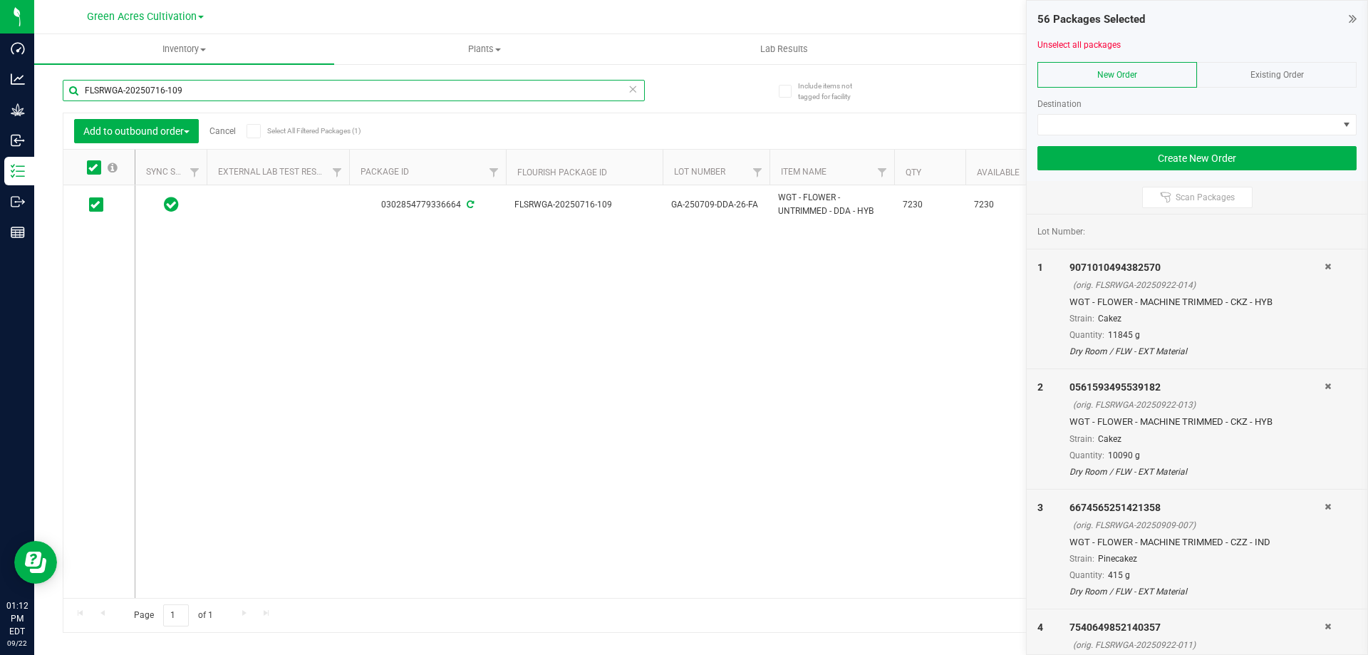
click at [210, 97] on input "FLSRWGA-20250716-109" at bounding box center [354, 90] width 582 height 21
paste input "416-087"
click at [97, 205] on icon at bounding box center [95, 205] width 9 height 0
click at [0, 0] on input "checkbox" at bounding box center [0, 0] width 0 height 0
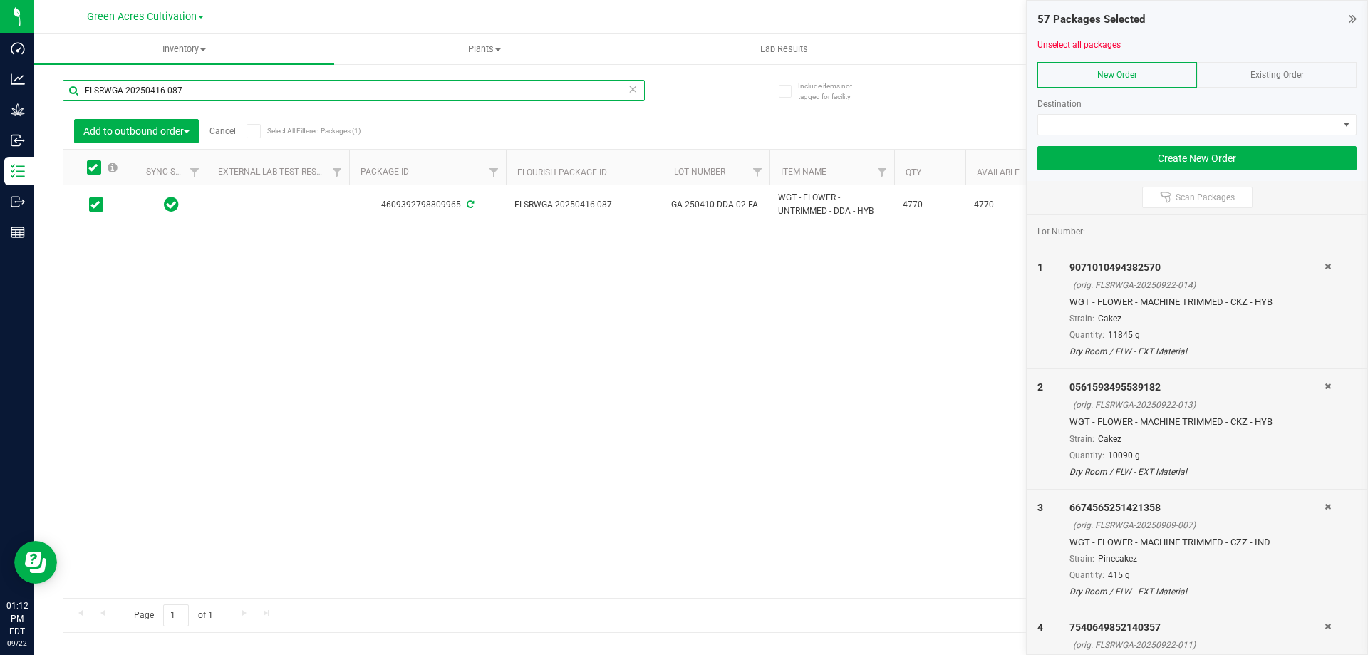
click at [175, 86] on input "FLSRWGA-20250416-087" at bounding box center [354, 90] width 582 height 21
paste input "6"
click at [93, 167] on icon at bounding box center [92, 167] width 9 height 0
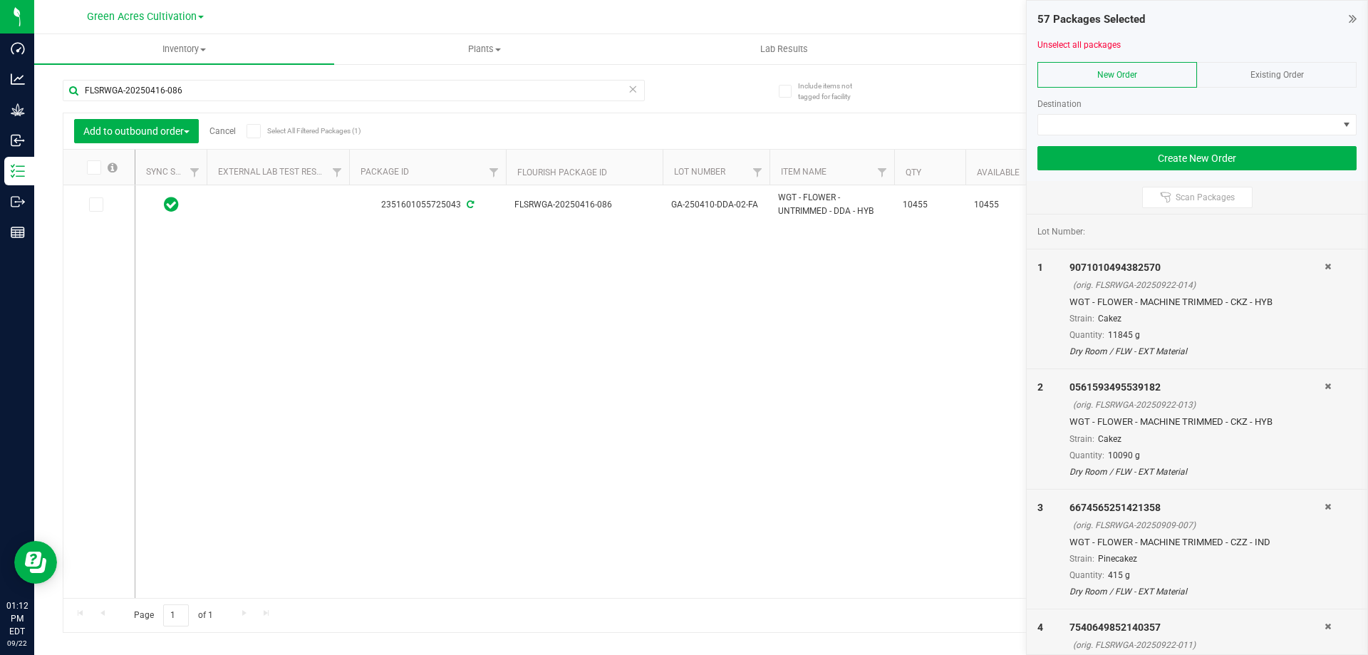
click at [0, 0] on input "checkbox" at bounding box center [0, 0] width 0 height 0
click at [172, 93] on input "FLSRWGA-20250416-086" at bounding box center [354, 90] width 582 height 21
paste input "724-060"
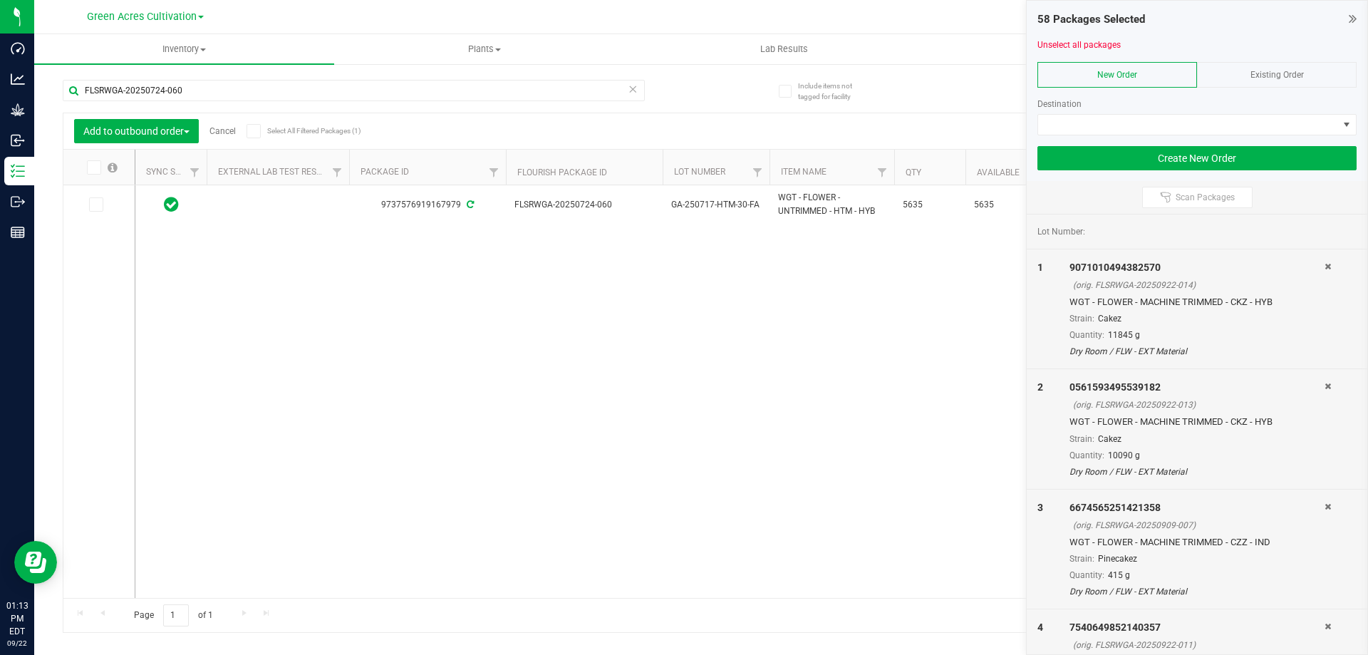
click at [96, 167] on icon at bounding box center [92, 167] width 9 height 0
click at [0, 0] on input "checkbox" at bounding box center [0, 0] width 0 height 0
click at [213, 94] on input "FLSRWGA-20250724-060" at bounding box center [354, 90] width 582 height 21
click at [213, 93] on input "FLSRWGA-20250724-060" at bounding box center [354, 90] width 582 height 21
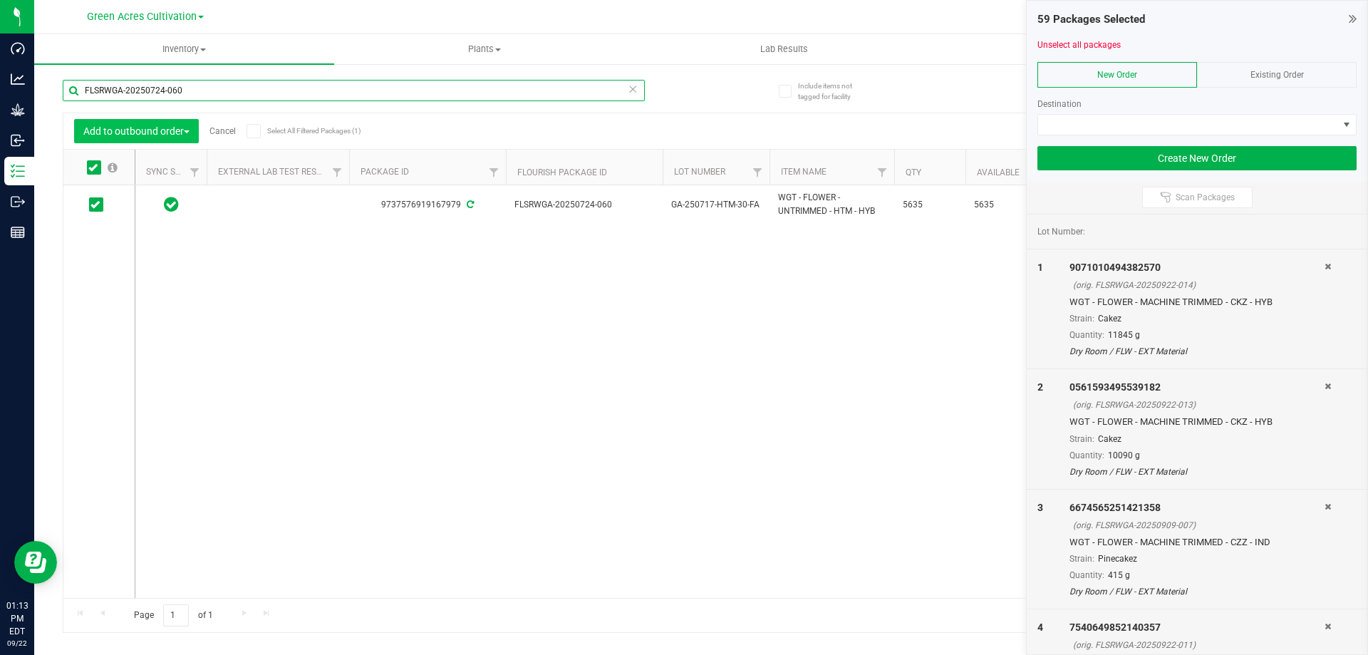
paste input "9"
click at [92, 167] on icon at bounding box center [92, 167] width 9 height 0
click at [0, 0] on input "checkbox" at bounding box center [0, 0] width 0 height 0
click at [203, 83] on input "FLSRWGA-20250724-069" at bounding box center [354, 90] width 582 height 21
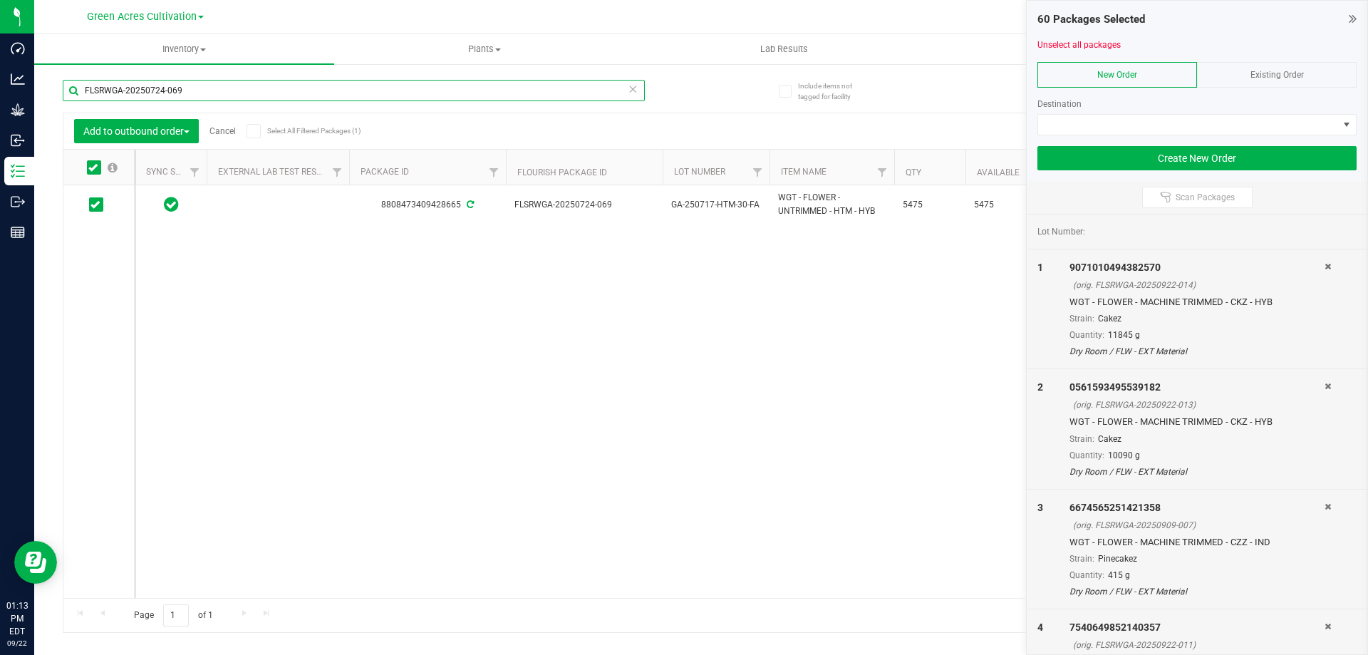
click at [203, 83] on input "FLSRWGA-20250724-069" at bounding box center [354, 90] width 582 height 21
paste input "5"
click at [94, 205] on icon at bounding box center [95, 205] width 9 height 0
click at [0, 0] on input "checkbox" at bounding box center [0, 0] width 0 height 0
click at [191, 81] on input "FLSRWGA-20250724-065" at bounding box center [354, 90] width 582 height 21
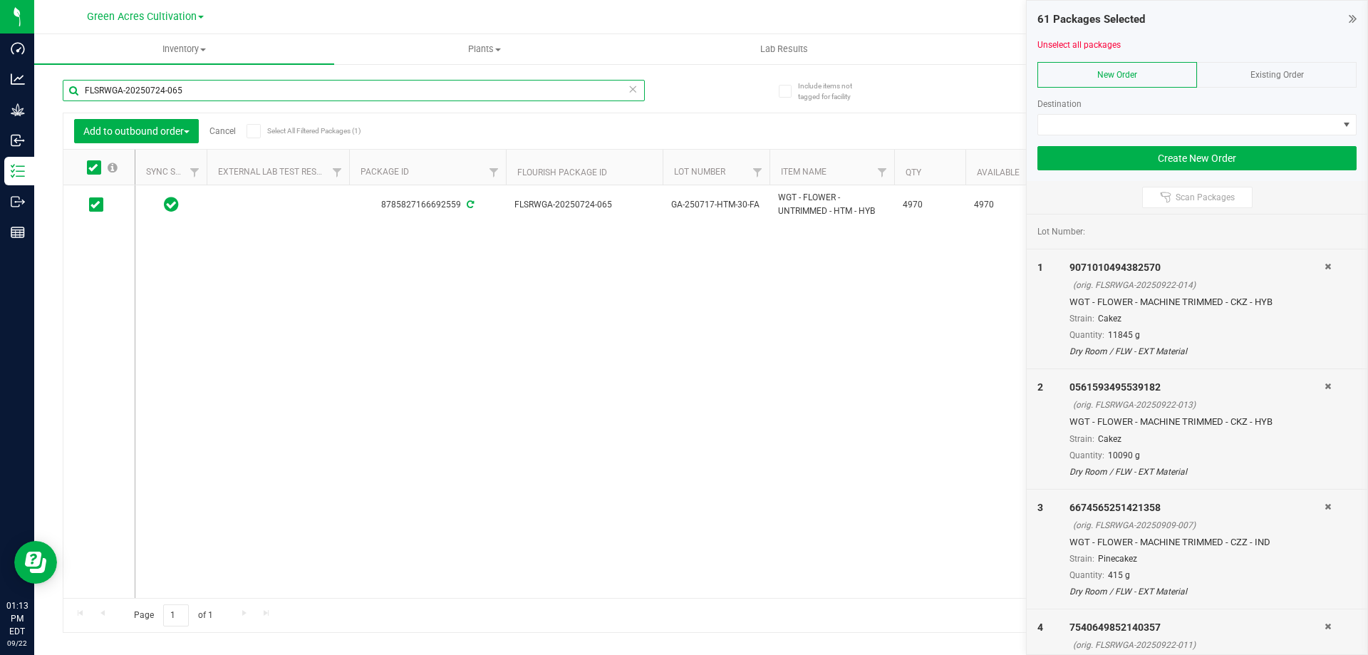
click at [191, 81] on input "FLSRWGA-20250724-065" at bounding box center [354, 90] width 582 height 21
paste input "3"
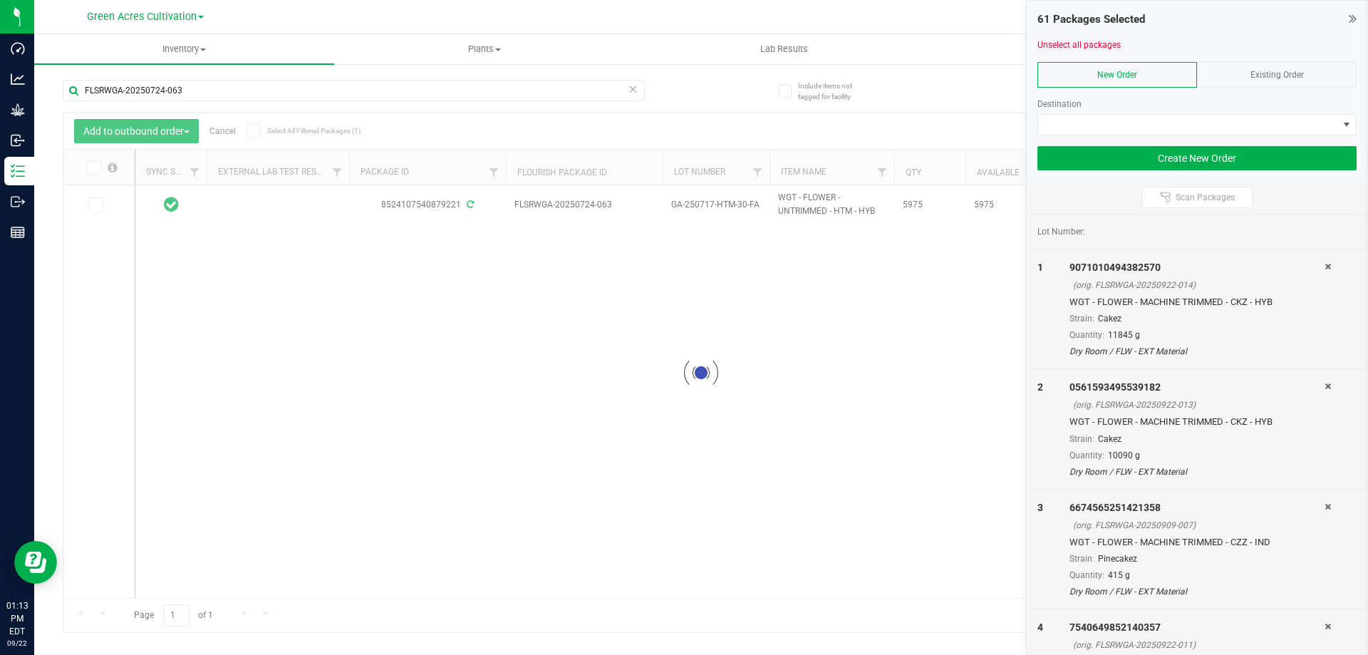
click at [96, 201] on div at bounding box center [701, 372] width 1276 height 519
click at [96, 205] on icon at bounding box center [95, 205] width 9 height 0
click at [0, 0] on input "checkbox" at bounding box center [0, 0] width 0 height 0
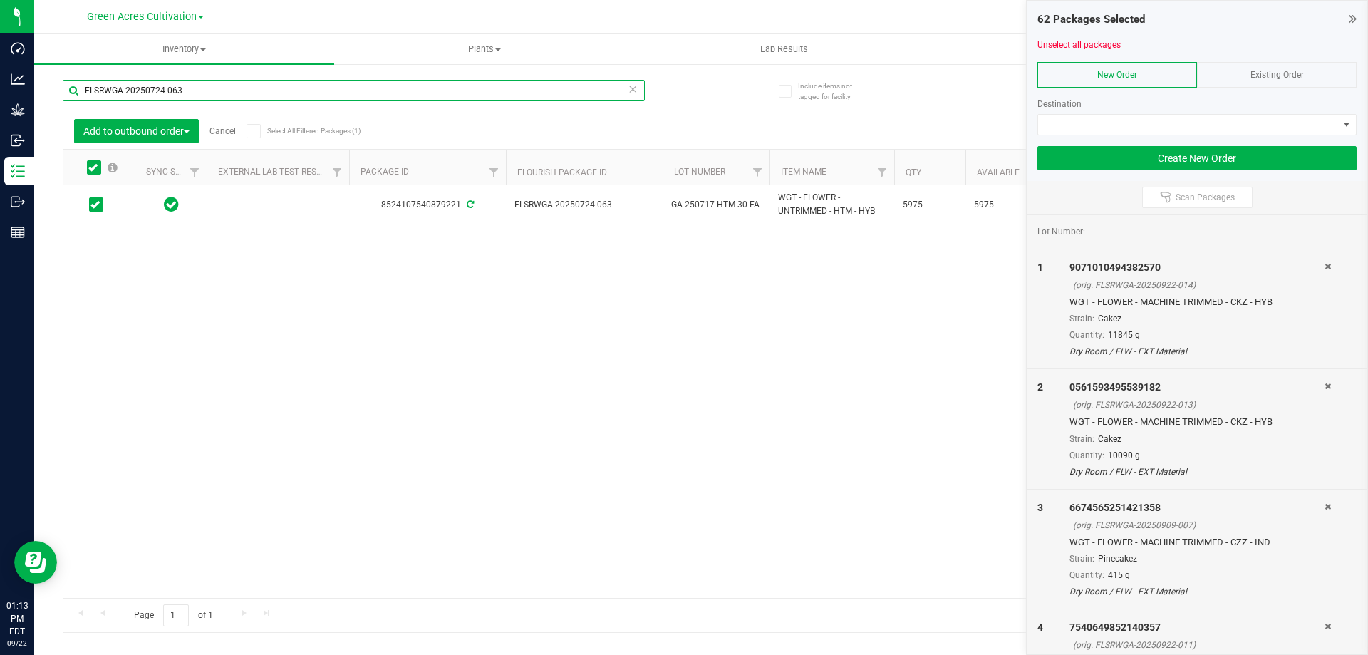
click at [194, 80] on input "FLSRWGA-20250724-063" at bounding box center [354, 90] width 582 height 21
paste input "82"
click at [98, 205] on icon at bounding box center [95, 205] width 9 height 0
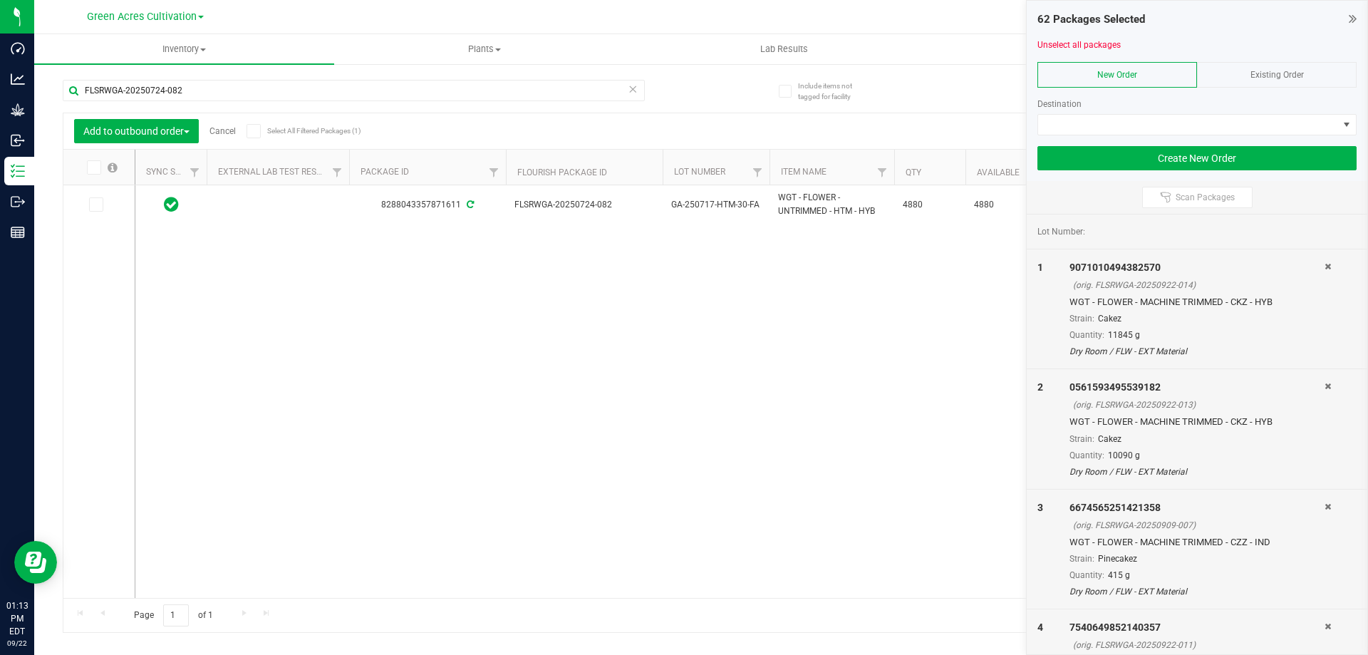
click at [0, 0] on input "checkbox" at bounding box center [0, 0] width 0 height 0
click at [186, 93] on input "FLSRWGA-20250724-082" at bounding box center [354, 90] width 582 height 21
paste input "58"
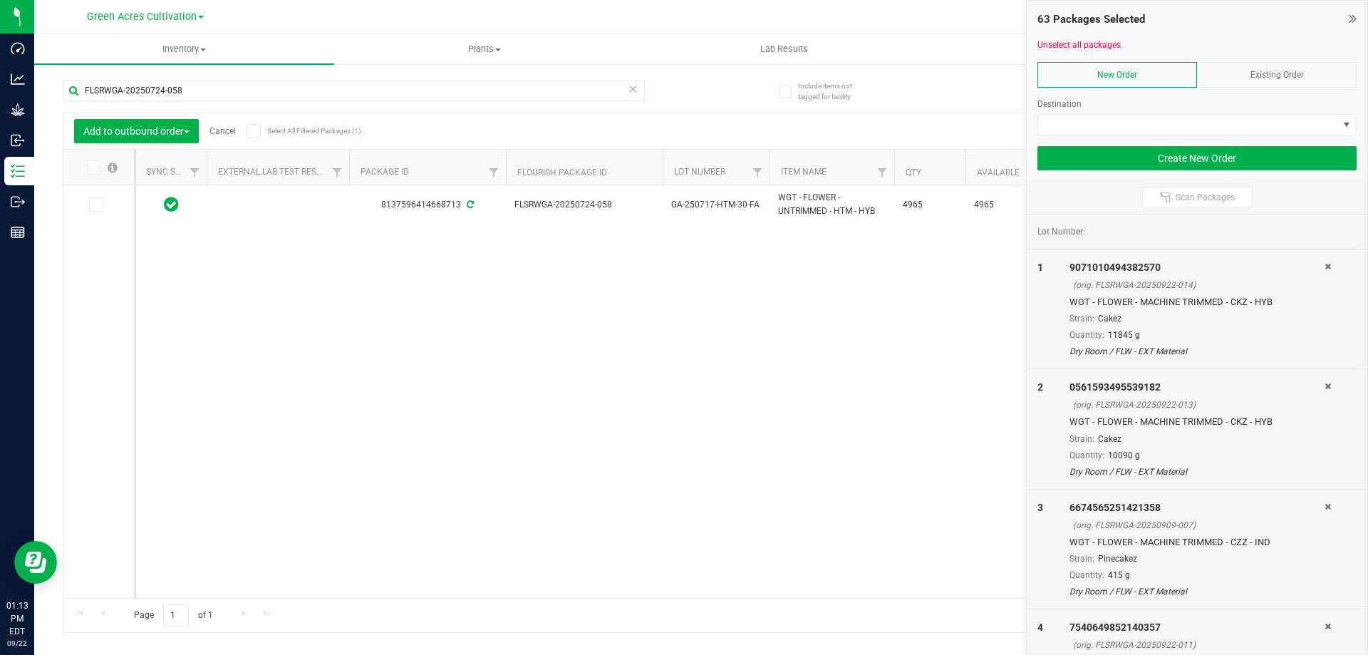
click at [98, 161] on span at bounding box center [94, 167] width 14 height 14
click at [0, 0] on input "checkbox" at bounding box center [0, 0] width 0 height 0
click at [210, 90] on input "FLSRWGA-20250724-058" at bounding box center [354, 90] width 582 height 21
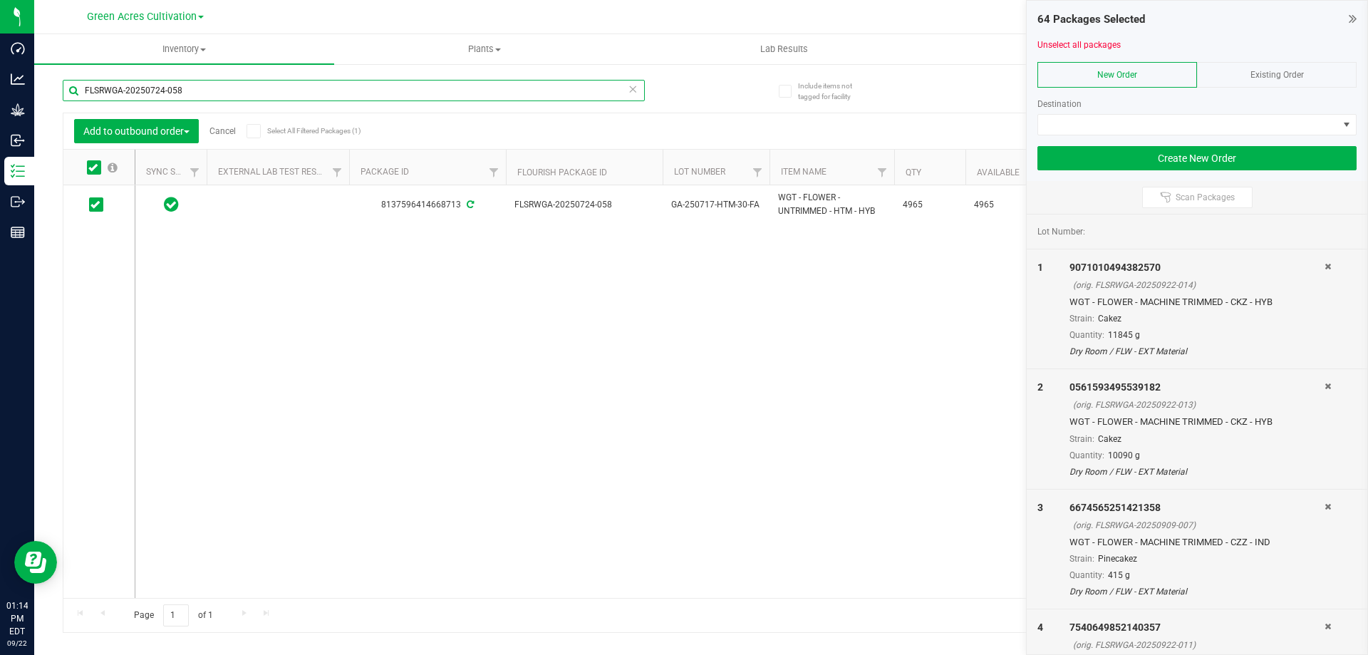
paste input "79"
click at [91, 167] on icon at bounding box center [92, 167] width 9 height 0
click at [0, 0] on input "checkbox" at bounding box center [0, 0] width 0 height 0
click at [166, 93] on input "FLSRWGA-20250724-079" at bounding box center [354, 90] width 582 height 21
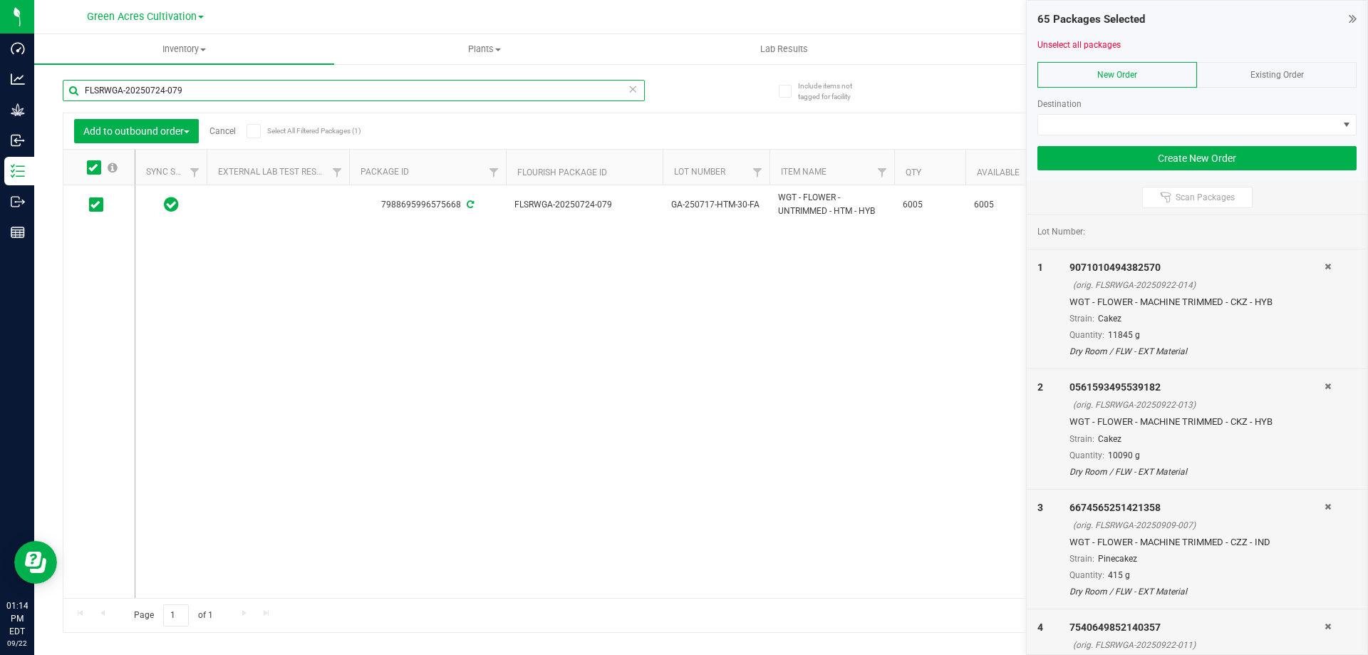
click at [166, 93] on input "FLSRWGA-20250724-079" at bounding box center [354, 90] width 582 height 21
paste input "64"
click at [94, 167] on icon at bounding box center [92, 167] width 9 height 0
click at [0, 0] on input "checkbox" at bounding box center [0, 0] width 0 height 0
click at [180, 86] on input "FLSRWGA-20250724-064" at bounding box center [354, 90] width 582 height 21
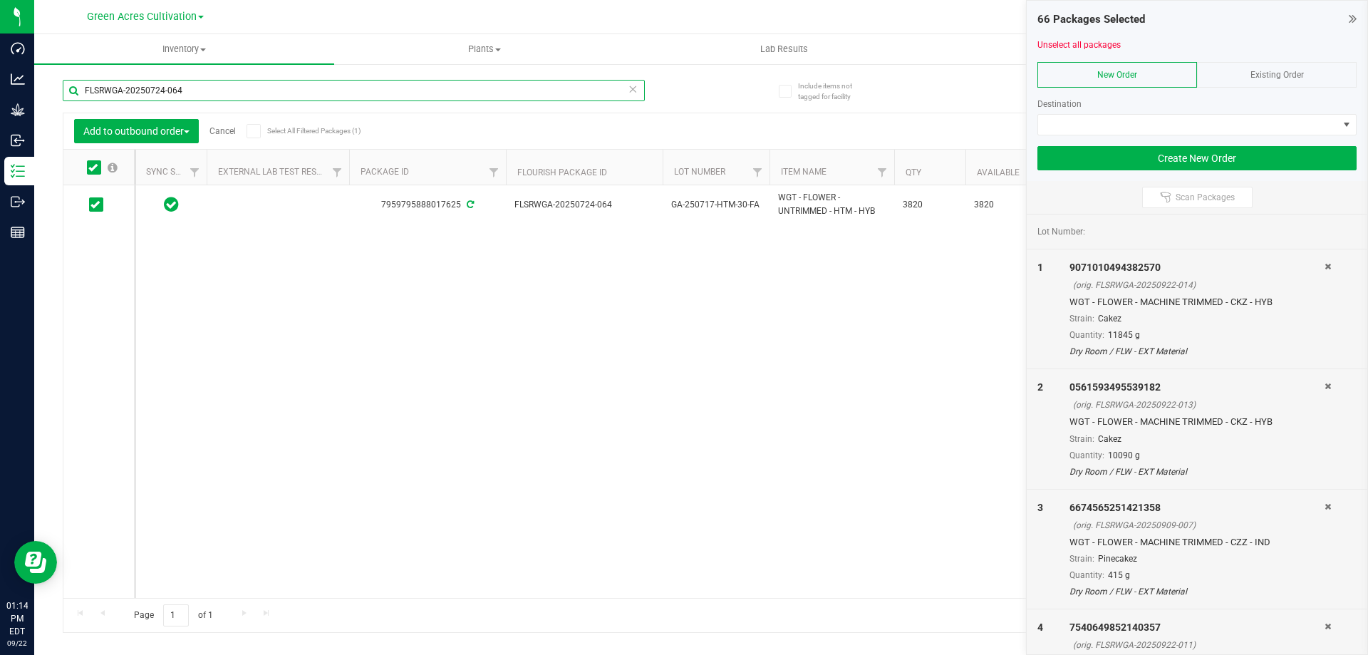
click at [180, 86] on input "FLSRWGA-20250724-064" at bounding box center [354, 90] width 582 height 21
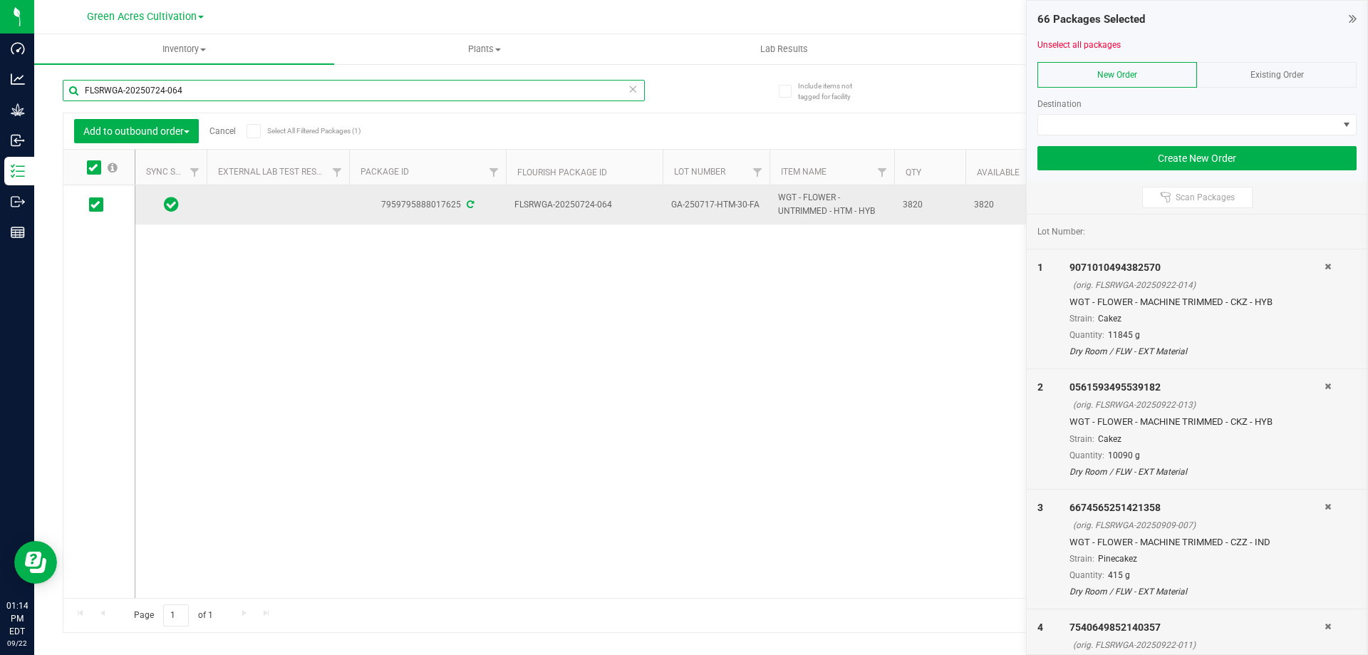
paste input "76"
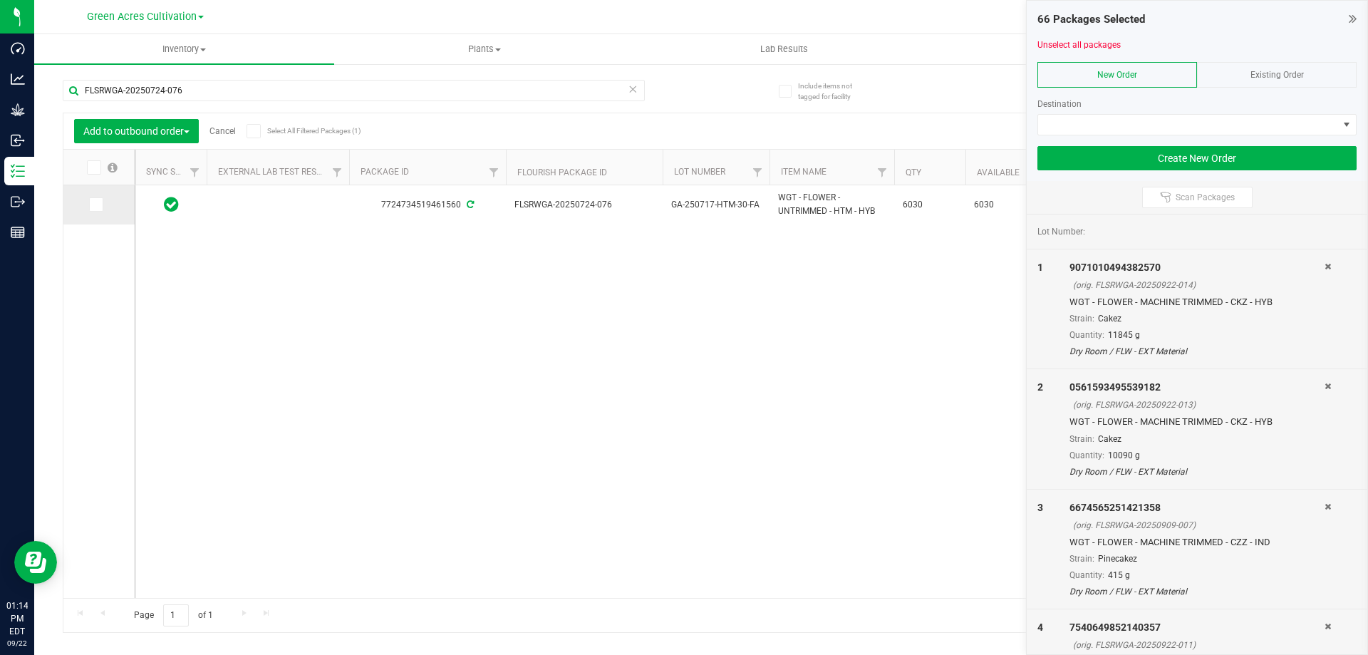
click at [100, 206] on span at bounding box center [96, 204] width 14 height 14
click at [0, 0] on input "checkbox" at bounding box center [0, 0] width 0 height 0
click at [213, 93] on input "FLSRWGA-20250724-076" at bounding box center [354, 90] width 582 height 21
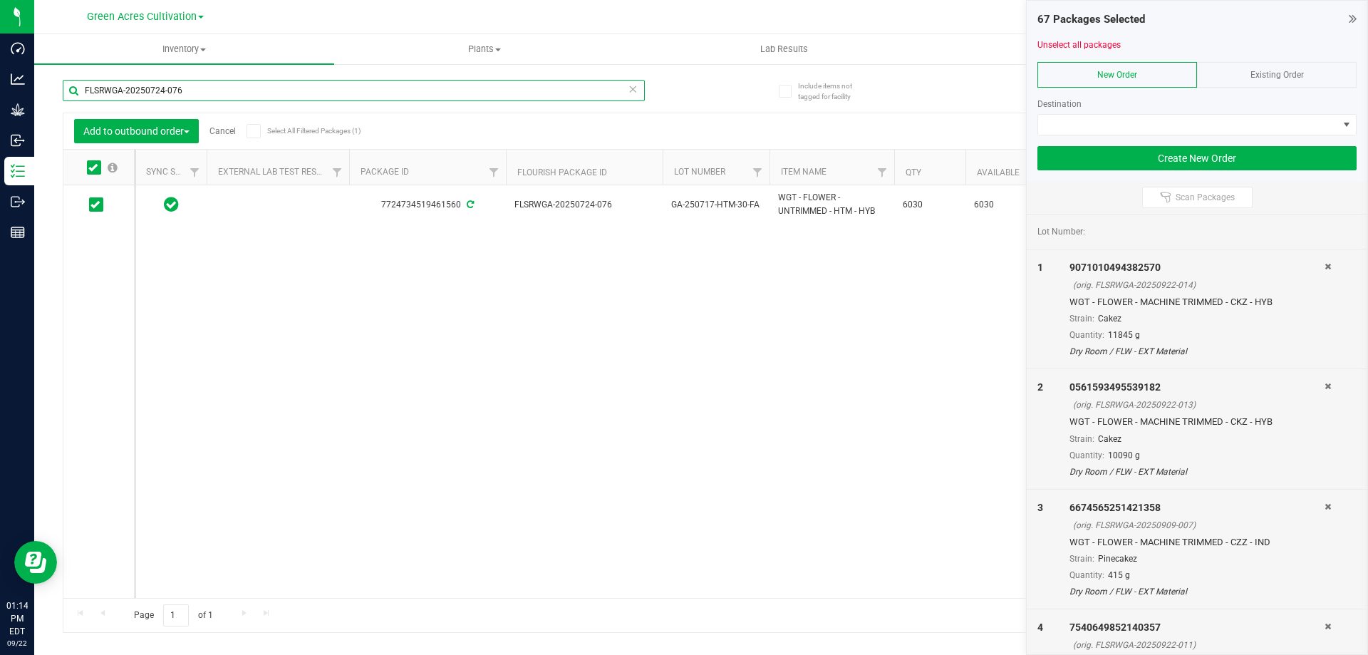
paste input "3"
click at [96, 205] on icon at bounding box center [95, 205] width 9 height 0
click at [0, 0] on input "checkbox" at bounding box center [0, 0] width 0 height 0
click at [192, 93] on input "FLSRWGA-20250724-073" at bounding box center [354, 90] width 582 height 21
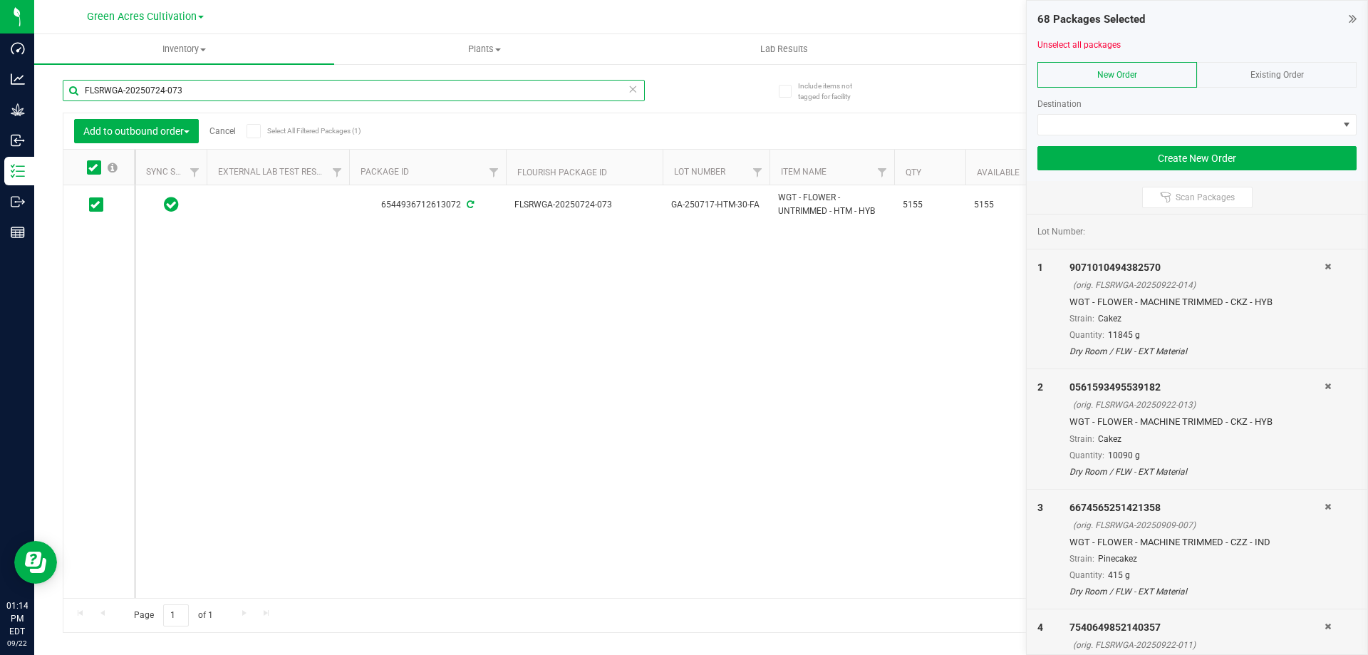
click at [192, 93] on input "FLSRWGA-20250724-073" at bounding box center [354, 90] width 582 height 21
paste input "68"
click at [90, 167] on icon at bounding box center [92, 167] width 9 height 0
click at [0, 0] on input "checkbox" at bounding box center [0, 0] width 0 height 0
click at [222, 96] on input "FLSRWGA-20250724-068" at bounding box center [354, 90] width 582 height 21
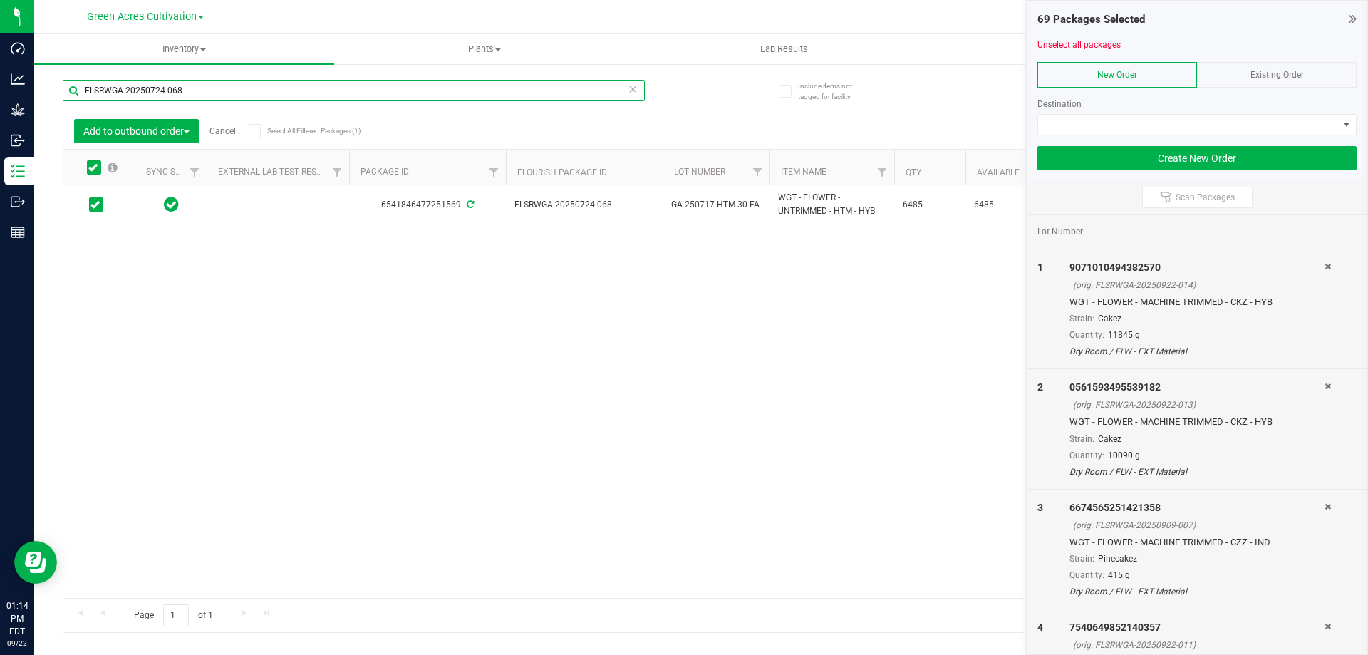
click at [222, 96] on input "FLSRWGA-20250724-068" at bounding box center [354, 90] width 582 height 21
paste input "81"
click at [93, 160] on span at bounding box center [94, 167] width 14 height 14
click at [0, 0] on input "checkbox" at bounding box center [0, 0] width 0 height 0
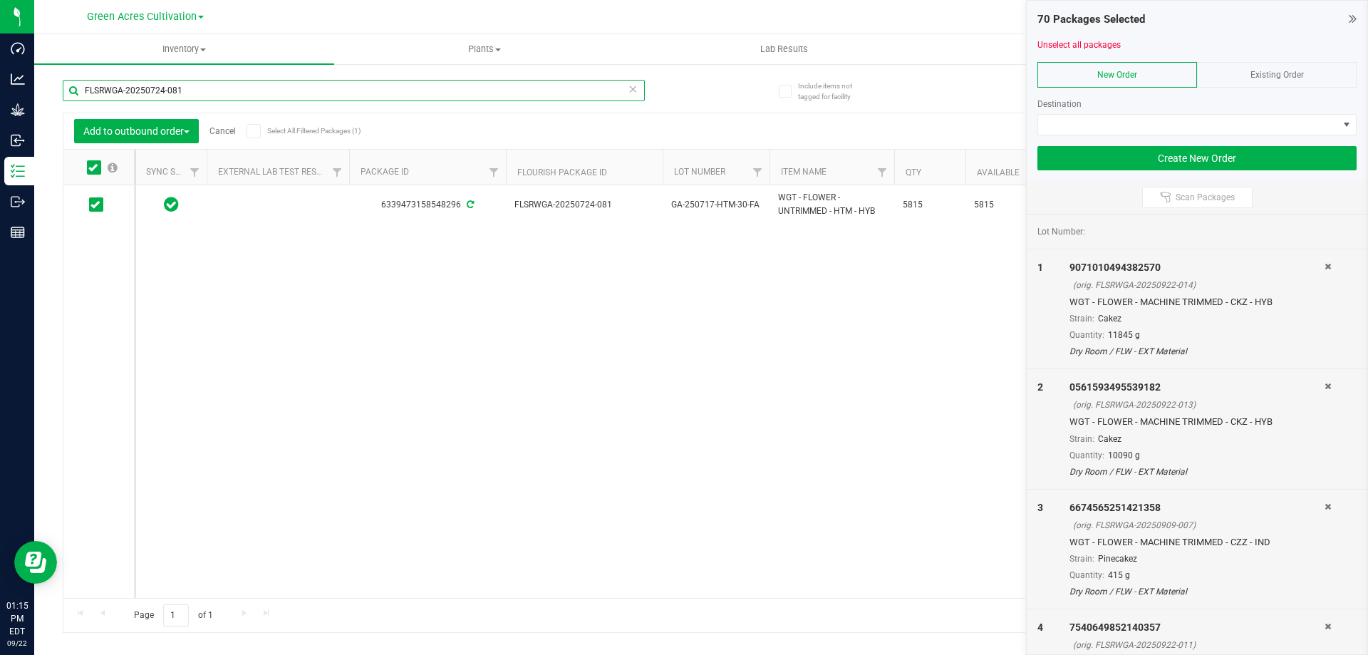
click at [198, 92] on input "FLSRWGA-20250724-081" at bounding box center [354, 90] width 582 height 21
paste input "7"
click at [93, 167] on icon at bounding box center [92, 167] width 9 height 0
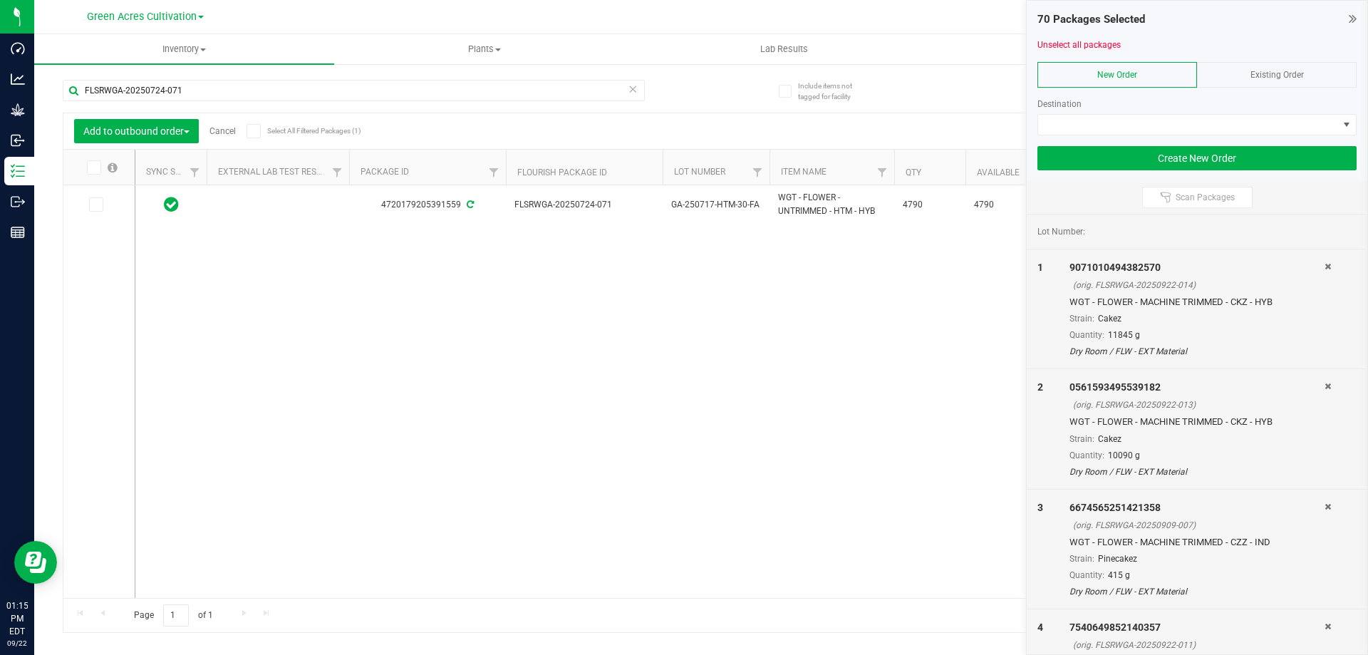
click at [0, 0] on input "checkbox" at bounding box center [0, 0] width 0 height 0
click at [197, 98] on input "FLSRWGA-20250724-071" at bounding box center [354, 90] width 582 height 21
click at [197, 97] on input "FLSRWGA-20250724-071" at bounding box center [354, 90] width 582 height 21
paste input "0"
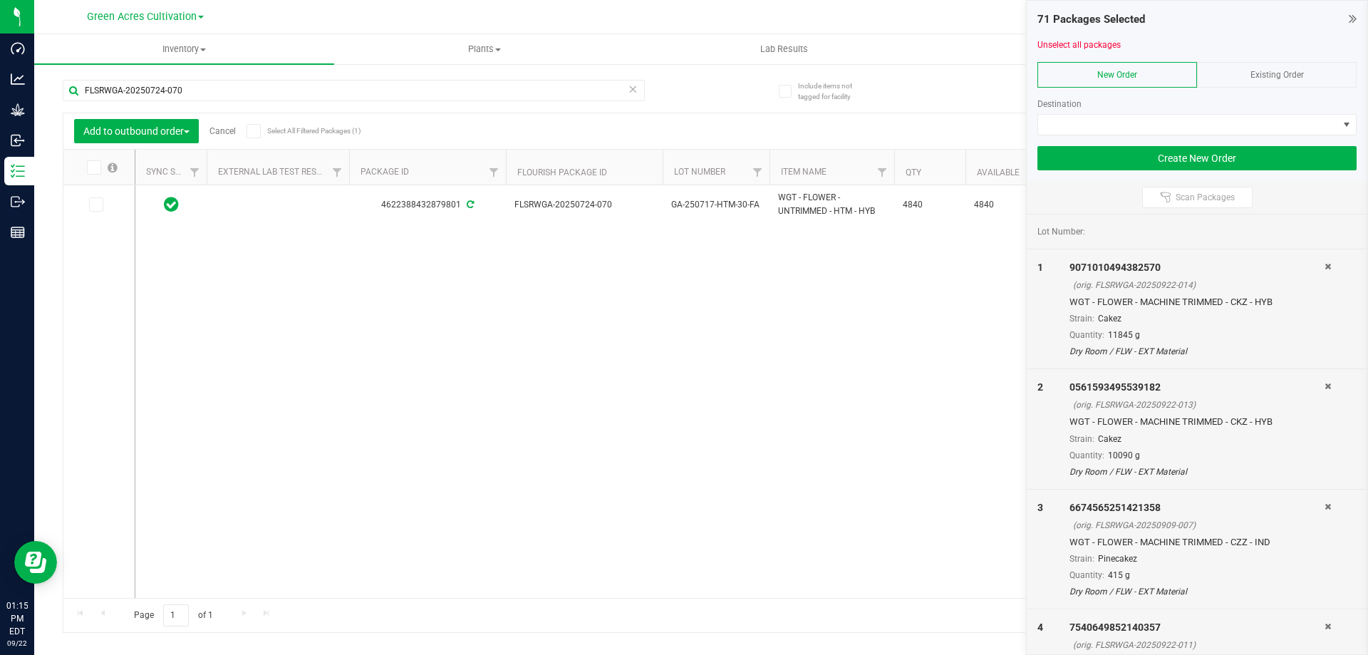
click at [93, 167] on icon at bounding box center [92, 167] width 9 height 0
click at [0, 0] on input "checkbox" at bounding box center [0, 0] width 0 height 0
click at [232, 86] on input "FLSRWGA-20250724-070" at bounding box center [354, 90] width 582 height 21
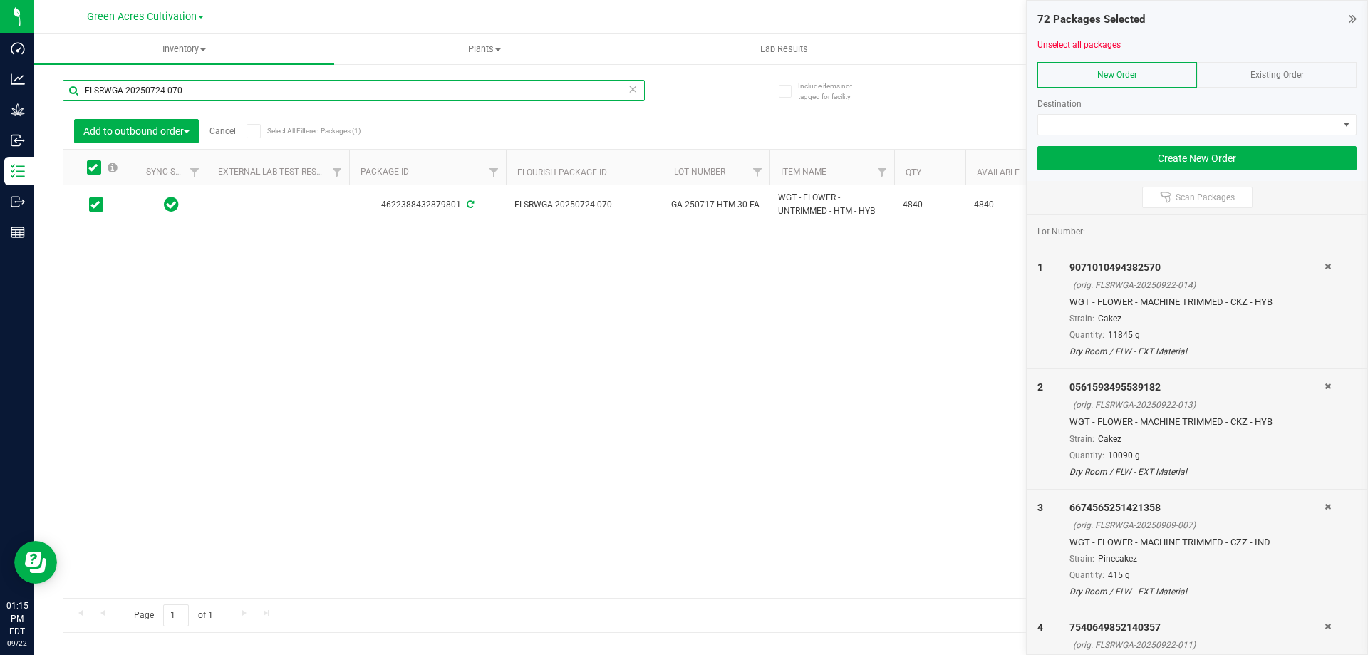
paste input "5"
click at [93, 205] on icon at bounding box center [95, 205] width 9 height 0
click at [0, 0] on input "checkbox" at bounding box center [0, 0] width 0 height 0
click at [174, 86] on input "FLSRWGA-20250724-075" at bounding box center [354, 90] width 582 height 21
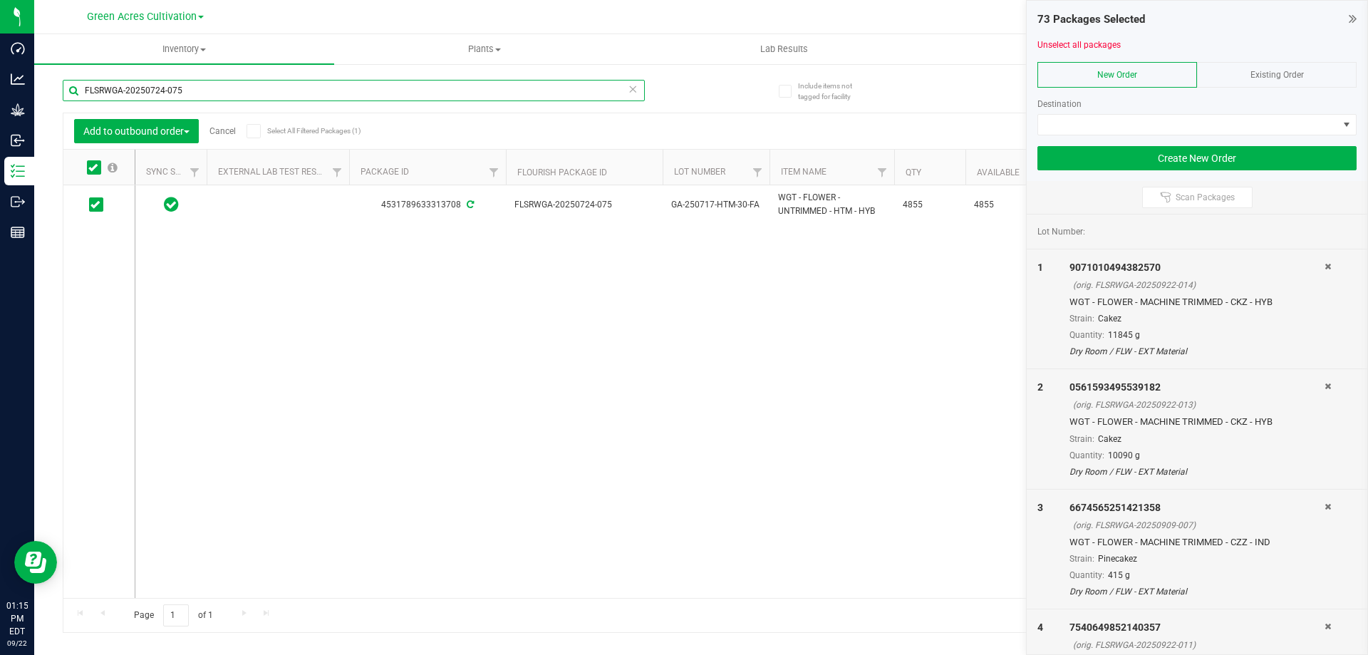
click at [174, 86] on input "FLSRWGA-20250724-075" at bounding box center [354, 90] width 582 height 21
paste input "80"
click at [94, 205] on icon at bounding box center [95, 205] width 9 height 0
click at [0, 0] on input "checkbox" at bounding box center [0, 0] width 0 height 0
click at [202, 96] on input "FLSRWGA-20250724-080" at bounding box center [354, 90] width 582 height 21
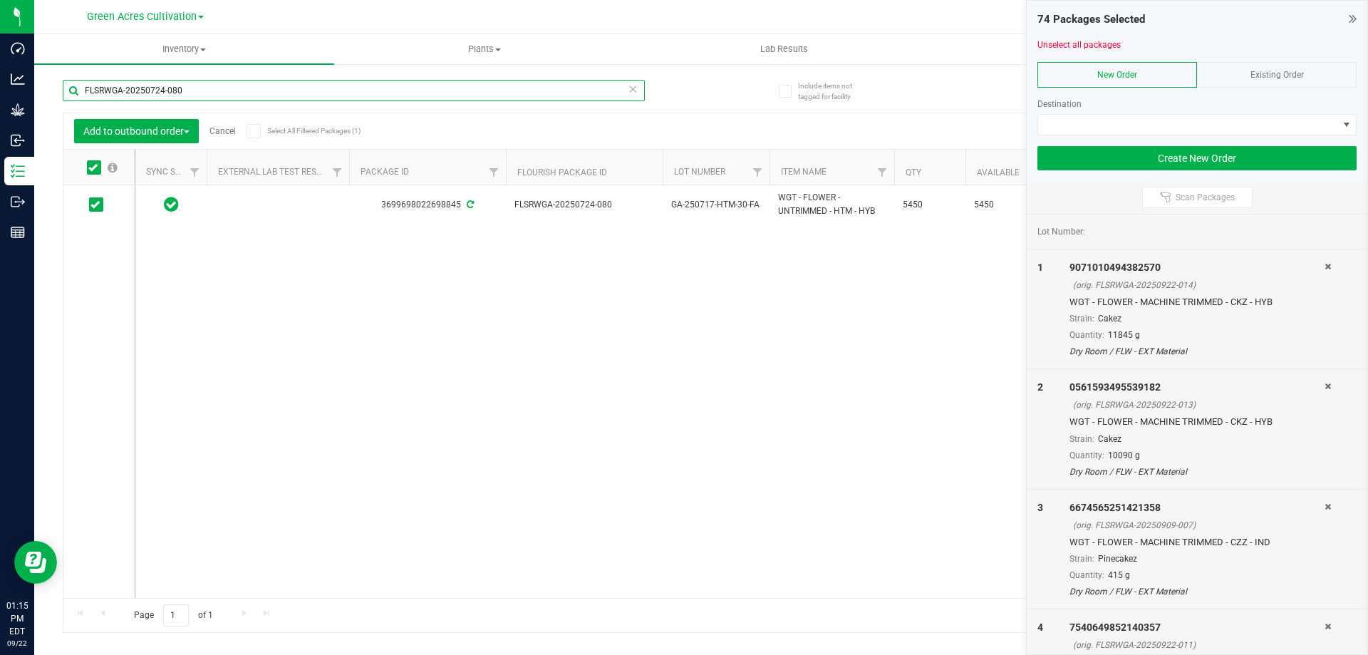
click at [202, 96] on input "FLSRWGA-20250724-080" at bounding box center [354, 90] width 582 height 21
paste input "77"
click at [95, 205] on icon at bounding box center [95, 205] width 9 height 0
click at [0, 0] on input "checkbox" at bounding box center [0, 0] width 0 height 0
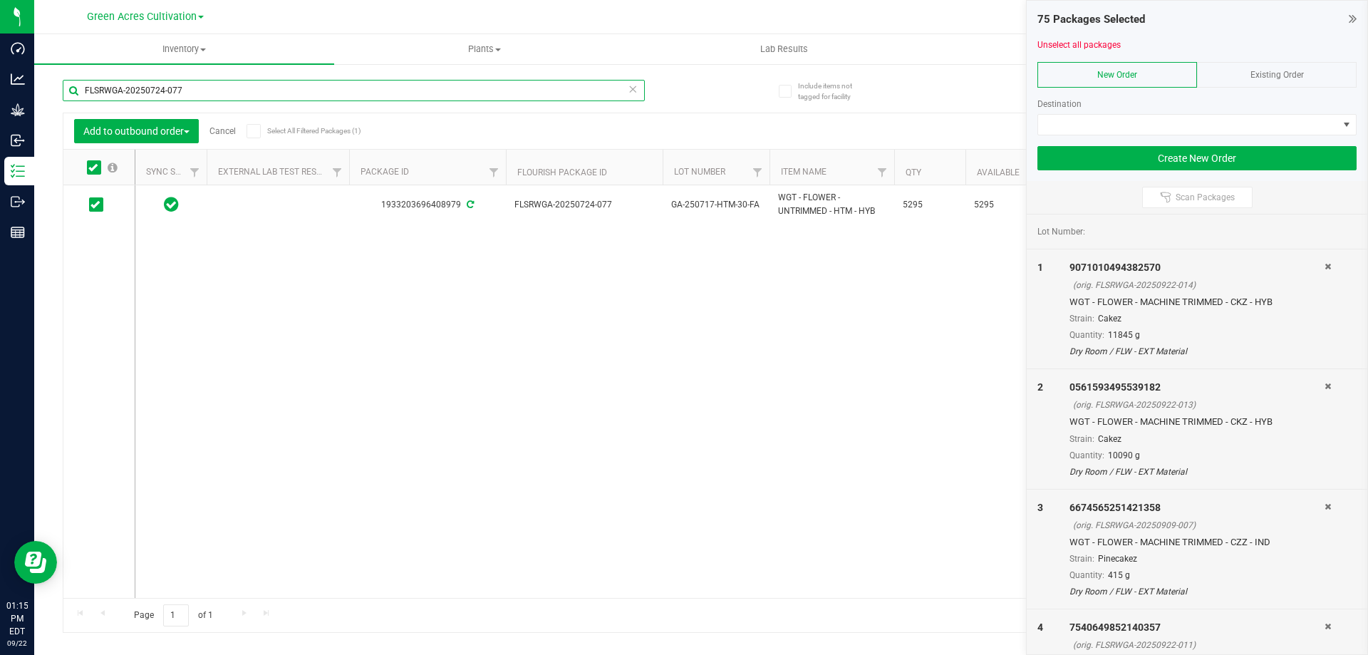
click at [203, 98] on input "FLSRWGA-20250724-077" at bounding box center [354, 90] width 582 height 21
paste input "59"
click at [98, 205] on icon at bounding box center [95, 205] width 9 height 0
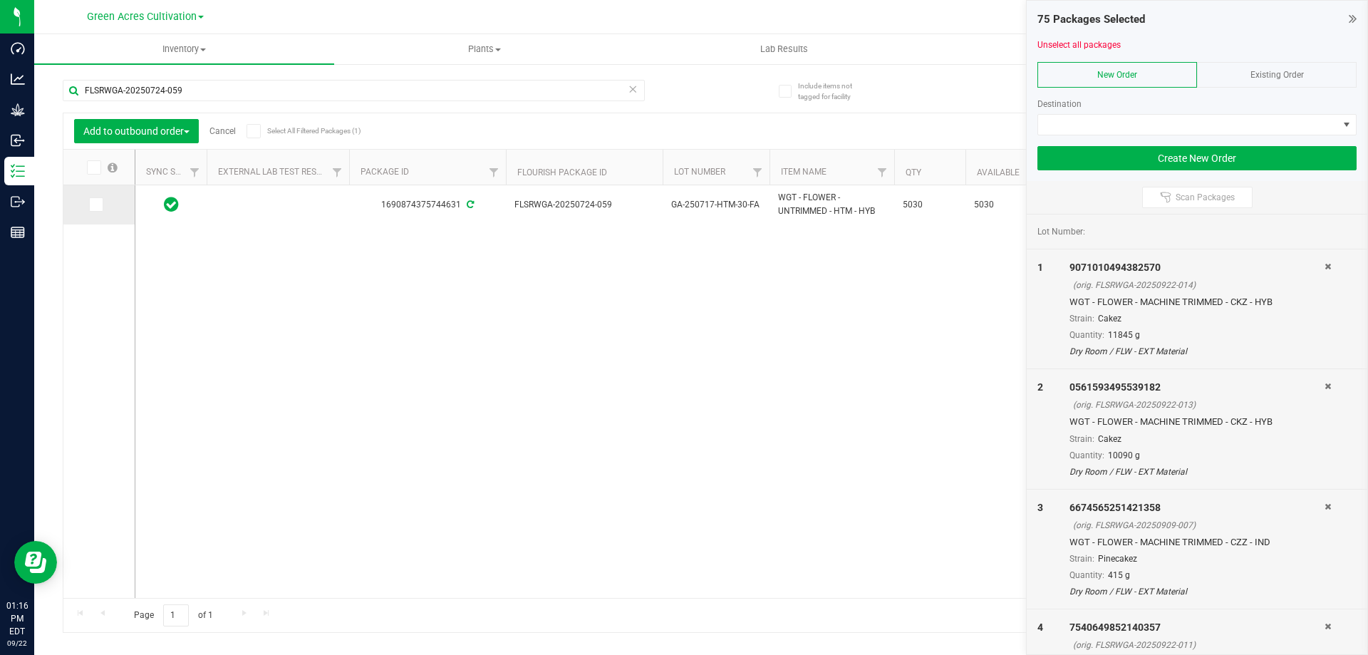
click at [0, 0] on input "checkbox" at bounding box center [0, 0] width 0 height 0
click at [208, 92] on input "FLSRWGA-20250724-059" at bounding box center [354, 90] width 582 height 21
paste input "74"
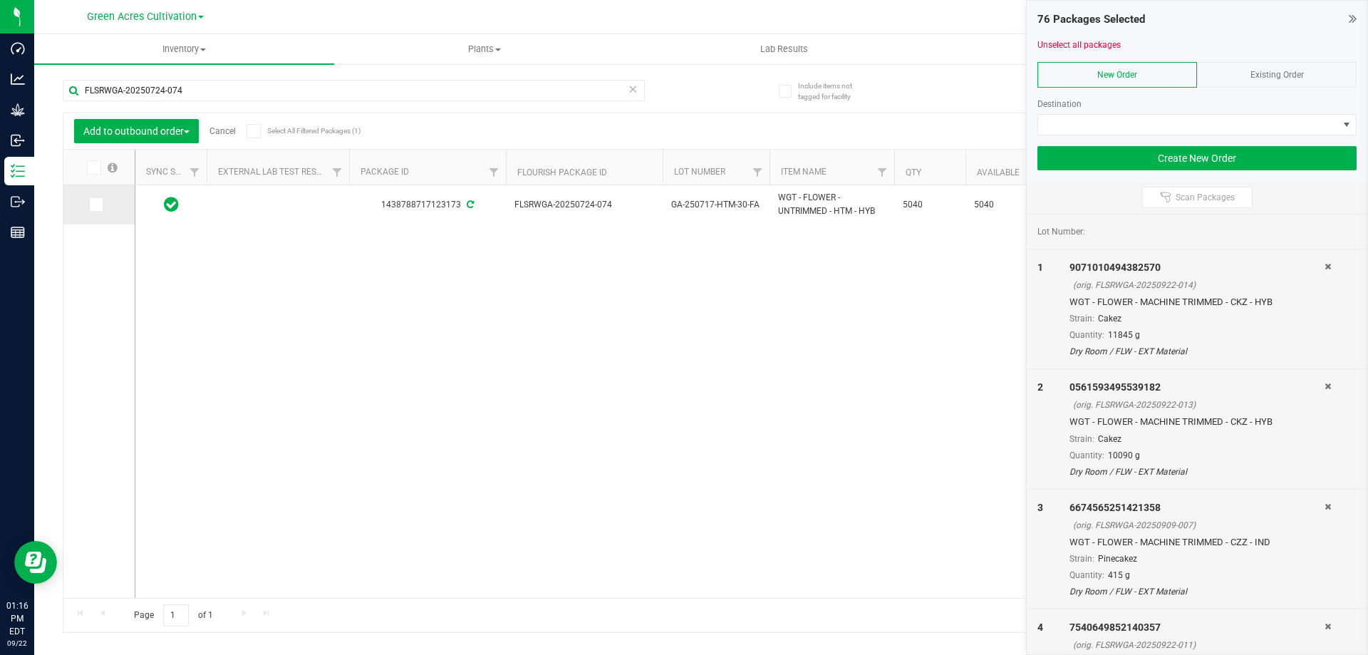
click at [100, 202] on span at bounding box center [96, 204] width 14 height 14
click at [0, 0] on input "checkbox" at bounding box center [0, 0] width 0 height 0
click at [226, 96] on input "FLSRWGA-20250724-074" at bounding box center [354, 90] width 582 height 21
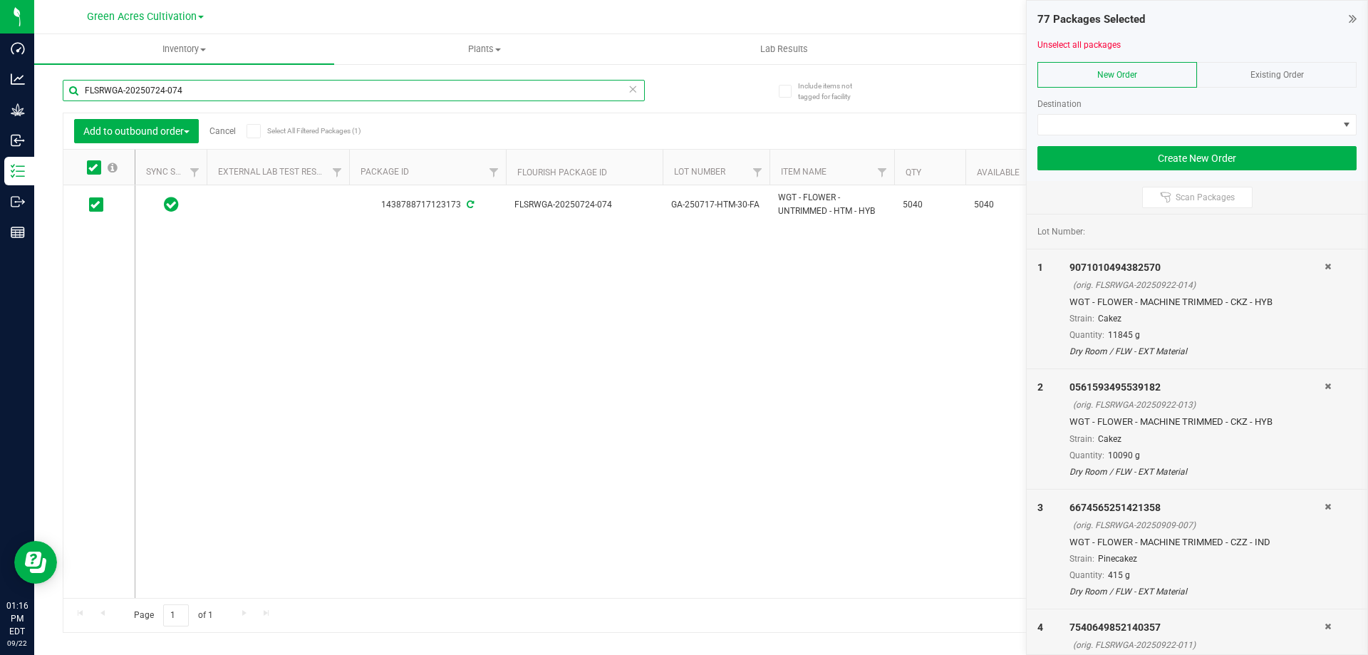
paste input "67"
type input "FLSRWGA-20250724-067"
click at [95, 205] on icon at bounding box center [95, 205] width 9 height 0
click at [0, 0] on input "checkbox" at bounding box center [0, 0] width 0 height 0
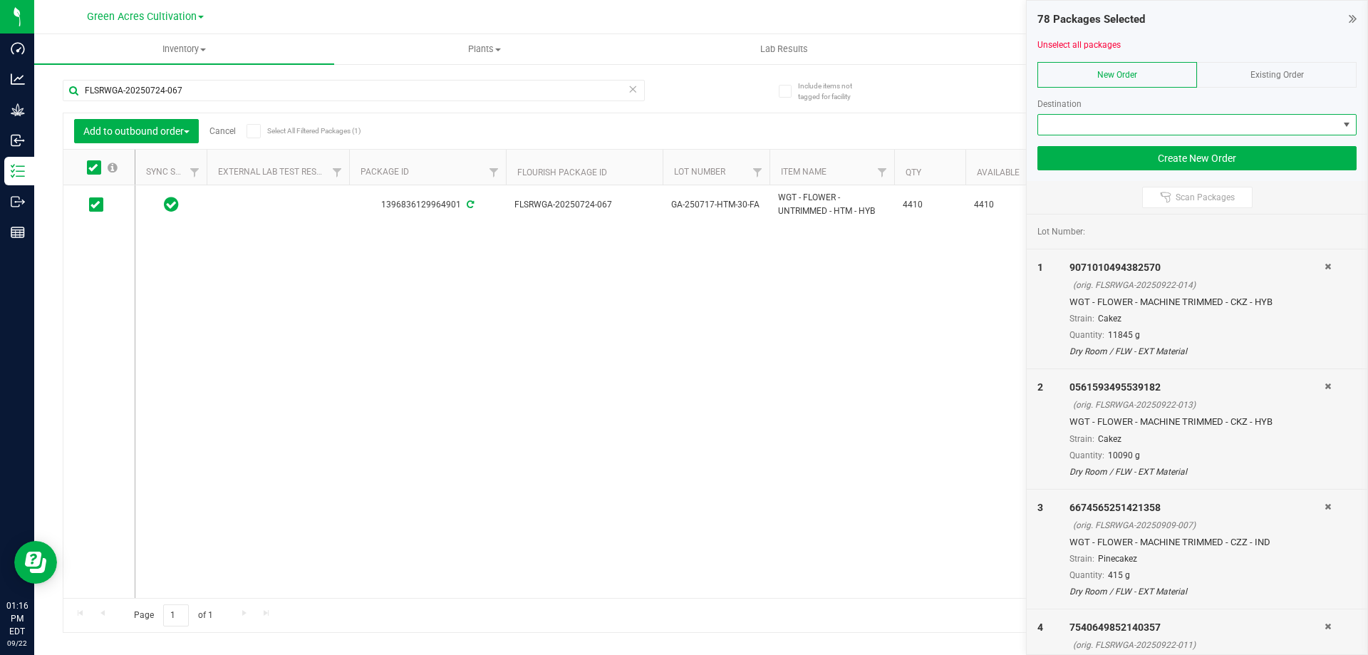
click at [1076, 120] on span at bounding box center [1188, 125] width 300 height 20
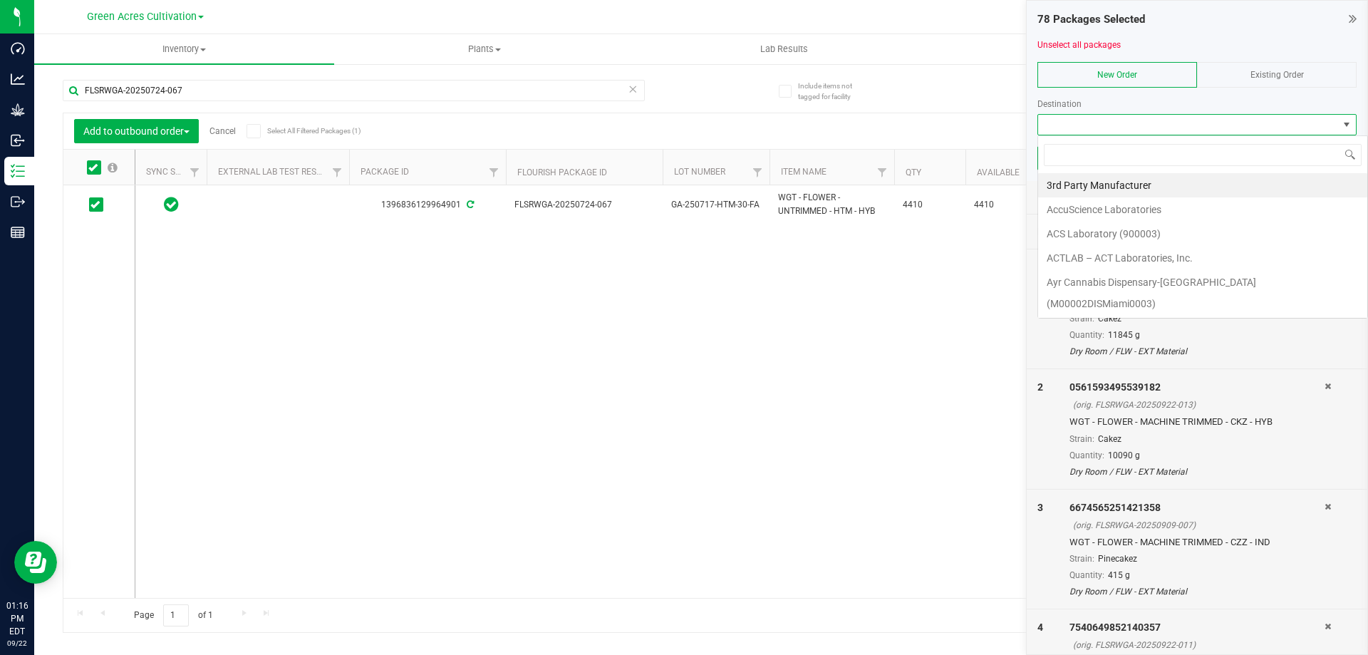
scroll to position [21, 319]
type input "gre"
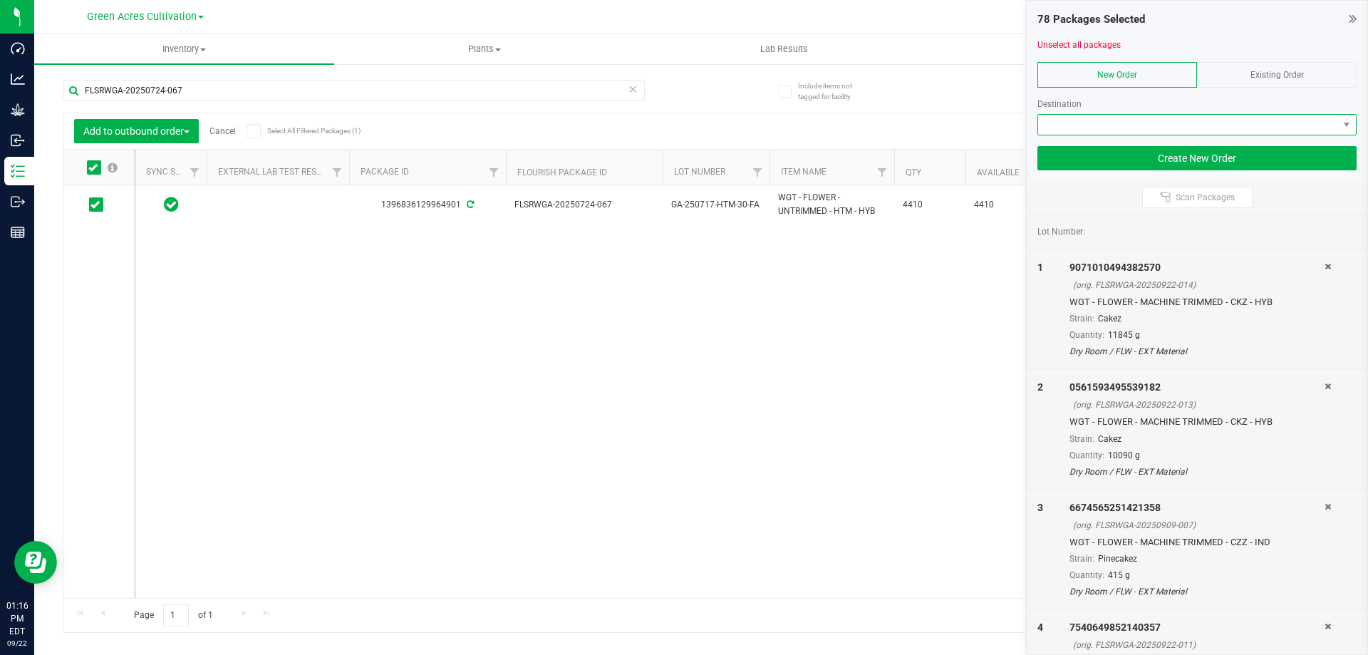
drag, startPoint x: 1191, startPoint y: 128, endPoint x: 1167, endPoint y: 134, distance: 24.4
click at [1190, 127] on span at bounding box center [1188, 125] width 300 height 20
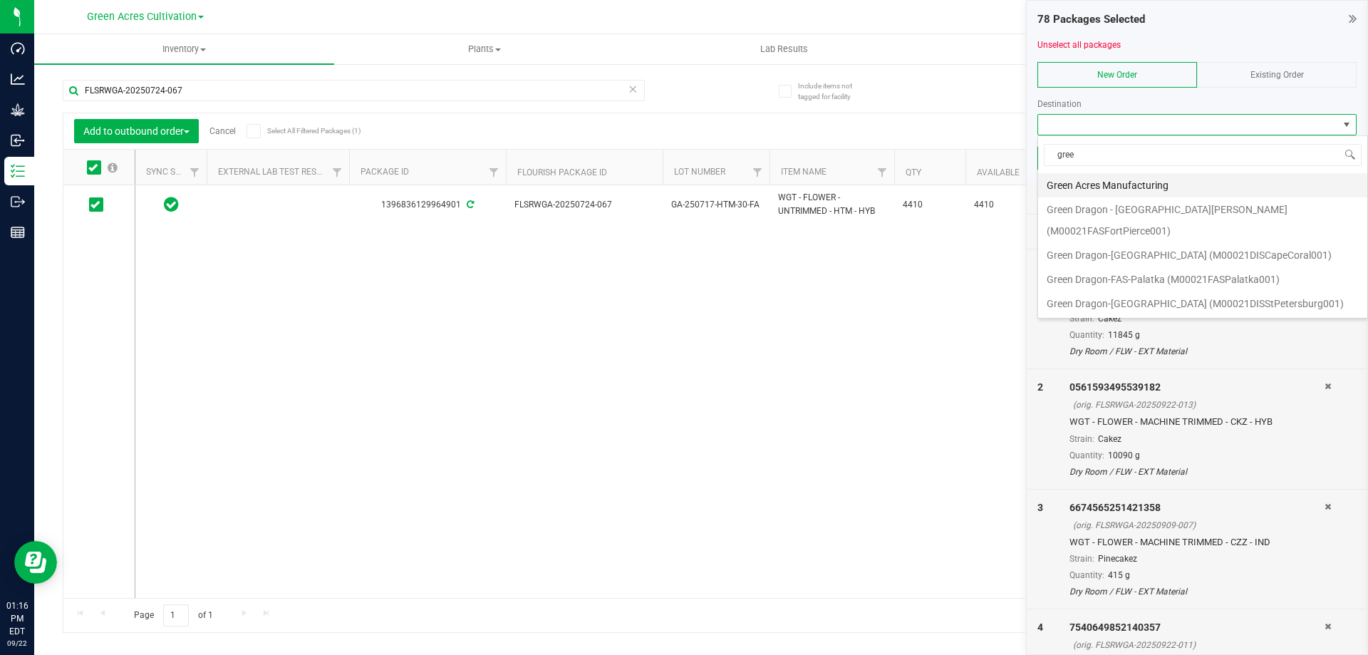
click at [1096, 178] on li "Green Acres Manufacturing" at bounding box center [1202, 185] width 329 height 24
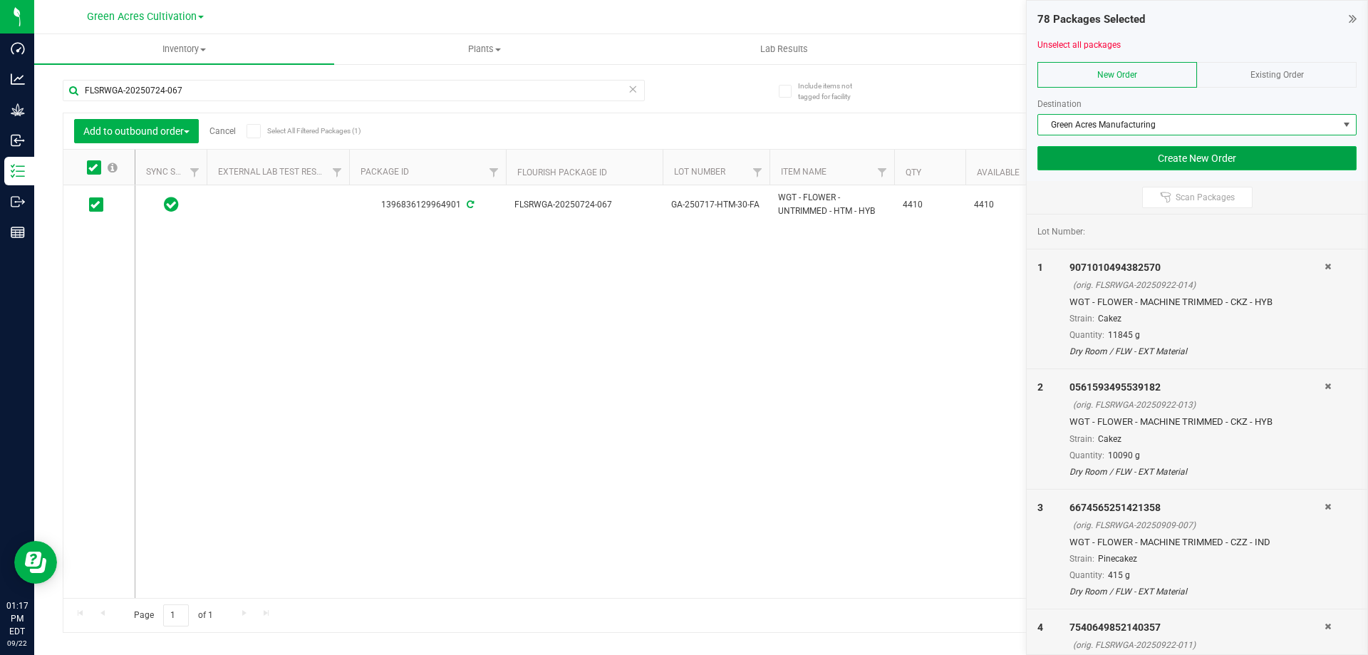
click at [1102, 160] on button "Create New Order" at bounding box center [1197, 158] width 319 height 24
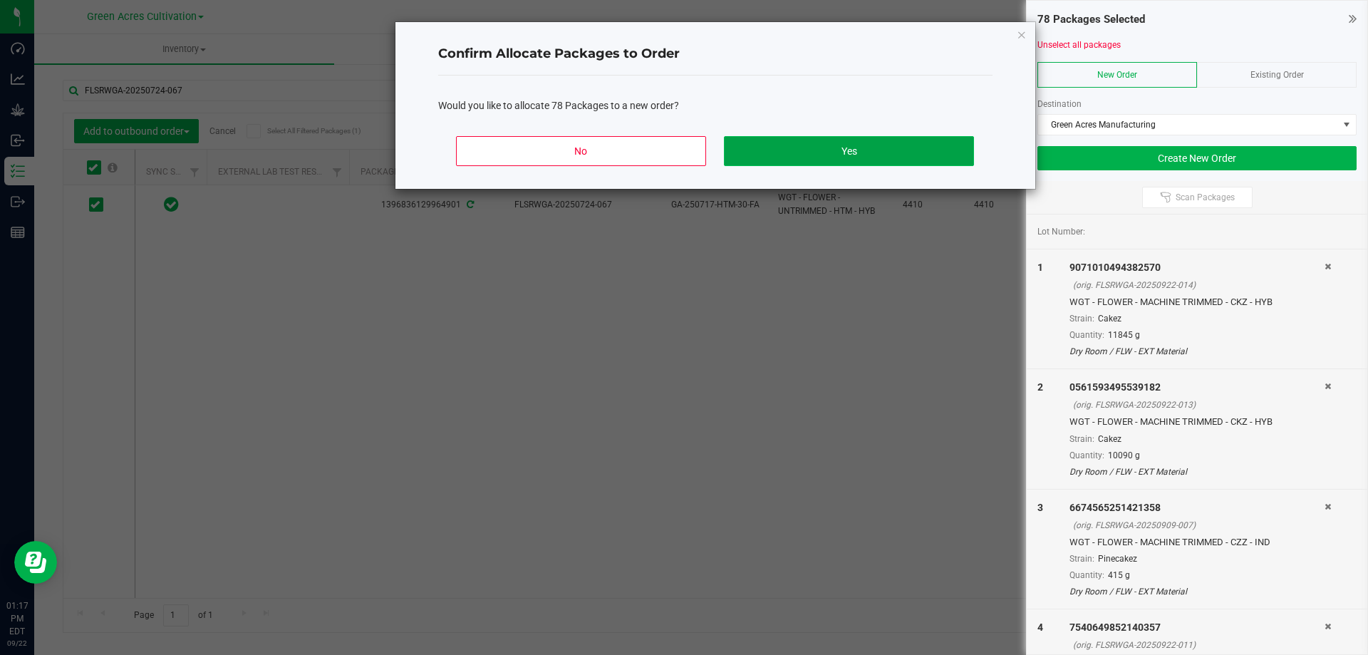
click at [825, 142] on button "Yes" at bounding box center [848, 151] width 249 height 30
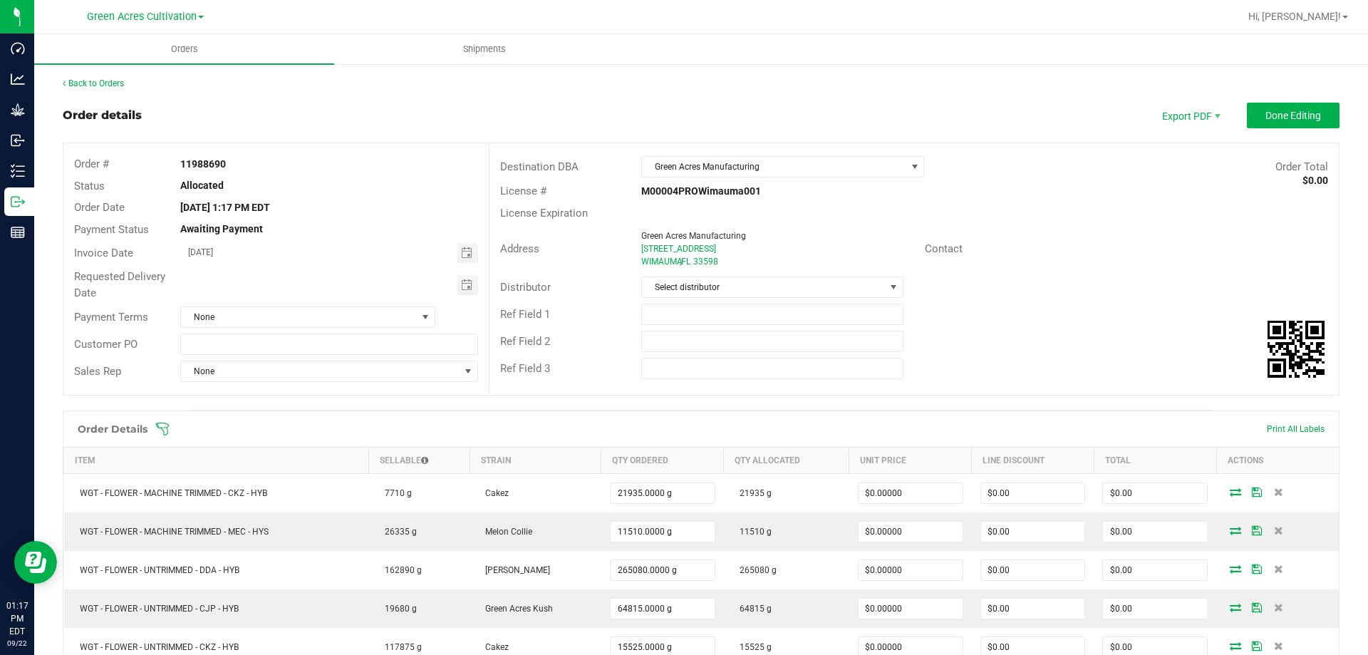
click at [205, 161] on strong "11988690" at bounding box center [203, 163] width 46 height 11
copy strong "11988690"
click at [485, 43] on span "Shipments" at bounding box center [484, 49] width 81 height 13
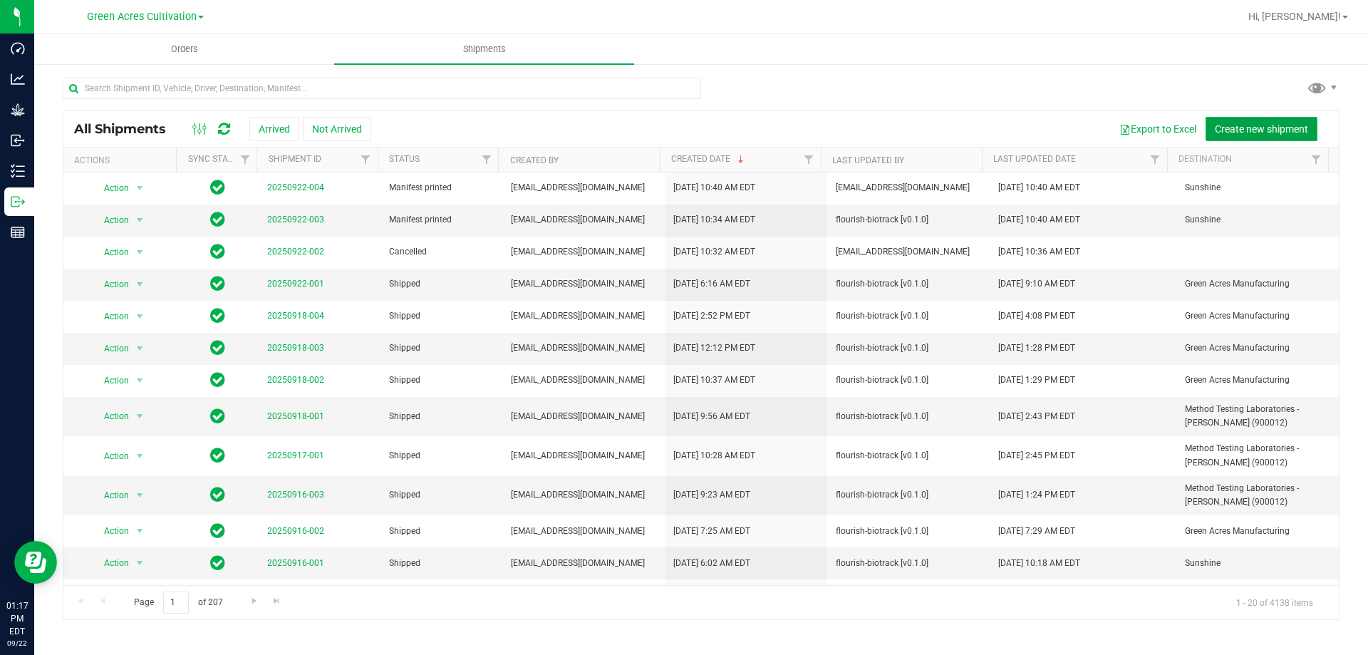
click at [1223, 127] on span "Create new shipment" at bounding box center [1261, 128] width 93 height 11
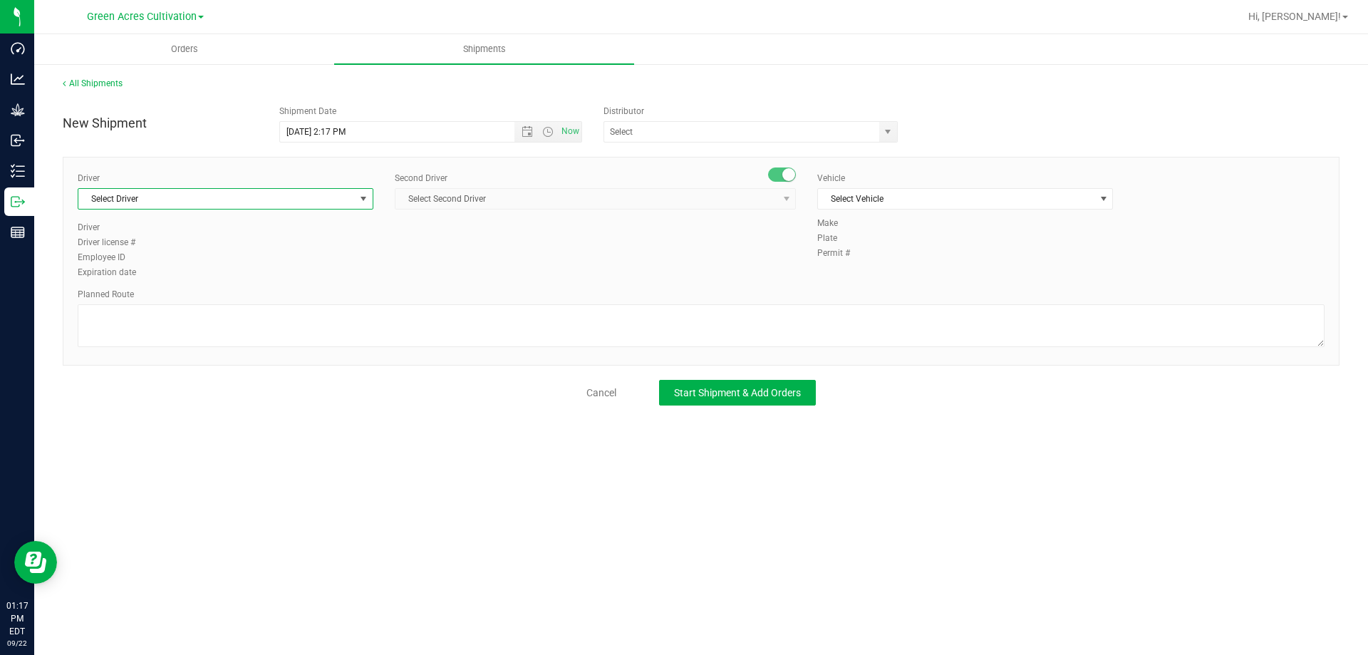
click at [250, 203] on span "Select Driver" at bounding box center [216, 199] width 277 height 20
drag, startPoint x: 153, startPoint y: 258, endPoint x: 164, endPoint y: 256, distance: 11.6
click at [153, 258] on li "BT Driver1" at bounding box center [225, 258] width 294 height 21
type input "bt"
click at [612, 195] on span "Select Second Driver" at bounding box center [587, 199] width 382 height 20
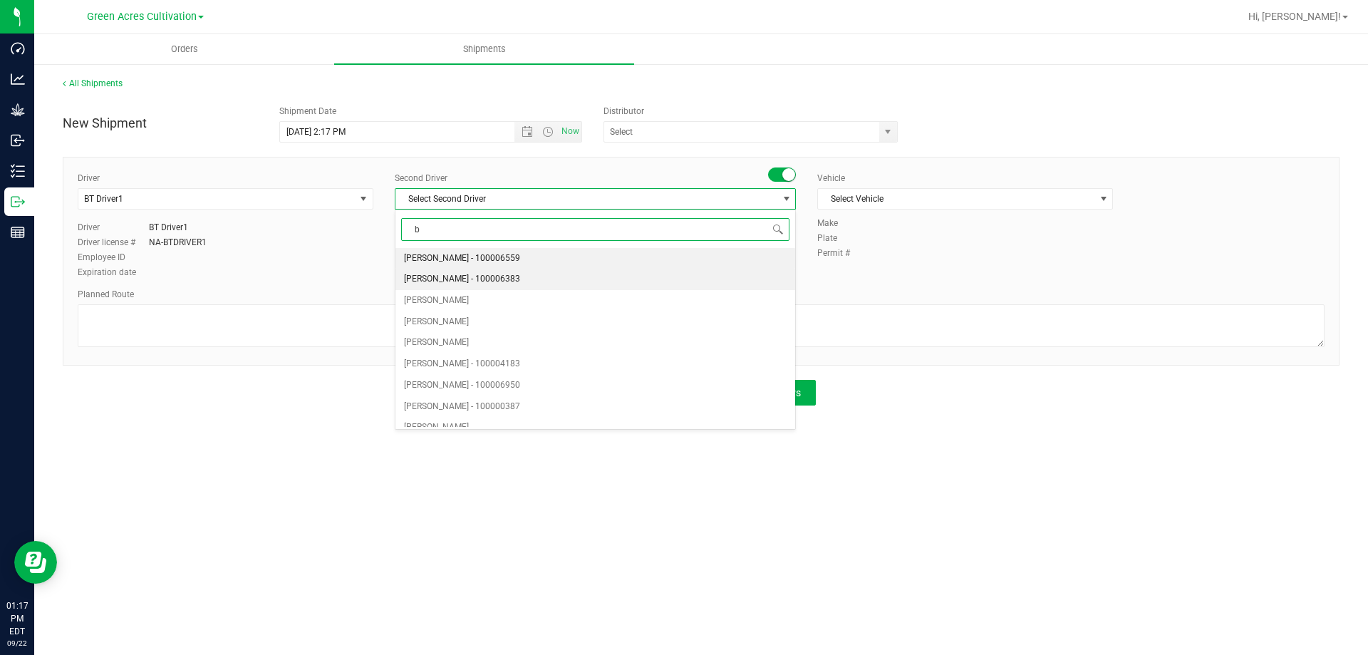
type input "bt"
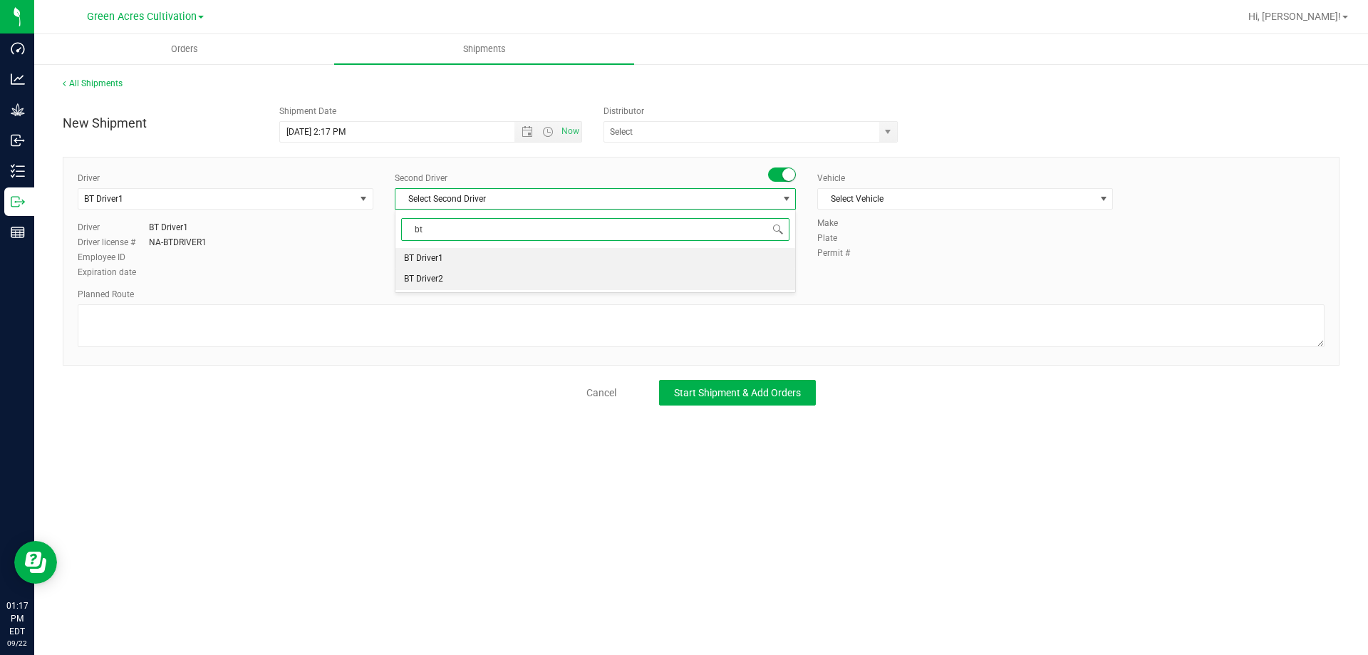
click at [428, 283] on span "BT Driver2" at bounding box center [423, 279] width 39 height 19
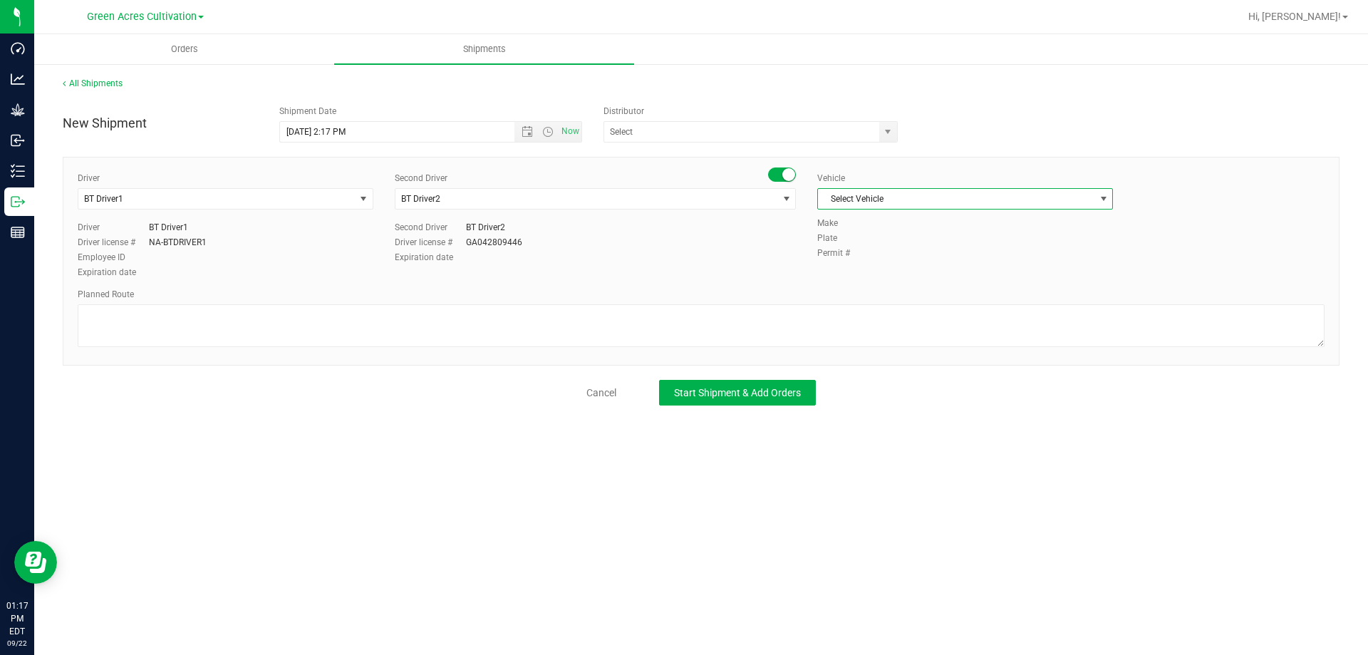
click at [942, 194] on span "Select Vehicle" at bounding box center [956, 199] width 277 height 20
click at [914, 222] on li "BT Vehicle" at bounding box center [965, 222] width 294 height 21
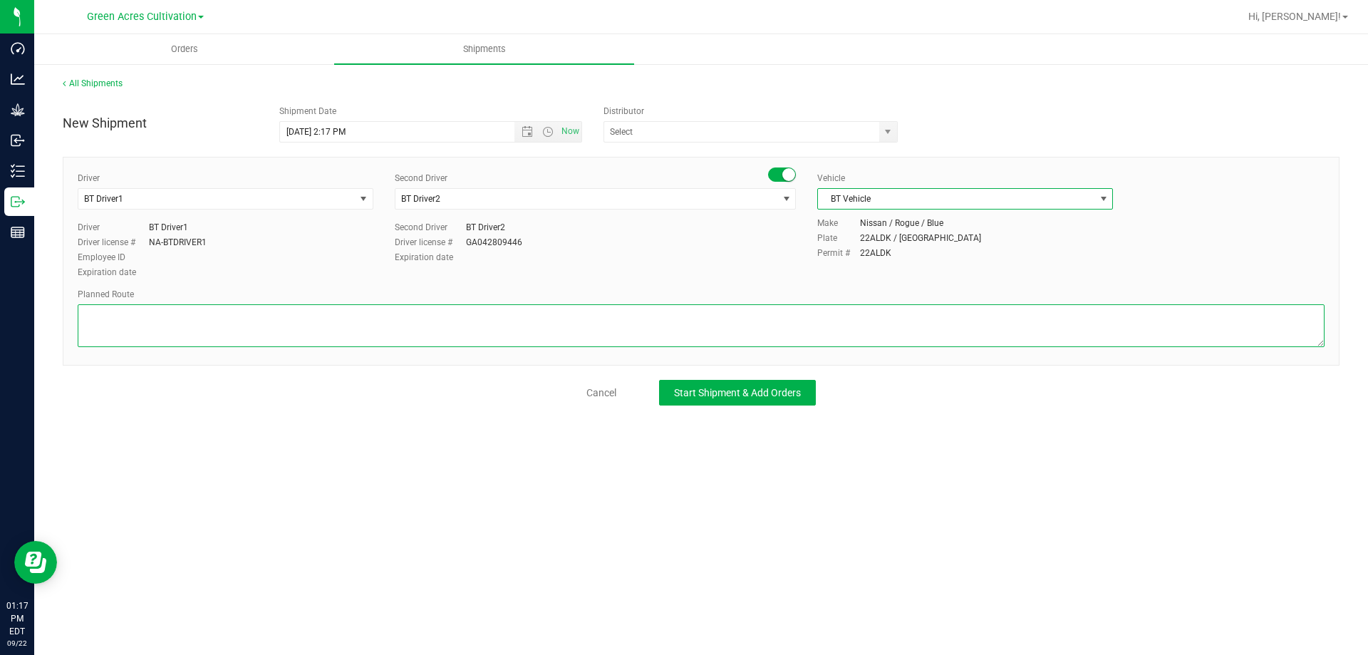
click at [612, 342] on textarea at bounding box center [701, 325] width 1247 height 43
type textarea "from cultivation to extraction"
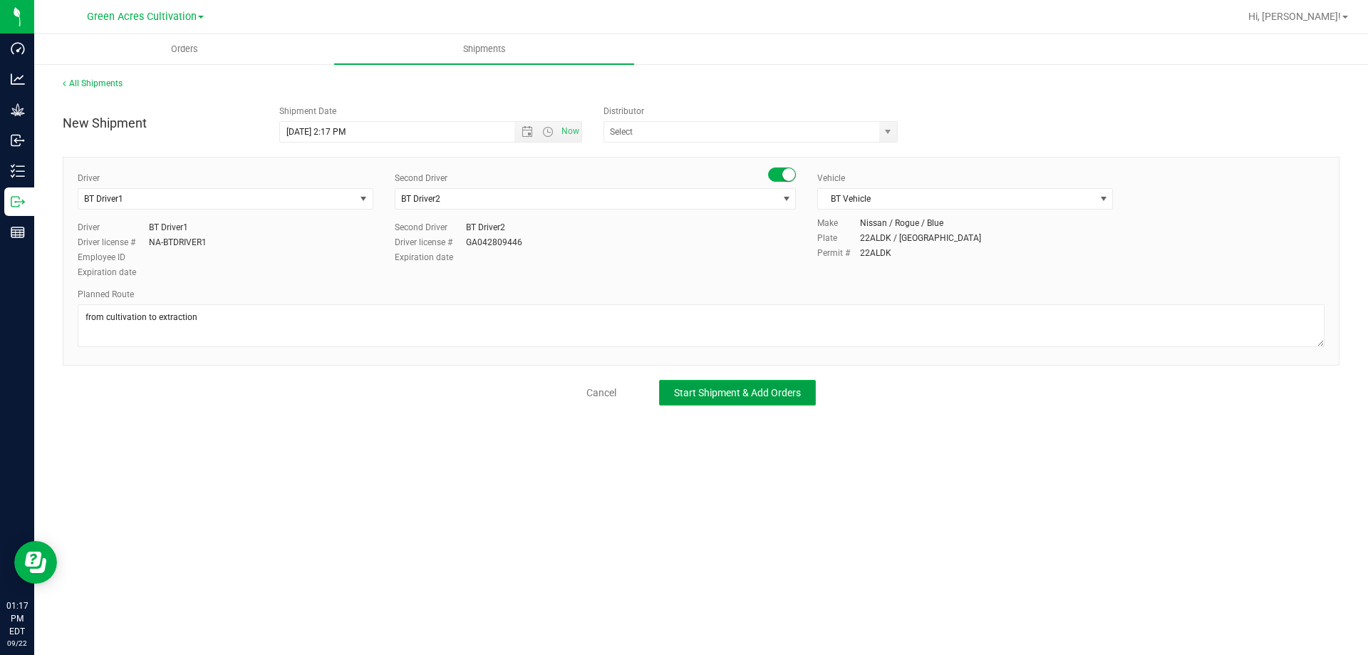
click at [743, 398] on span "Start Shipment & Add Orders" at bounding box center [737, 392] width 127 height 11
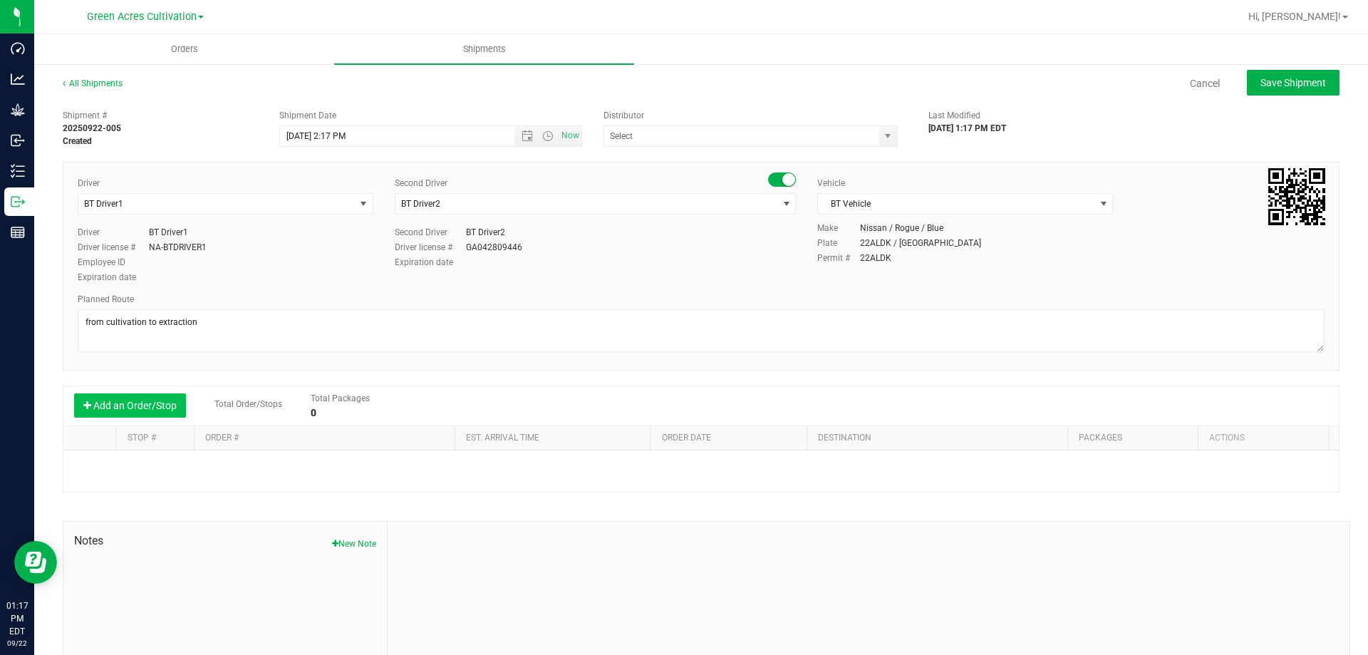
click at [95, 410] on button "Add an Order/Stop" at bounding box center [130, 405] width 112 height 24
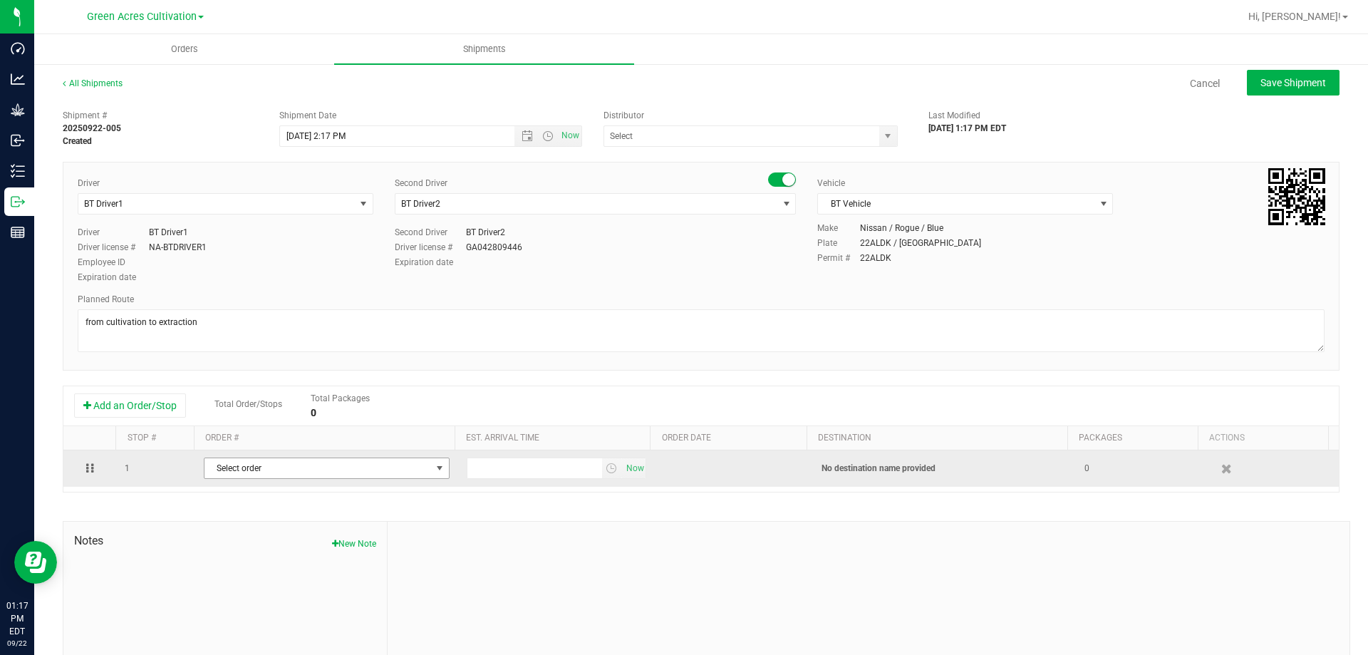
click at [248, 465] on span "Select order" at bounding box center [318, 468] width 227 height 20
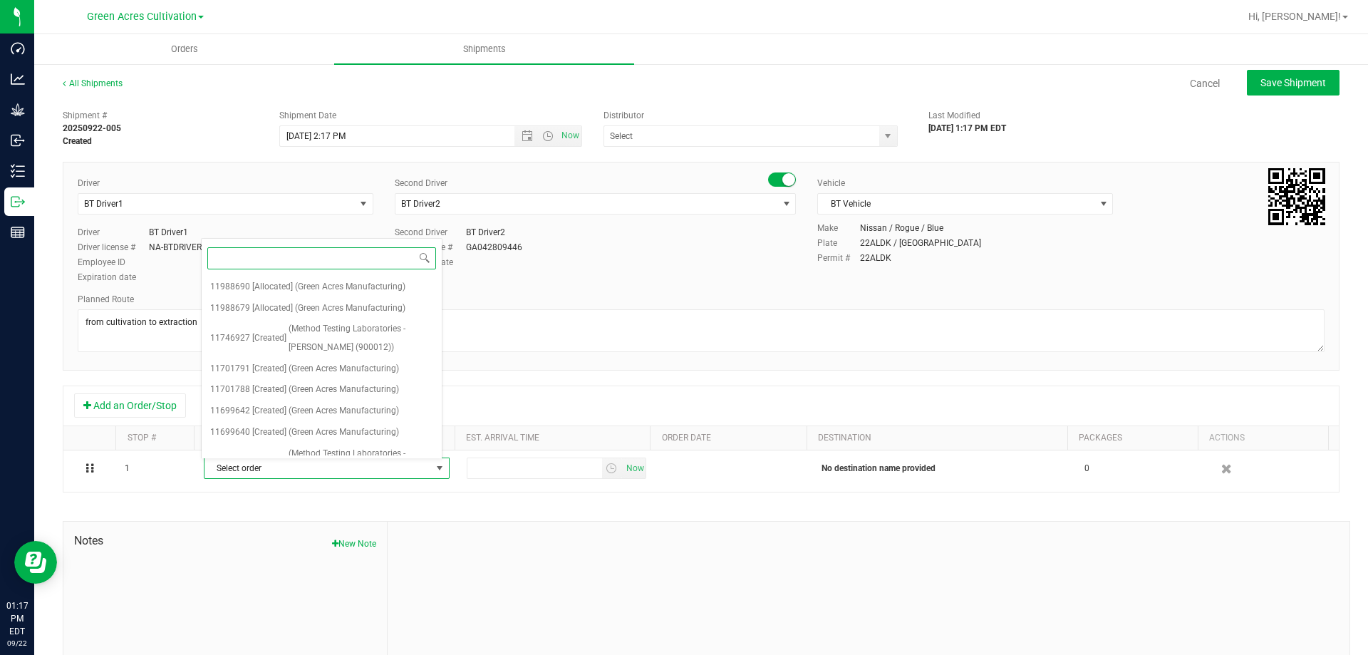
paste input "11988690"
type input "11988690"
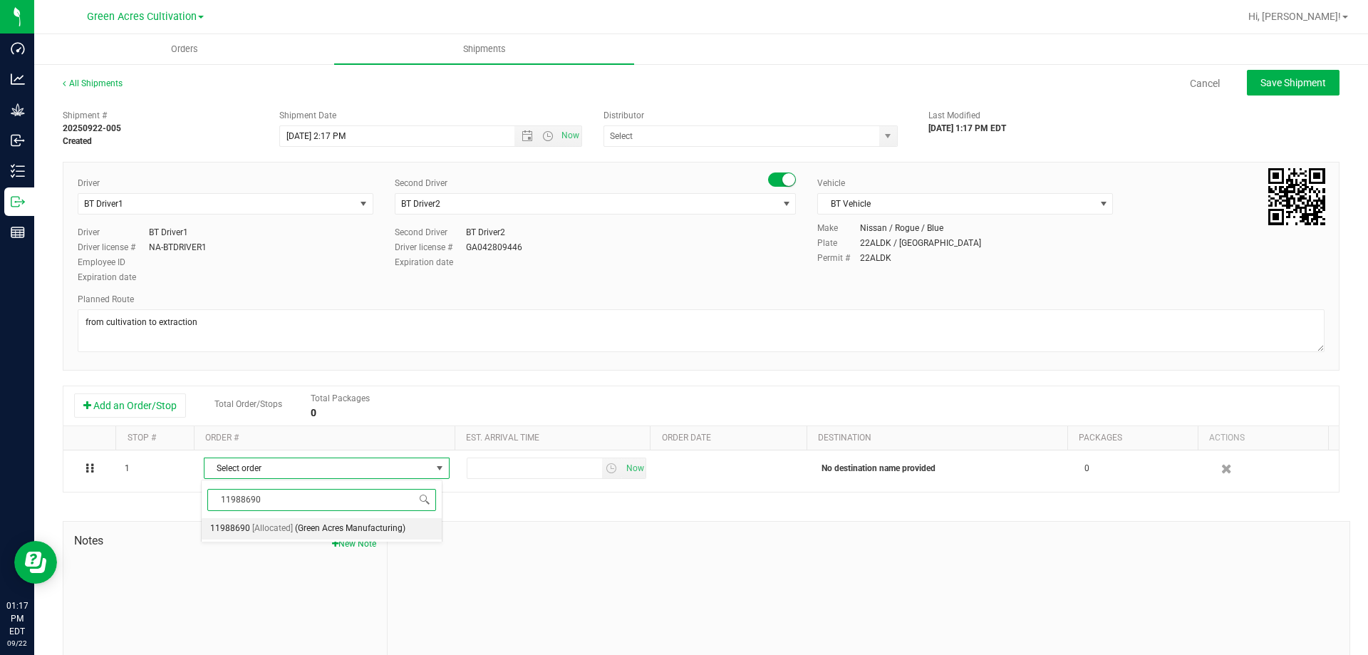
click at [391, 527] on span "(Green Acres Manufacturing)" at bounding box center [350, 529] width 110 height 19
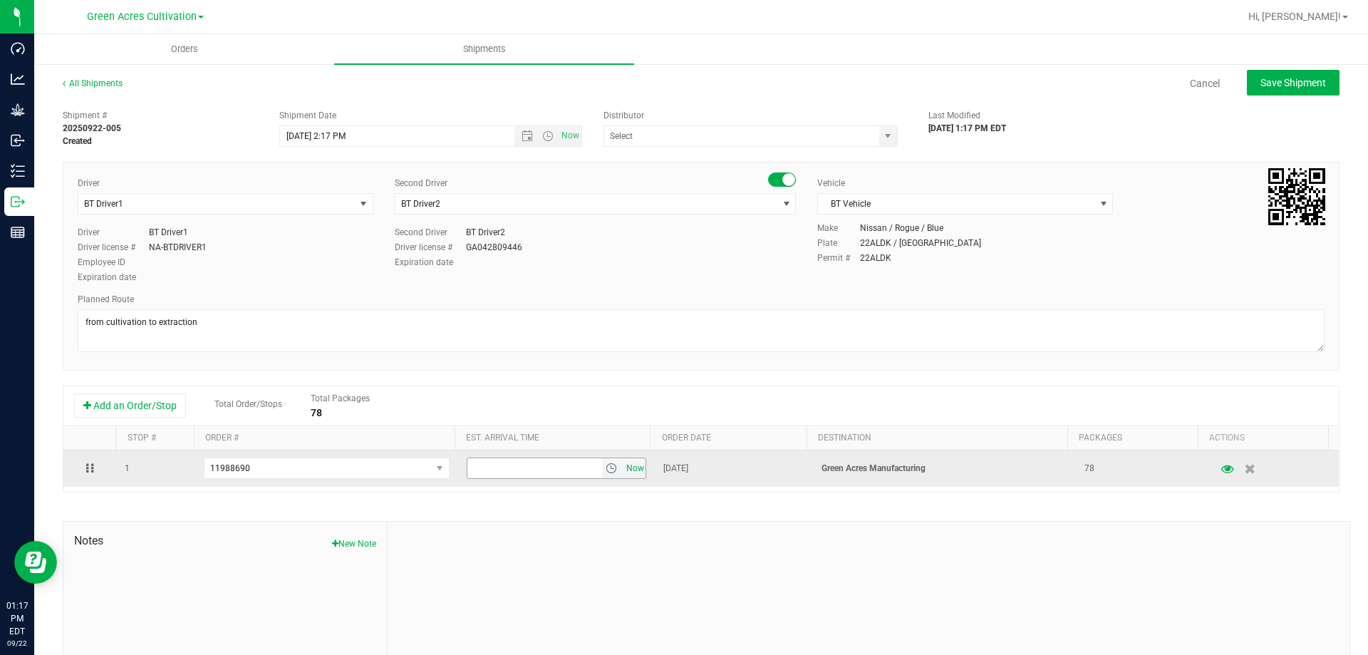
click at [631, 459] on span "Now" at bounding box center [635, 468] width 24 height 21
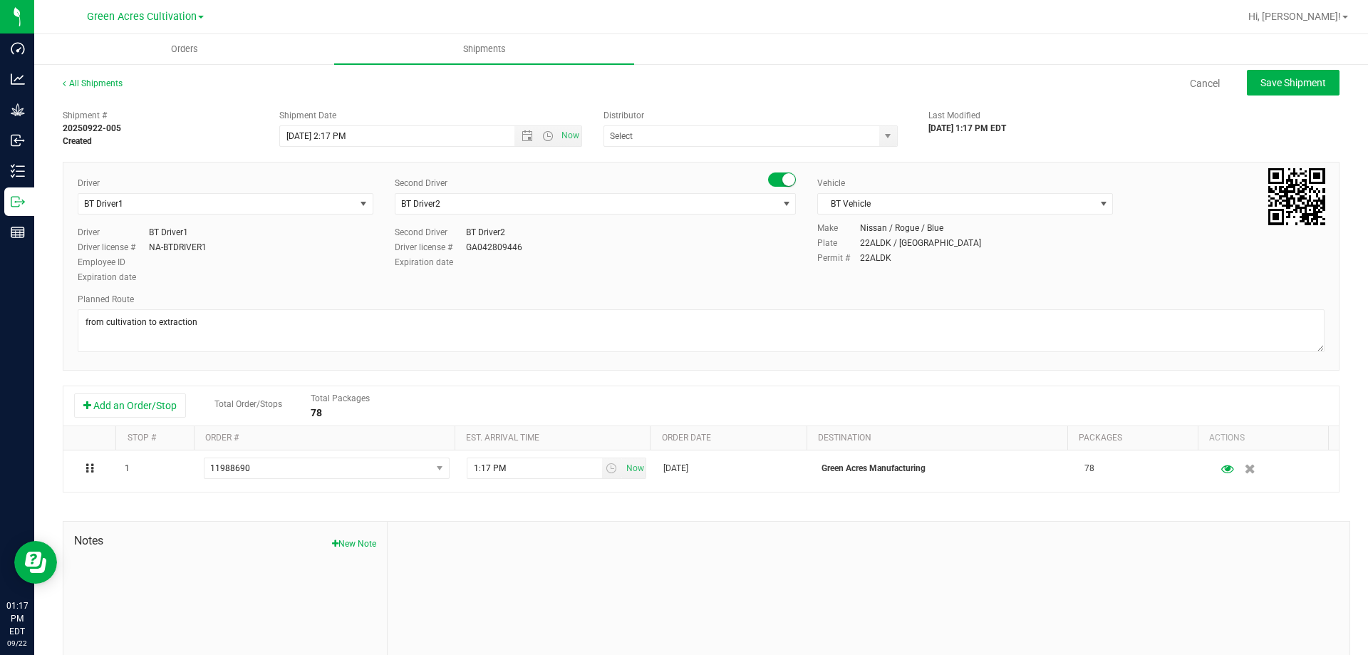
click at [1279, 68] on div "All Shipments Cancel Save Shipment Shipment # 20250922-005 Created Shipment Dat…" at bounding box center [701, 395] width 1334 height 665
click at [1275, 78] on button "Save Shipment" at bounding box center [1293, 83] width 93 height 26
type input "[DATE] 6:17 PM"
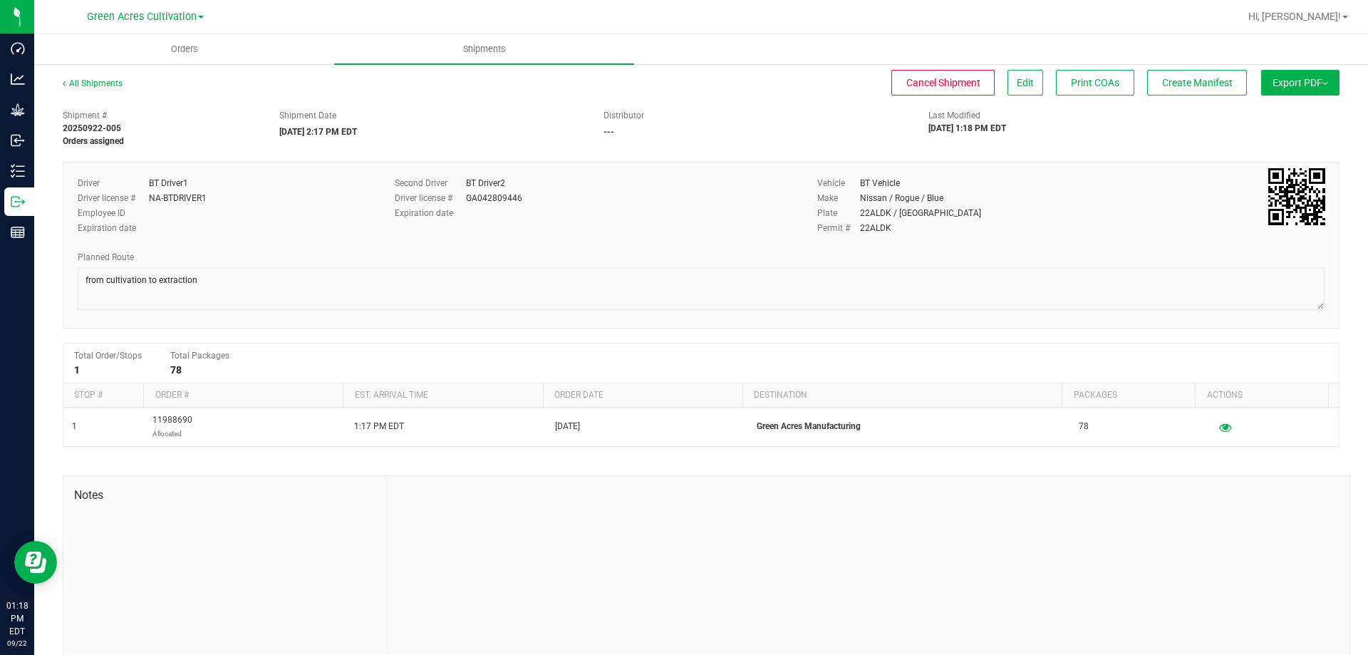
click at [1137, 69] on div "All Shipments Cancel Shipment Edit Print COAs Create Manifest Export PDF Manife…" at bounding box center [701, 372] width 1334 height 619
click at [1182, 77] on span "Create Manifest" at bounding box center [1197, 82] width 71 height 11
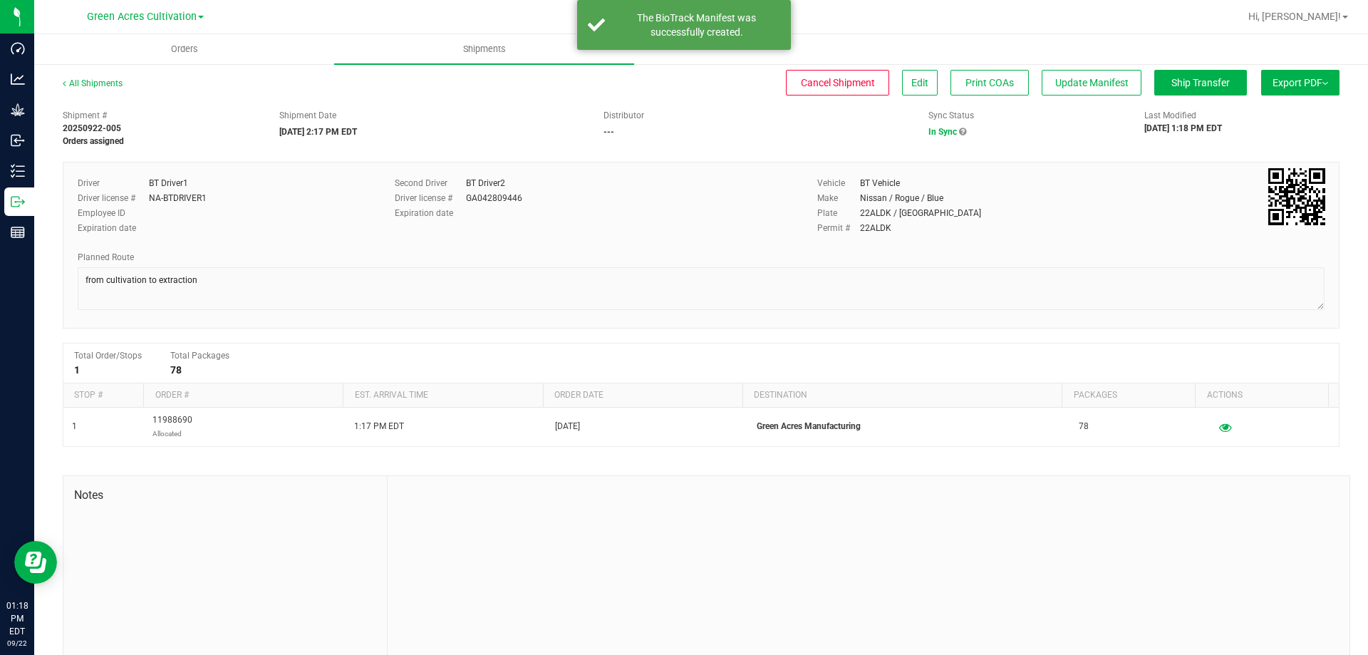
click at [1301, 81] on span "Export PDF" at bounding box center [1301, 82] width 56 height 11
click at [1298, 108] on li "Manifest by Package ID" at bounding box center [1296, 113] width 144 height 21
